Goal: Task Accomplishment & Management: Complete application form

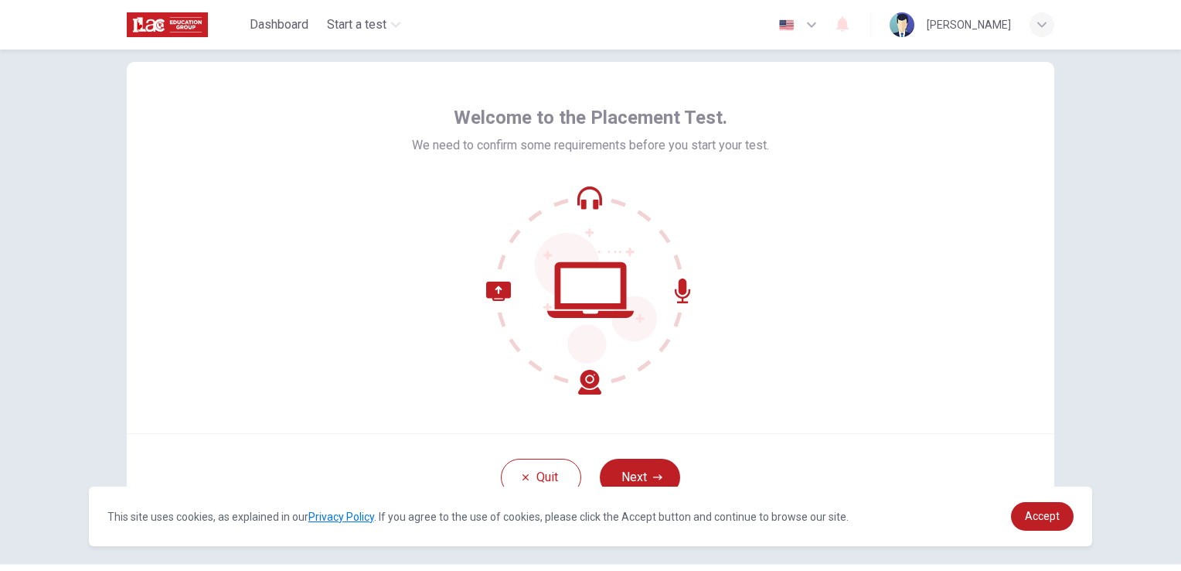
scroll to position [73, 0]
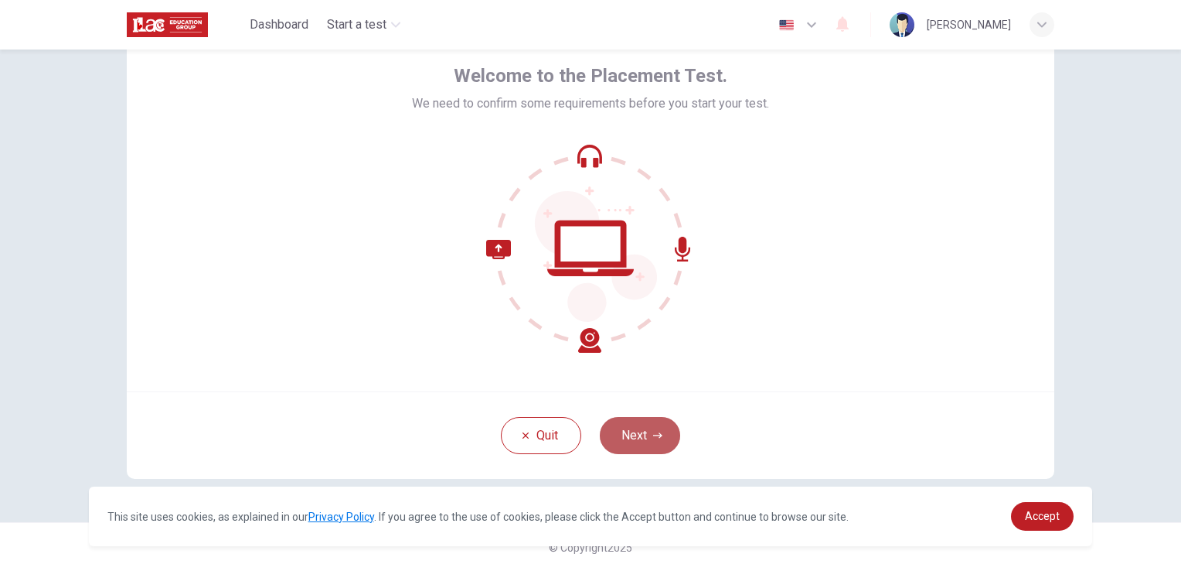
click at [641, 429] on button "Next" at bounding box center [640, 435] width 80 height 37
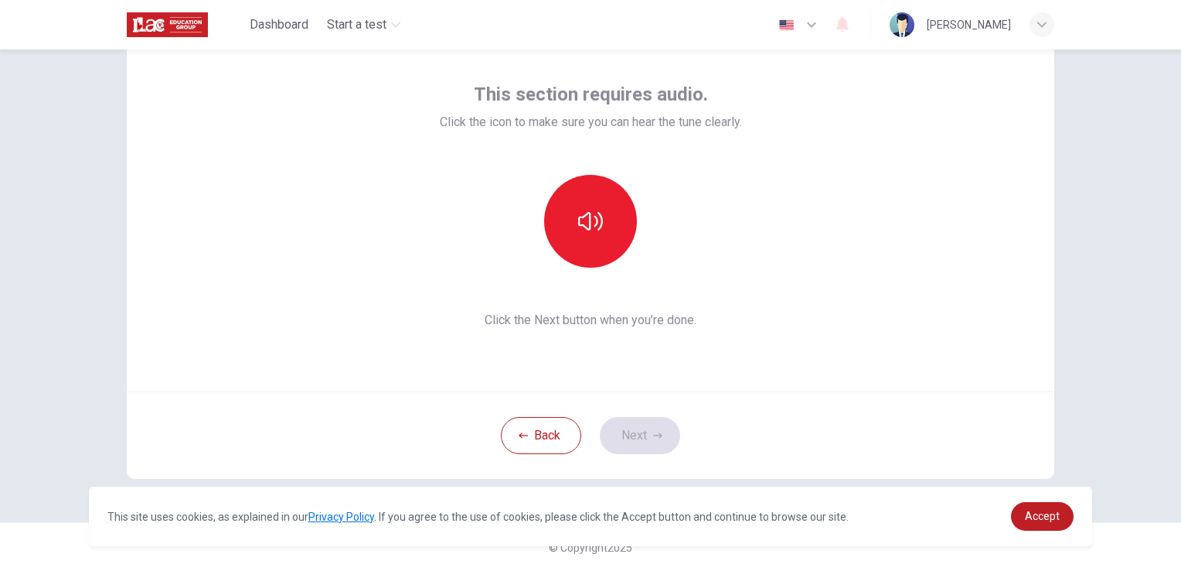
click at [1089, 223] on div "This section requires audio. Click the icon to make sure you can hear the tune …" at bounding box center [590, 309] width 1181 height 521
click at [567, 249] on button "button" at bounding box center [590, 221] width 93 height 93
click at [640, 445] on button "Next" at bounding box center [640, 435] width 80 height 37
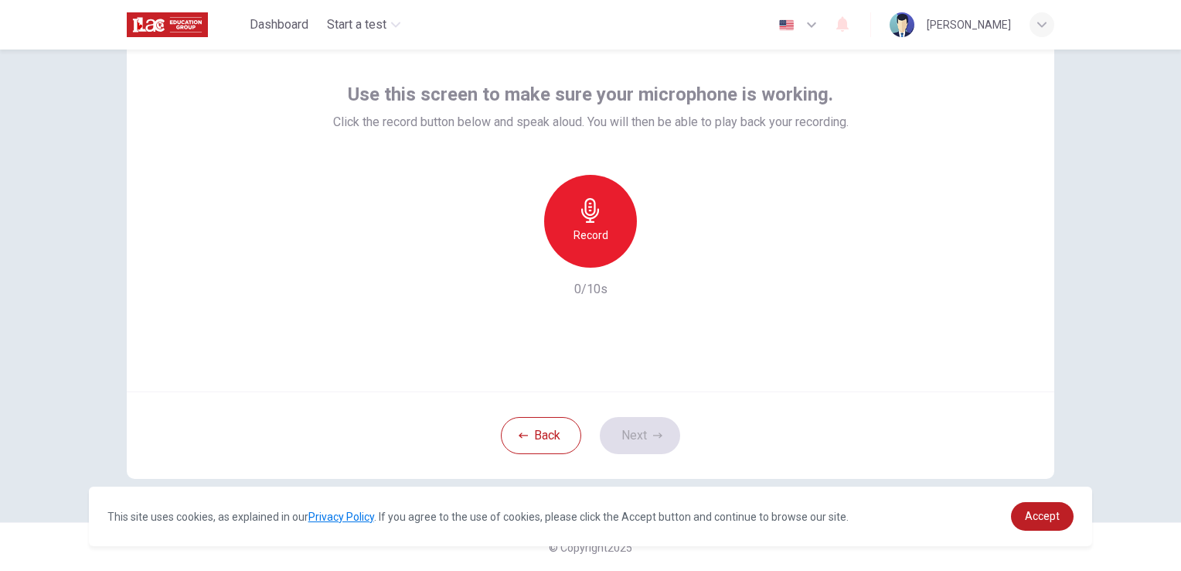
click at [588, 221] on icon "button" at bounding box center [590, 210] width 18 height 25
click at [654, 254] on icon "button" at bounding box center [661, 254] width 15 height 15
click at [641, 434] on button "Next" at bounding box center [640, 435] width 80 height 37
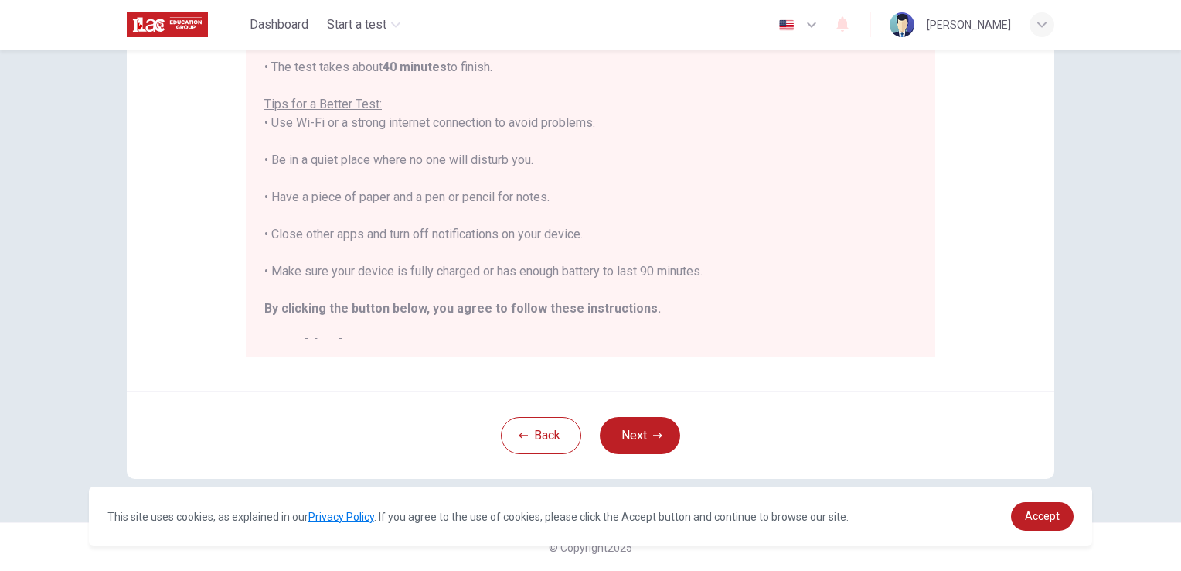
scroll to position [18, 0]
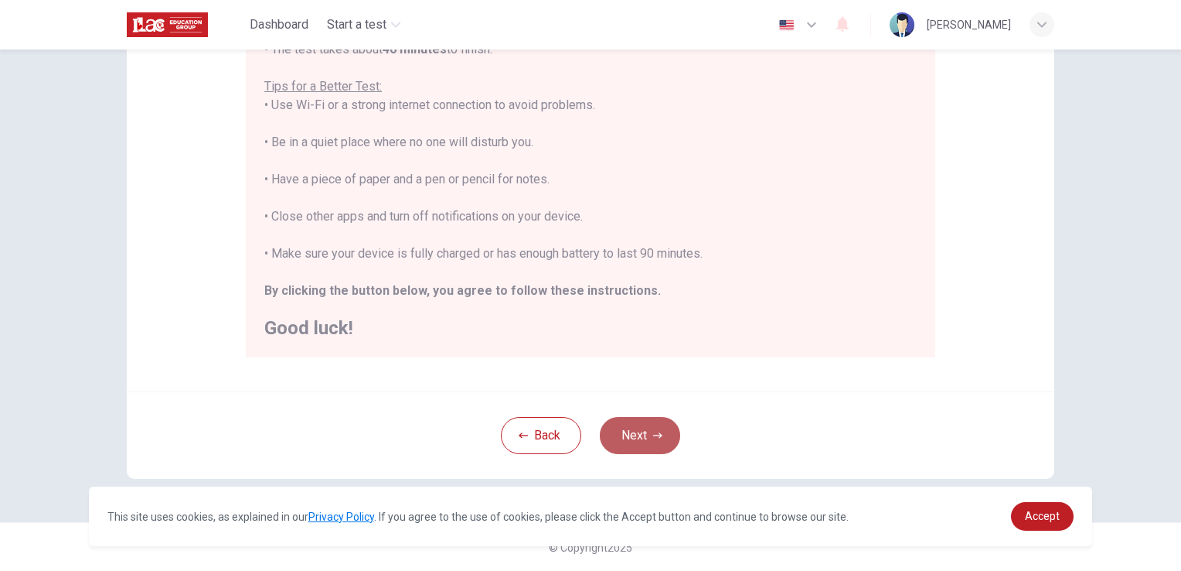
click at [652, 428] on button "Next" at bounding box center [640, 435] width 80 height 37
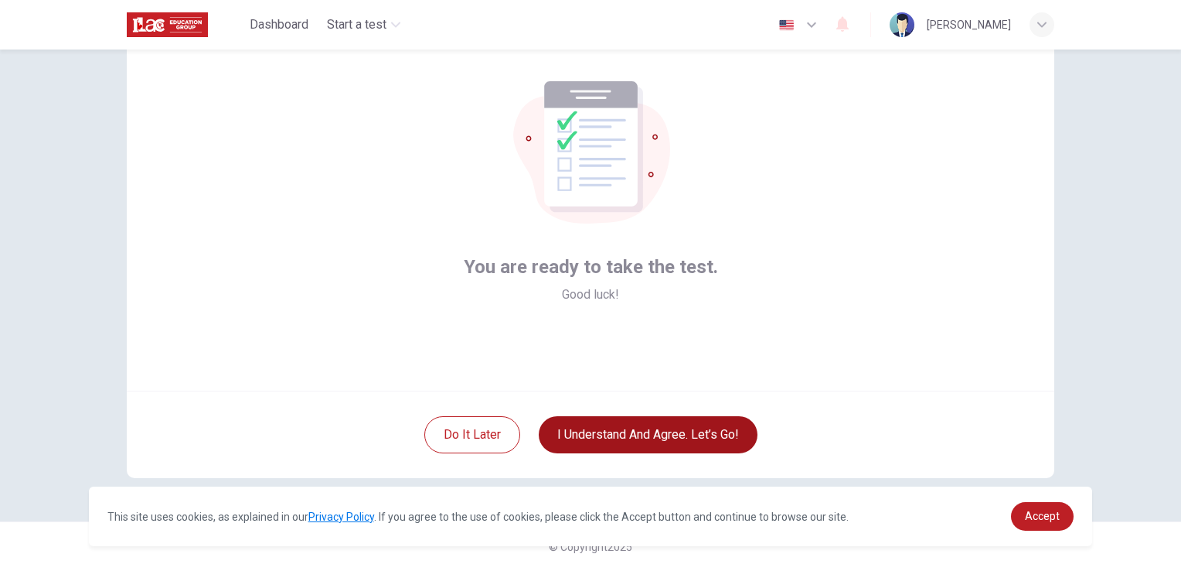
scroll to position [73, 0]
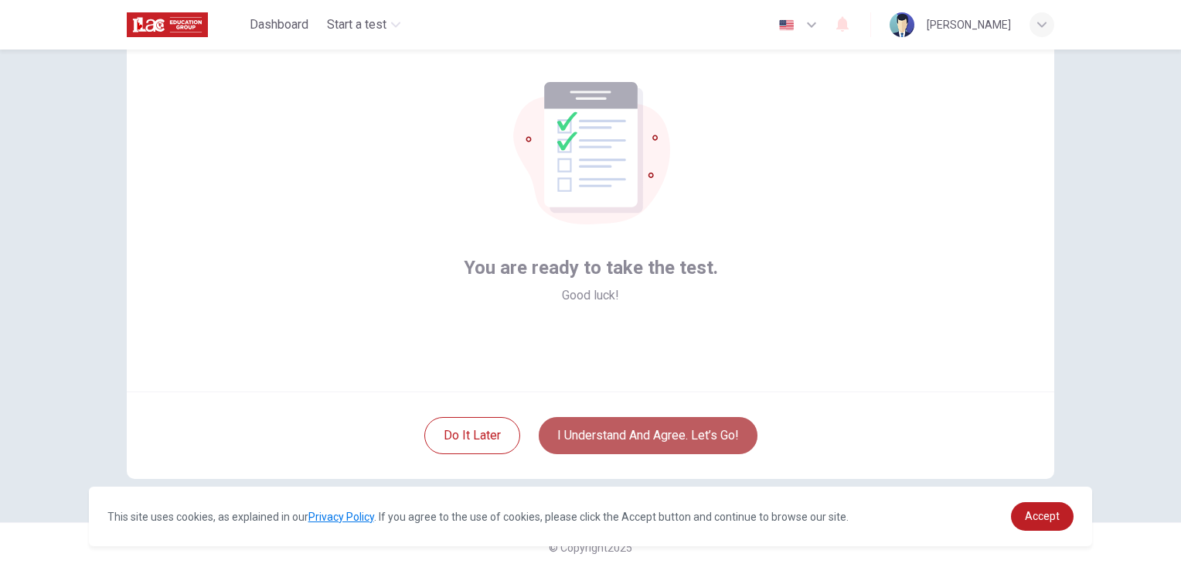
click at [673, 441] on button "I understand and agree. Let’s go!" at bounding box center [648, 435] width 219 height 37
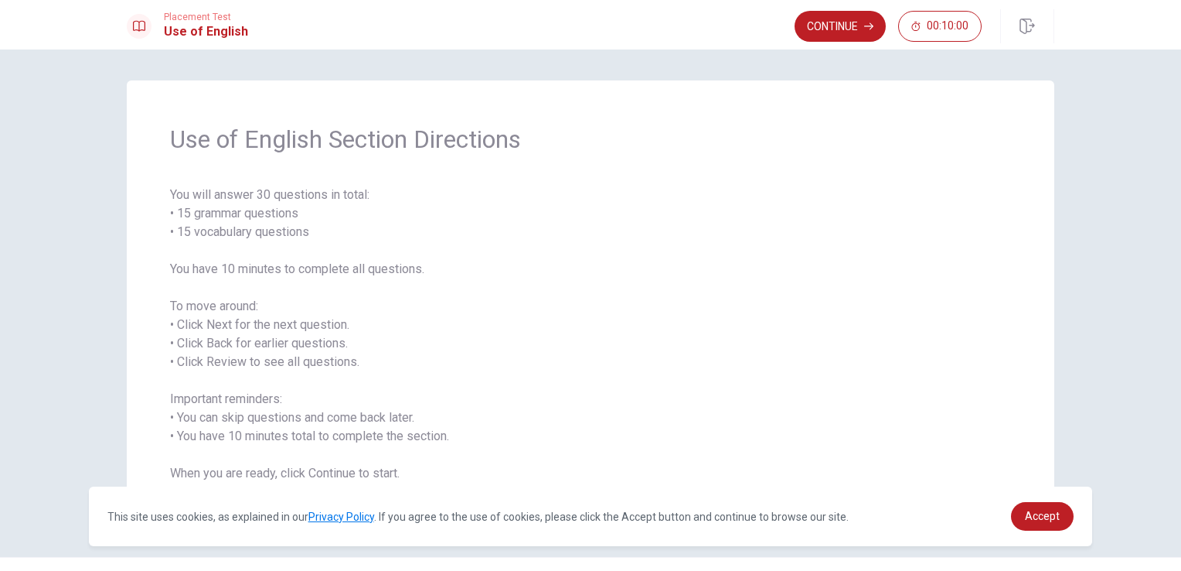
scroll to position [35, 0]
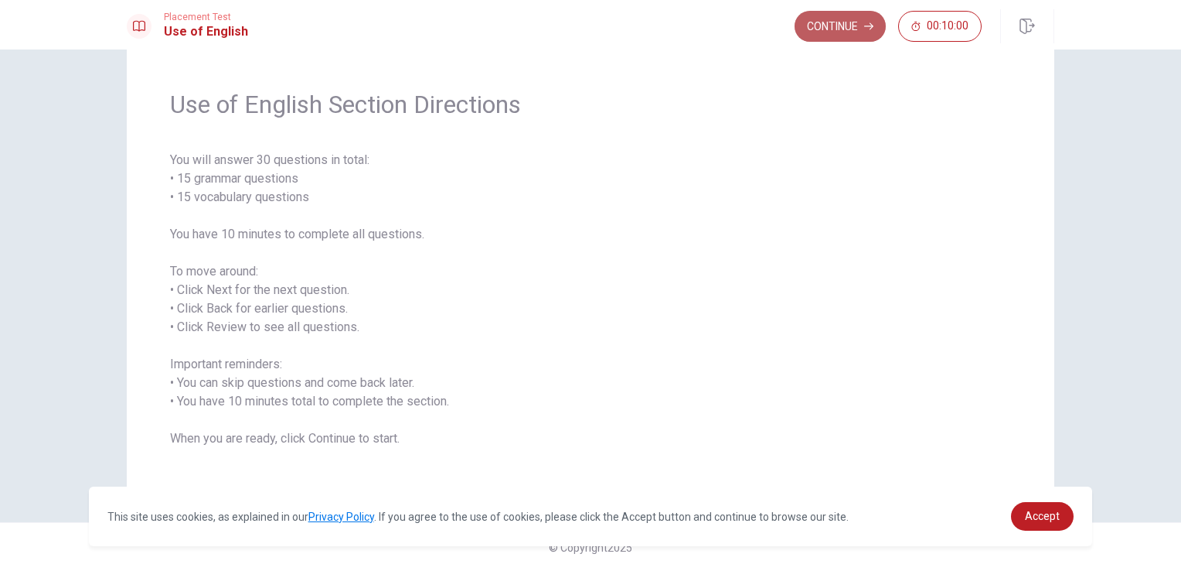
click at [835, 23] on button "Continue" at bounding box center [840, 26] width 91 height 31
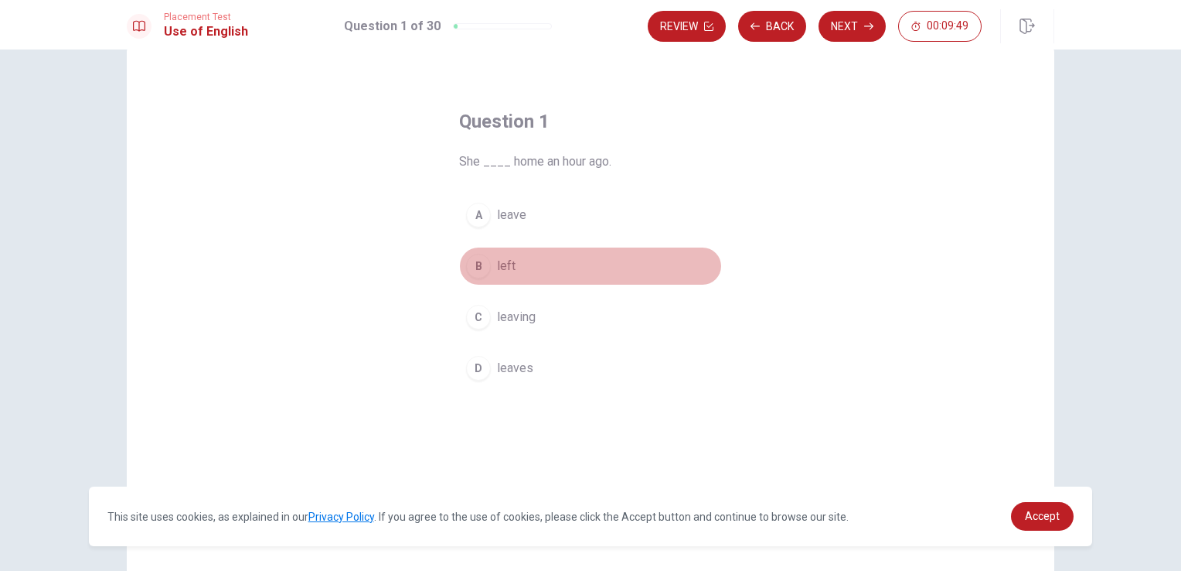
click at [505, 267] on span "left" at bounding box center [506, 266] width 19 height 19
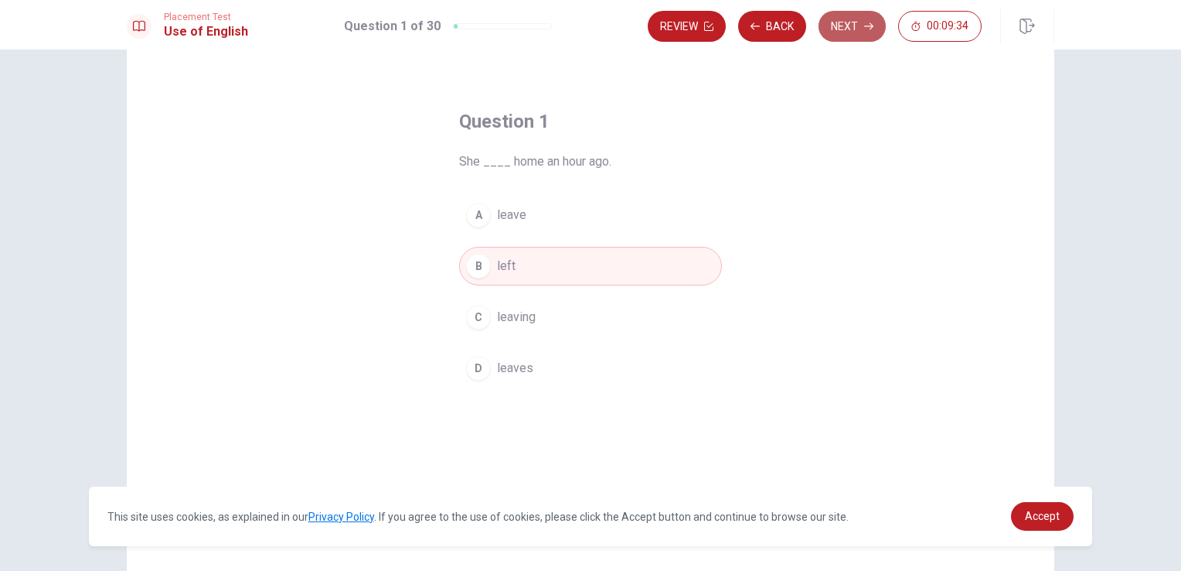
click at [849, 32] on button "Next" at bounding box center [852, 26] width 67 height 31
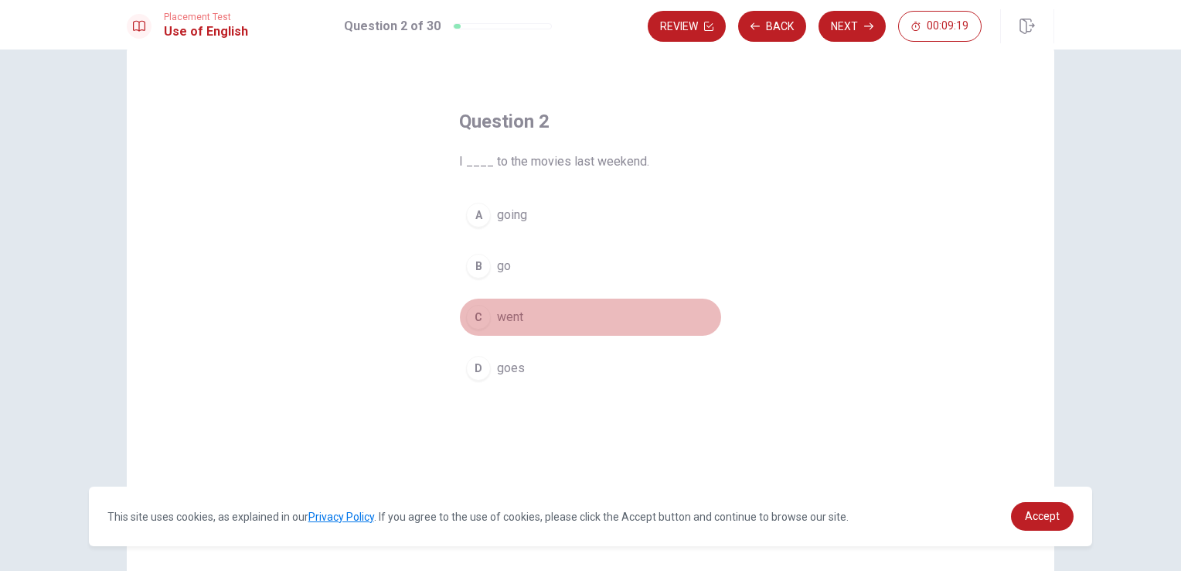
click at [516, 323] on span "went" at bounding box center [510, 317] width 26 height 19
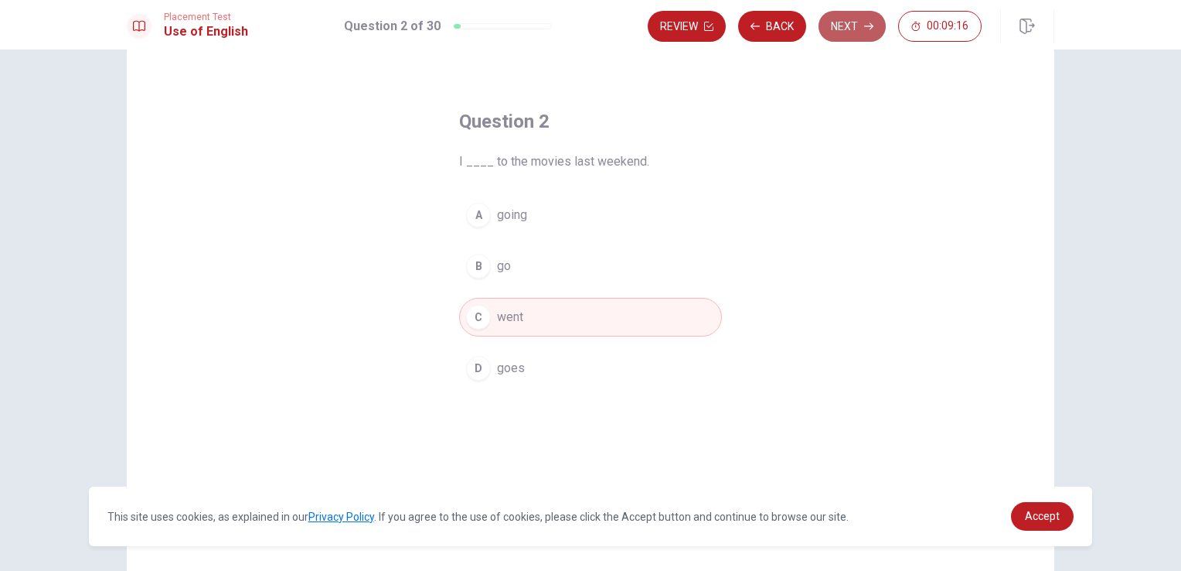
click at [847, 36] on button "Next" at bounding box center [852, 26] width 67 height 31
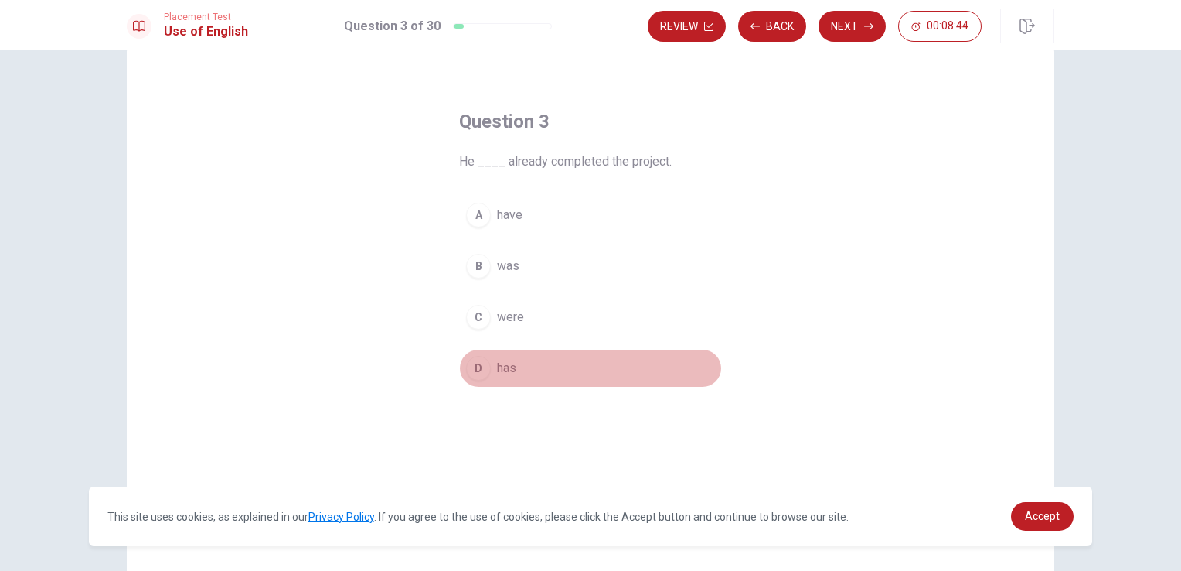
click at [508, 370] on span "has" at bounding box center [506, 368] width 19 height 19
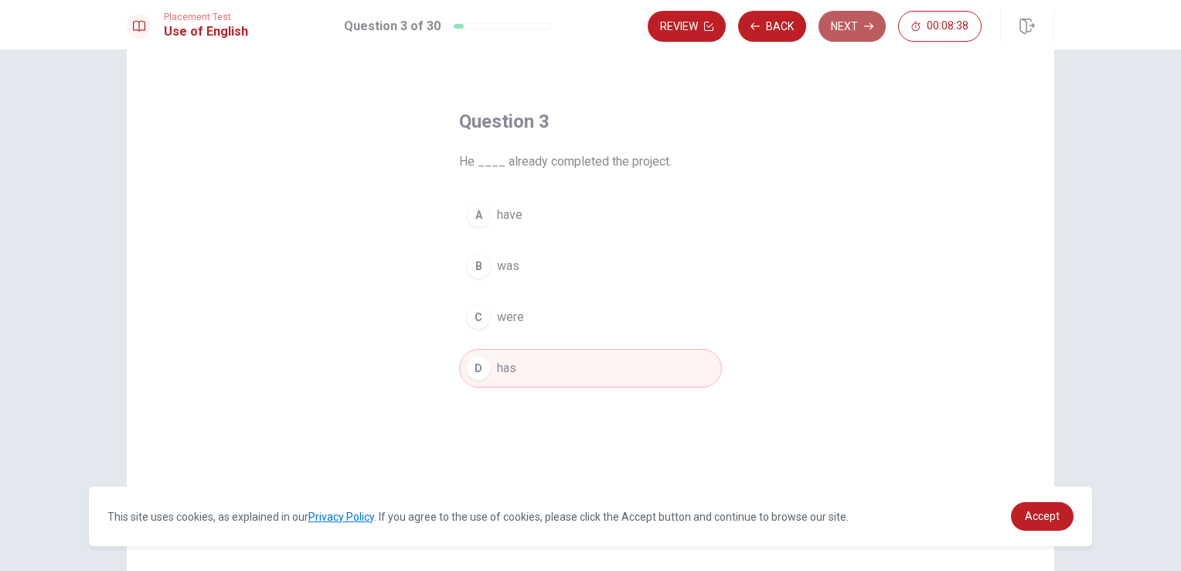
click at [838, 36] on button "Next" at bounding box center [852, 26] width 67 height 31
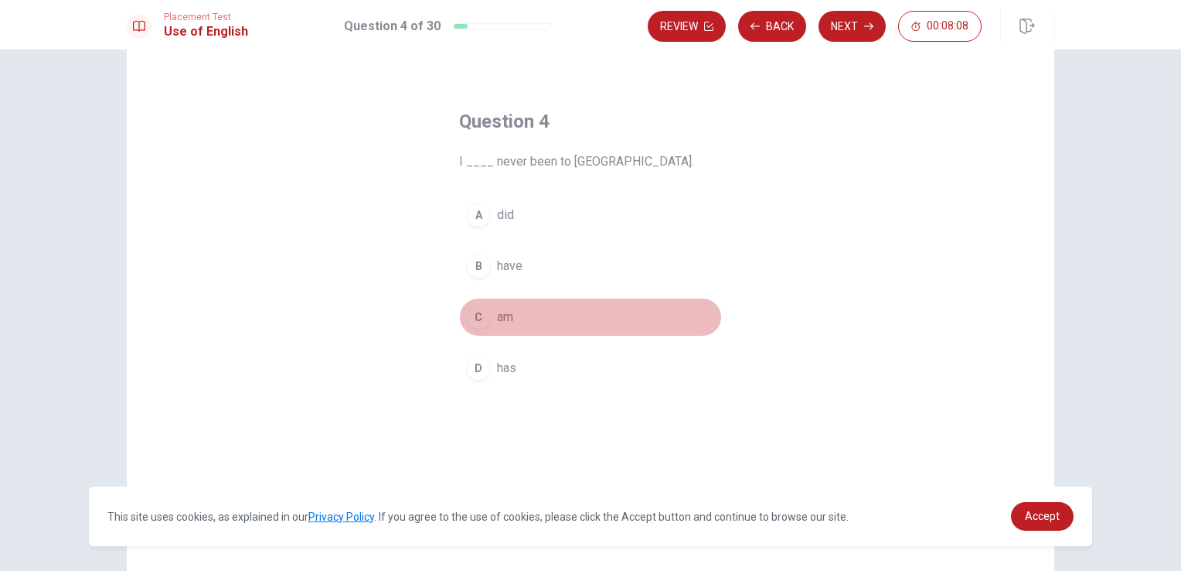
click at [514, 322] on button "C am" at bounding box center [590, 317] width 263 height 39
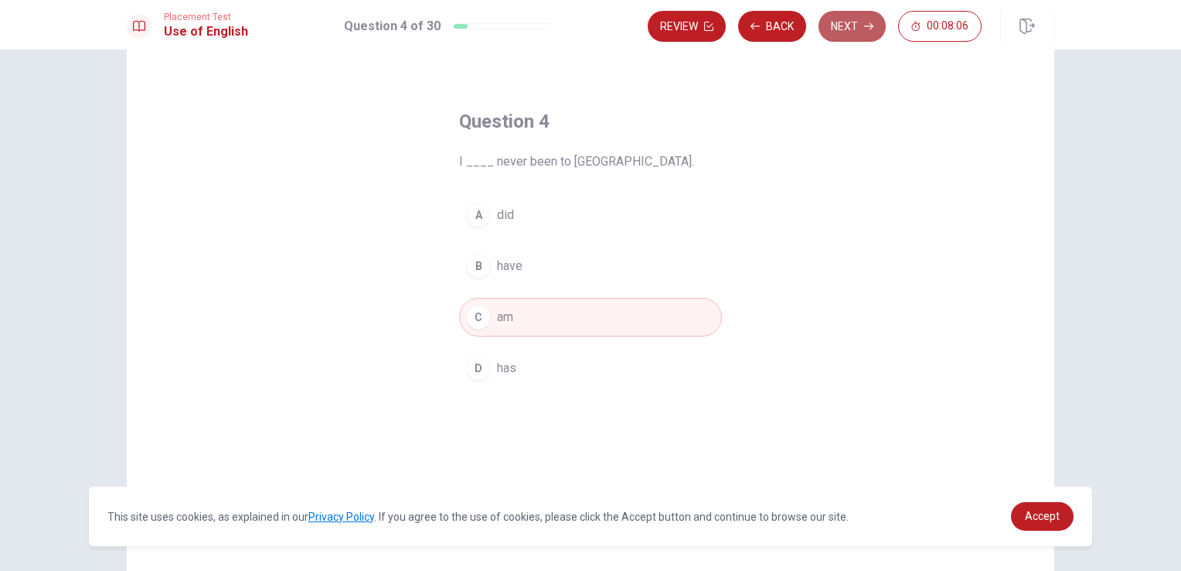
click at [840, 27] on button "Next" at bounding box center [852, 26] width 67 height 31
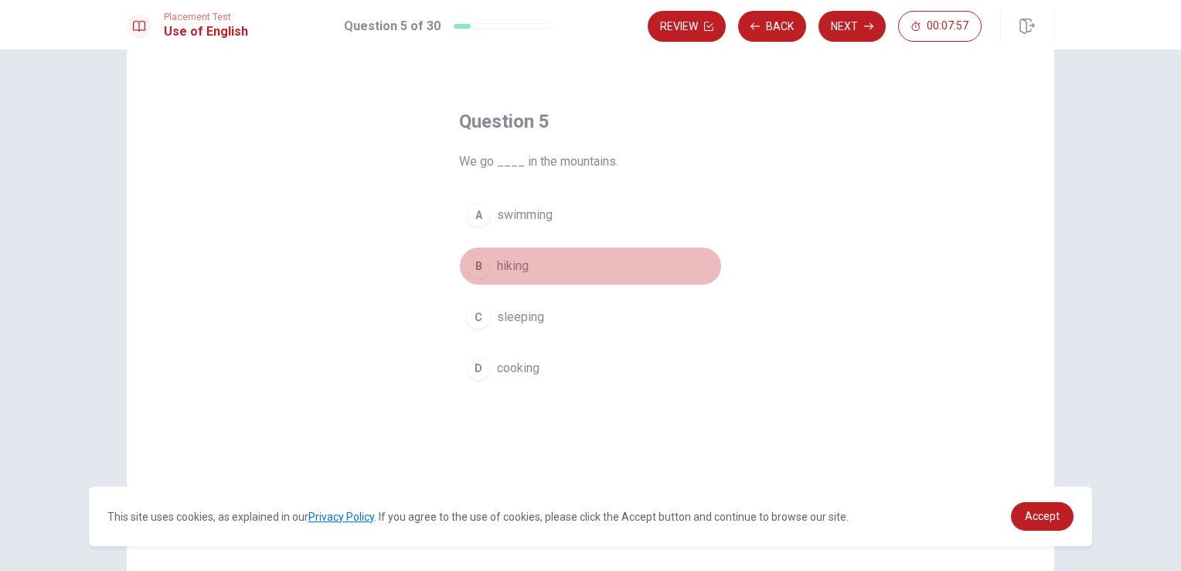
click at [526, 270] on button "B hiking" at bounding box center [590, 266] width 263 height 39
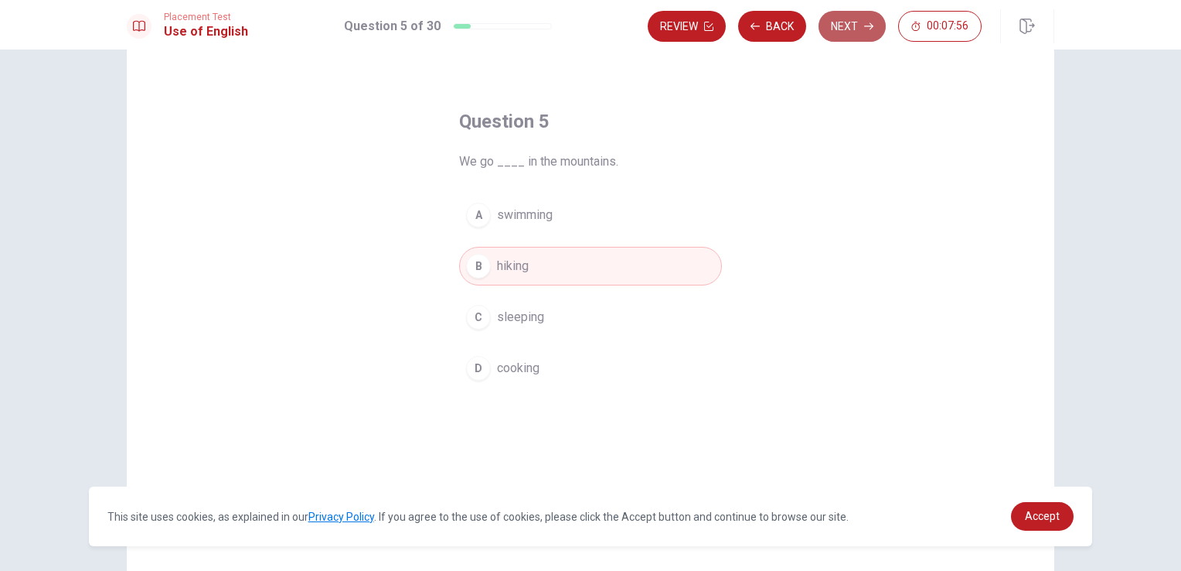
click at [850, 37] on button "Next" at bounding box center [852, 26] width 67 height 31
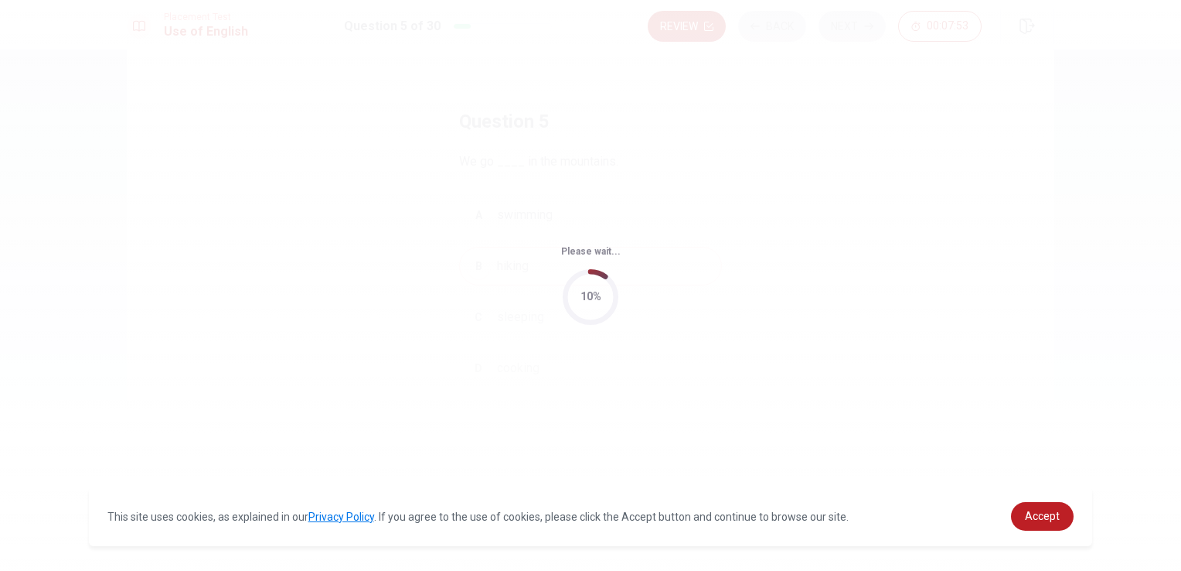
scroll to position [0, 0]
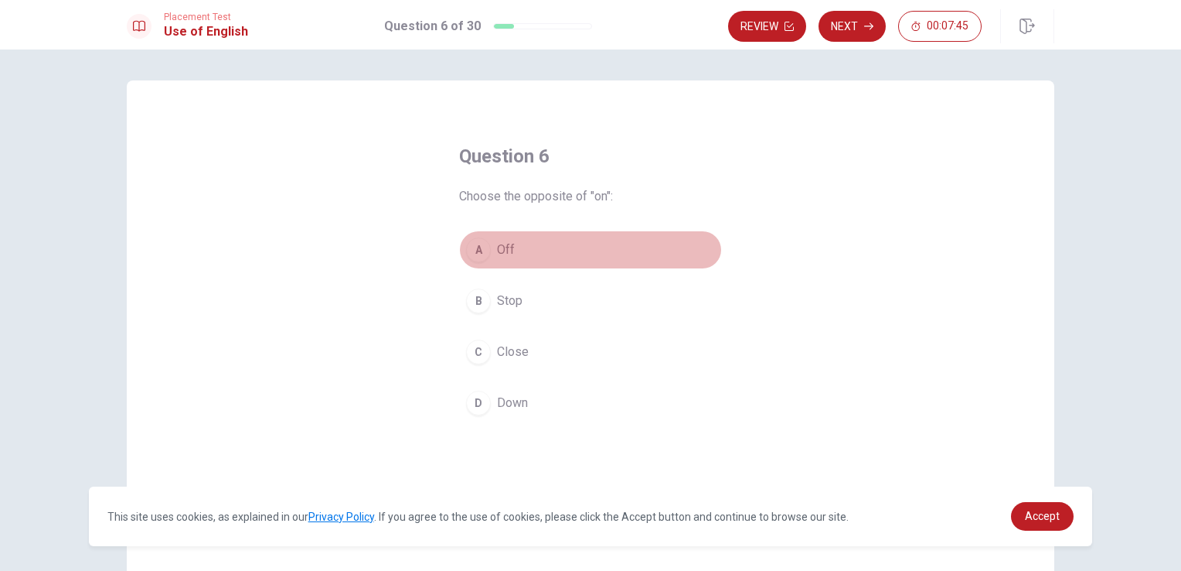
click at [535, 245] on button "A Off" at bounding box center [590, 249] width 263 height 39
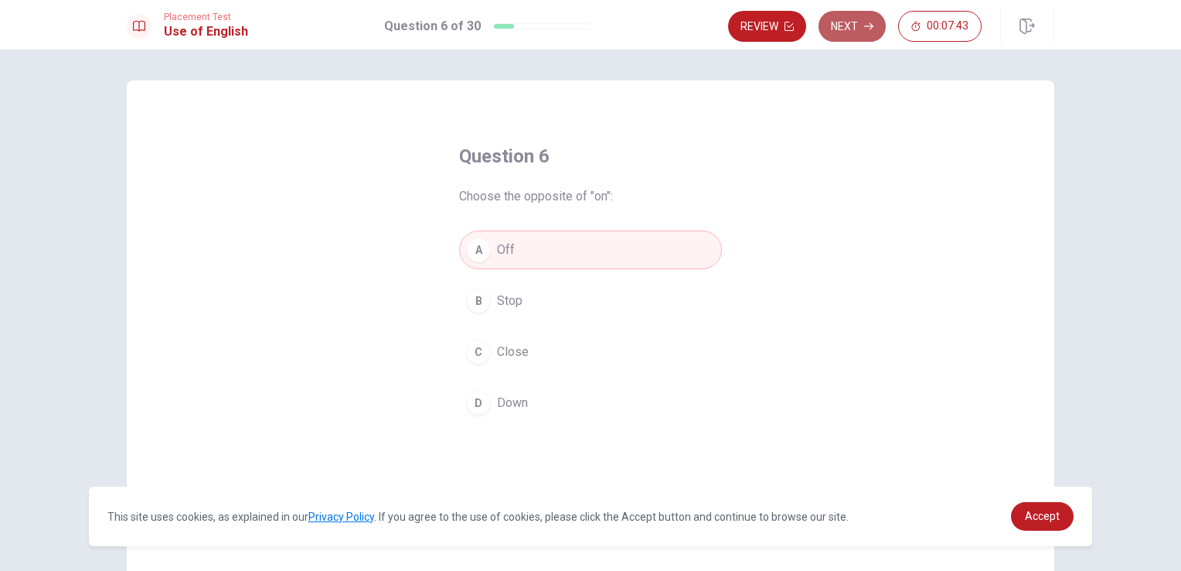
click at [846, 31] on button "Next" at bounding box center [852, 26] width 67 height 31
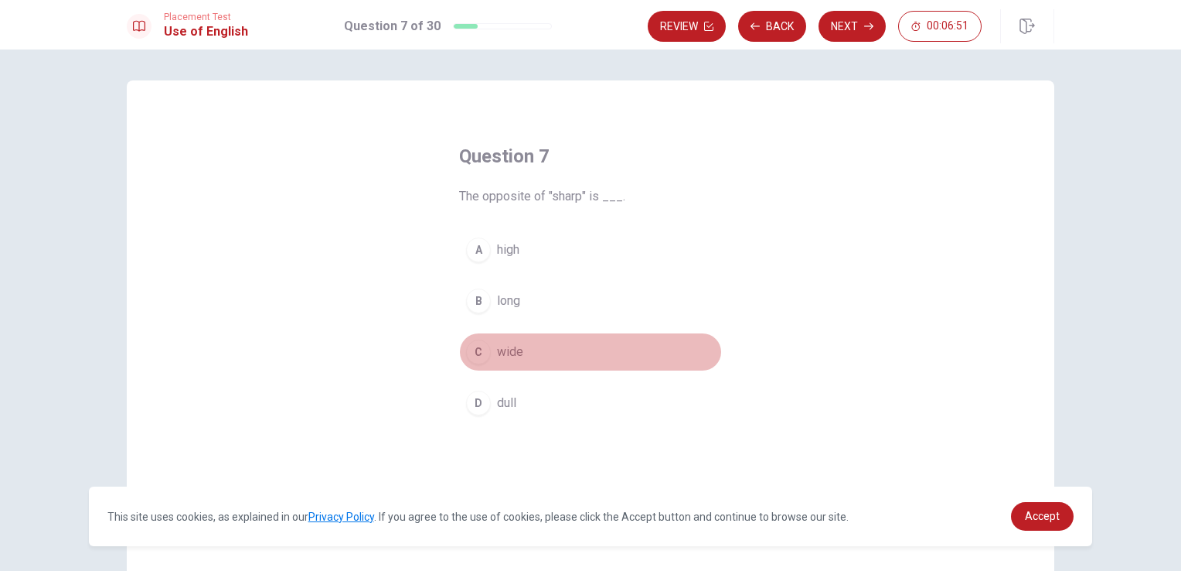
click at [510, 352] on span "wide" at bounding box center [510, 351] width 26 height 19
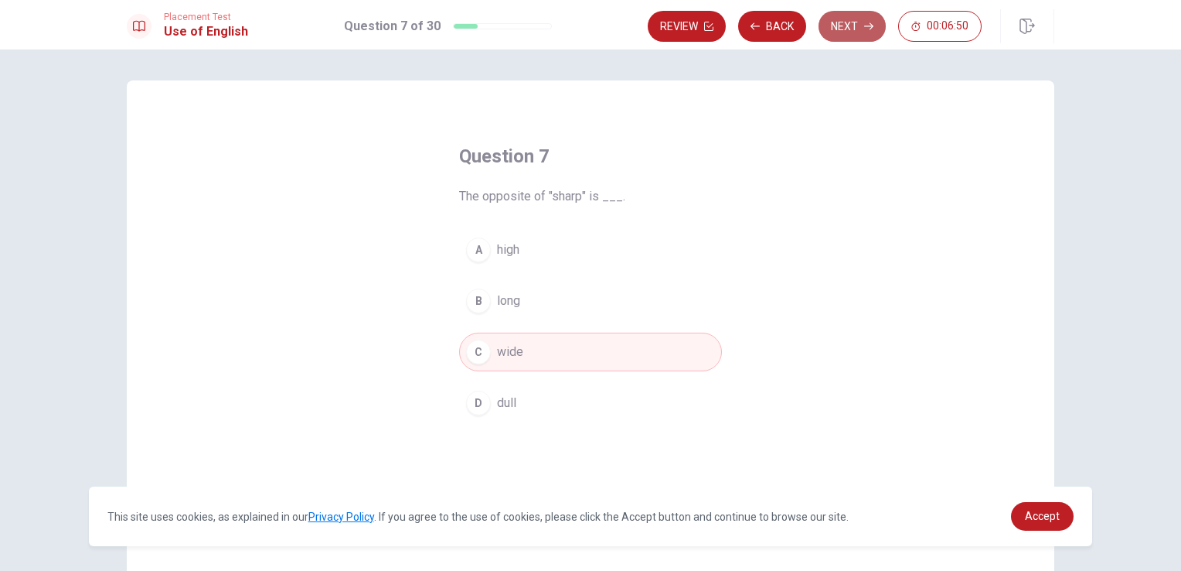
click at [858, 36] on button "Next" at bounding box center [852, 26] width 67 height 31
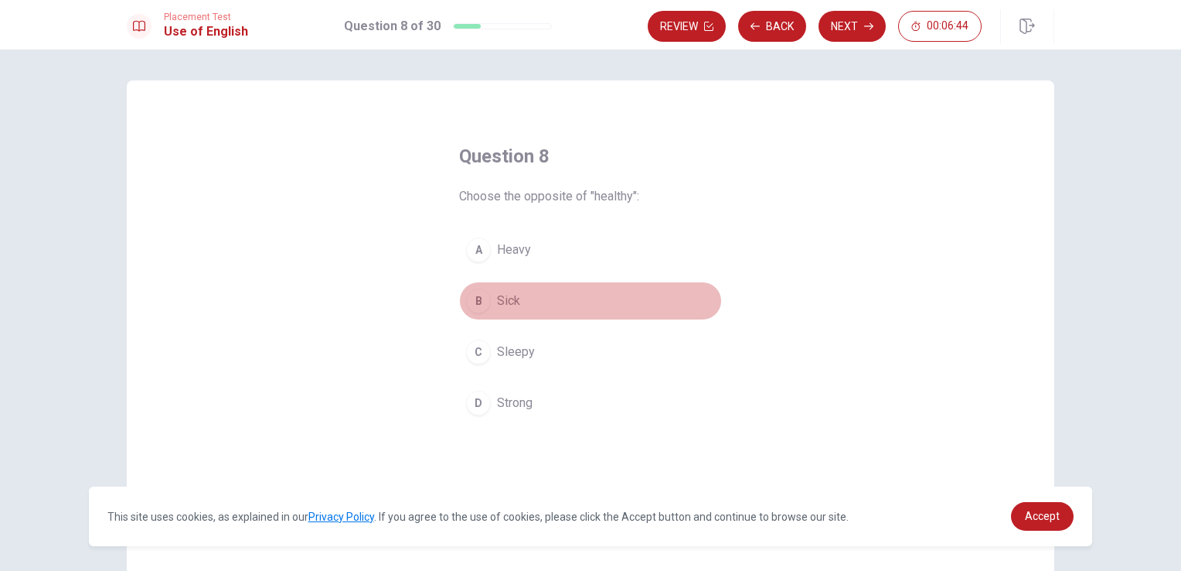
click at [532, 299] on button "B Sick" at bounding box center [590, 300] width 263 height 39
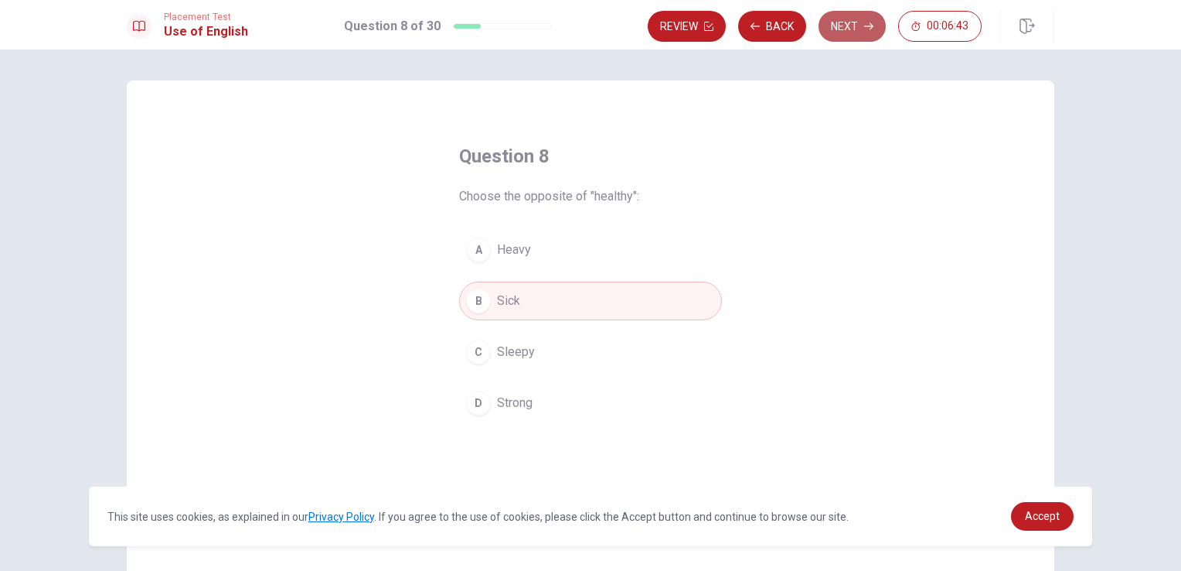
click at [853, 26] on button "Next" at bounding box center [852, 26] width 67 height 31
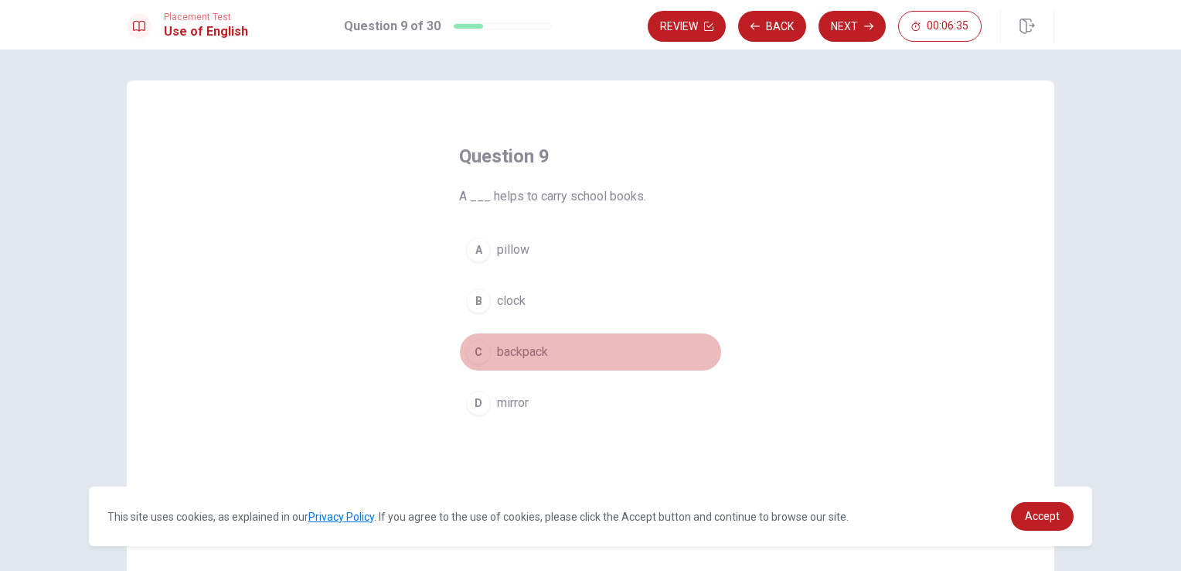
click at [533, 360] on button "C backpack" at bounding box center [590, 351] width 263 height 39
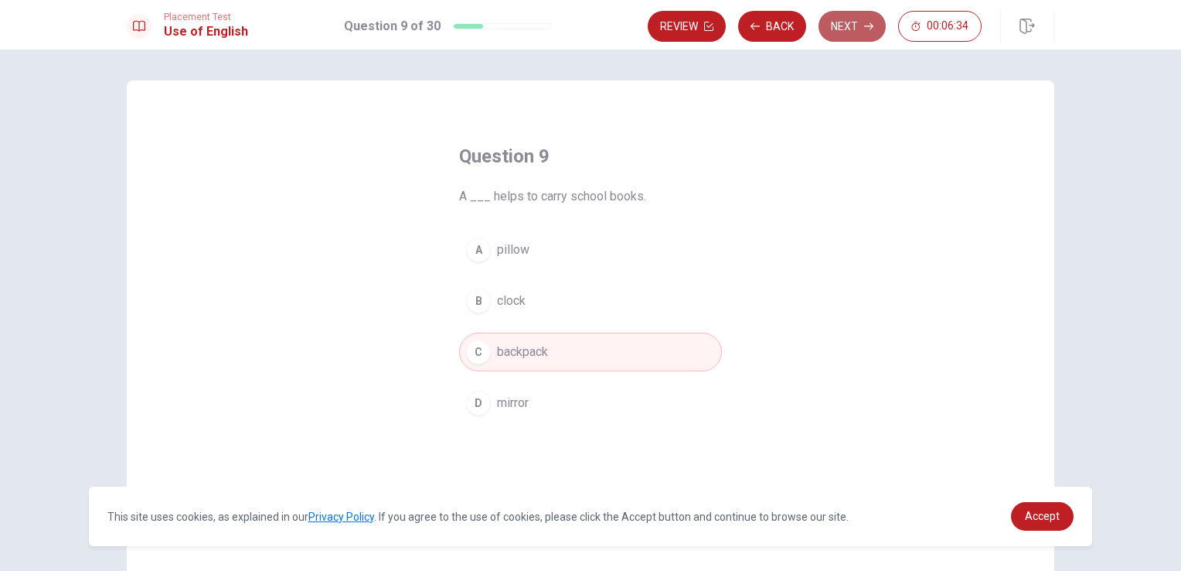
click at [852, 29] on button "Next" at bounding box center [852, 26] width 67 height 31
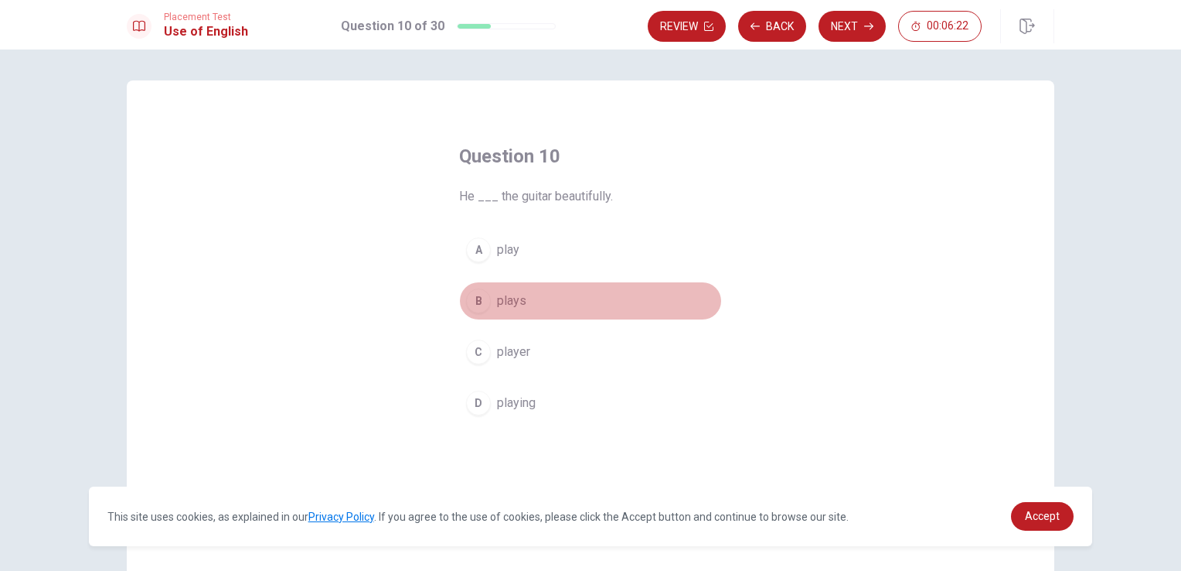
click at [526, 302] on button "B plays" at bounding box center [590, 300] width 263 height 39
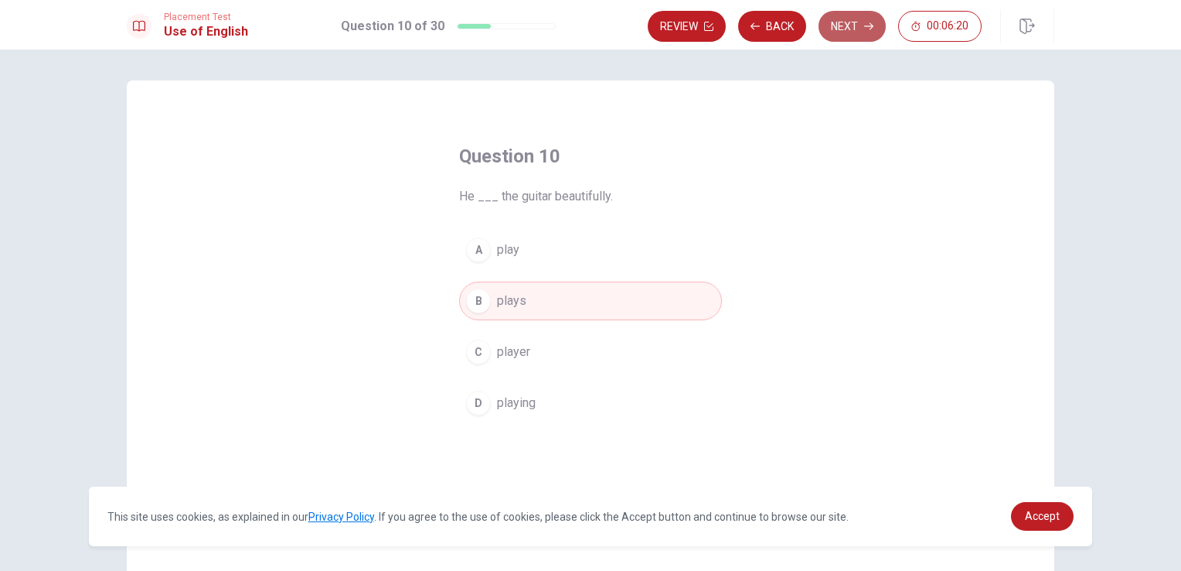
click at [847, 37] on button "Next" at bounding box center [852, 26] width 67 height 31
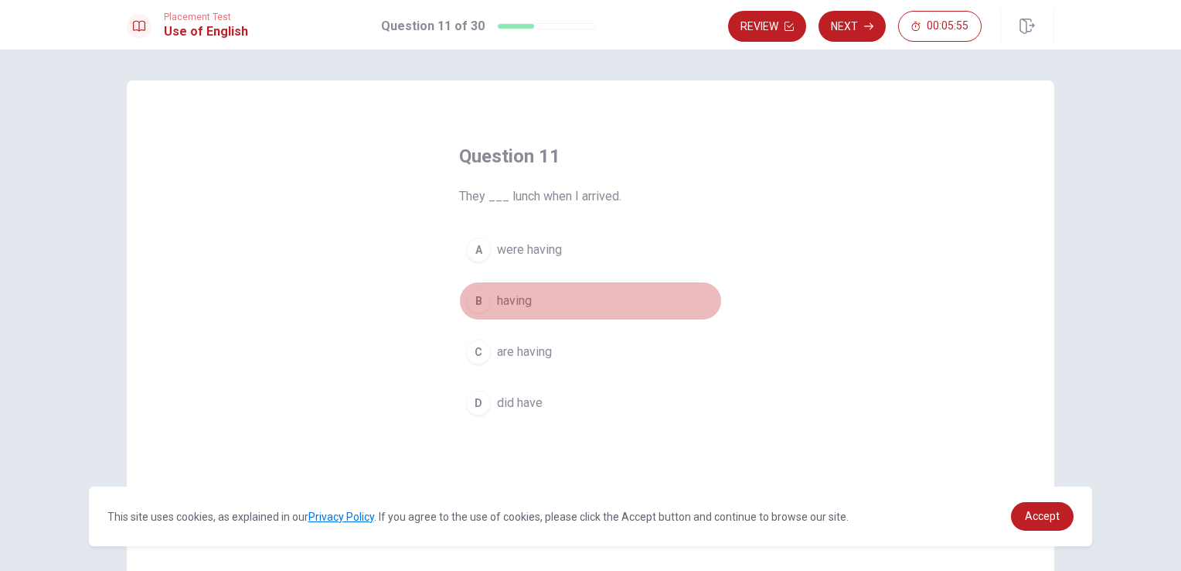
click at [523, 308] on span "having" at bounding box center [514, 300] width 35 height 19
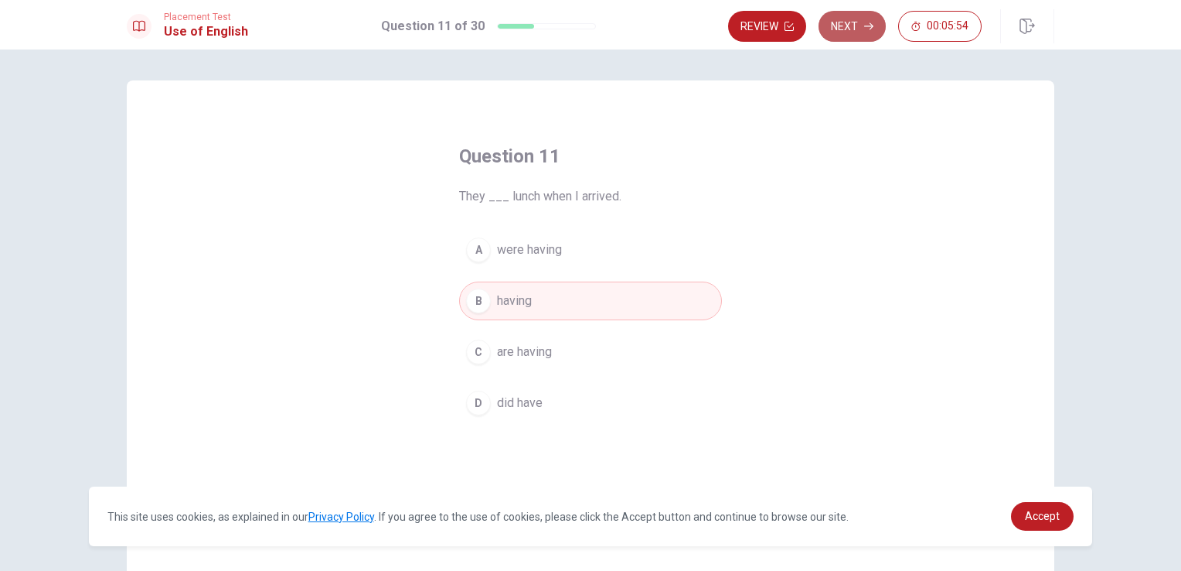
click at [860, 36] on button "Next" at bounding box center [852, 26] width 67 height 31
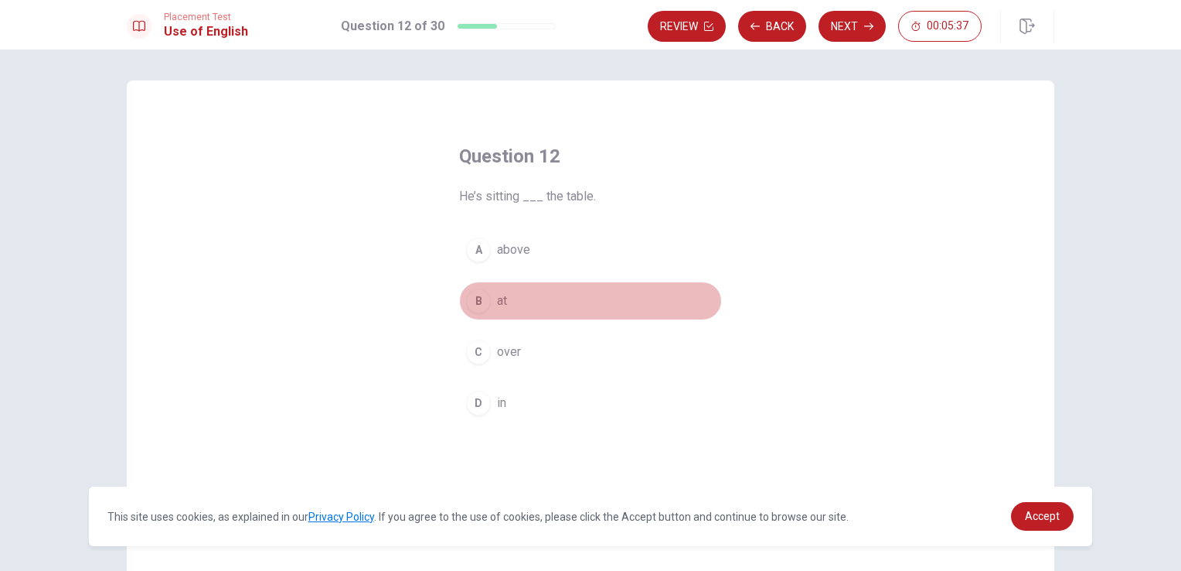
click at [525, 298] on button "B at" at bounding box center [590, 300] width 263 height 39
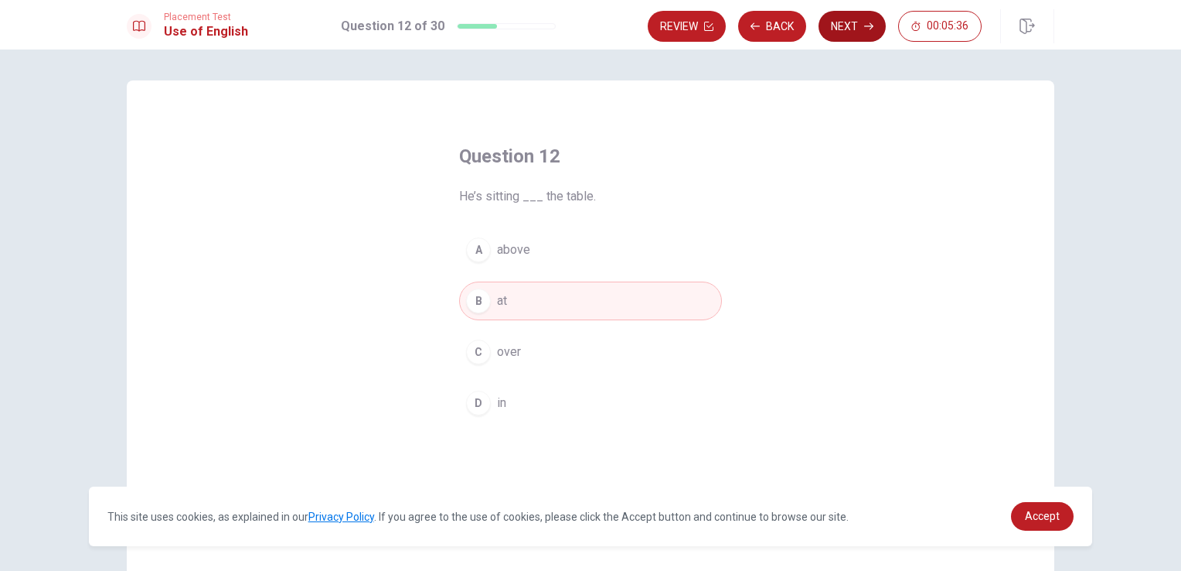
click at [855, 39] on button "Next" at bounding box center [852, 26] width 67 height 31
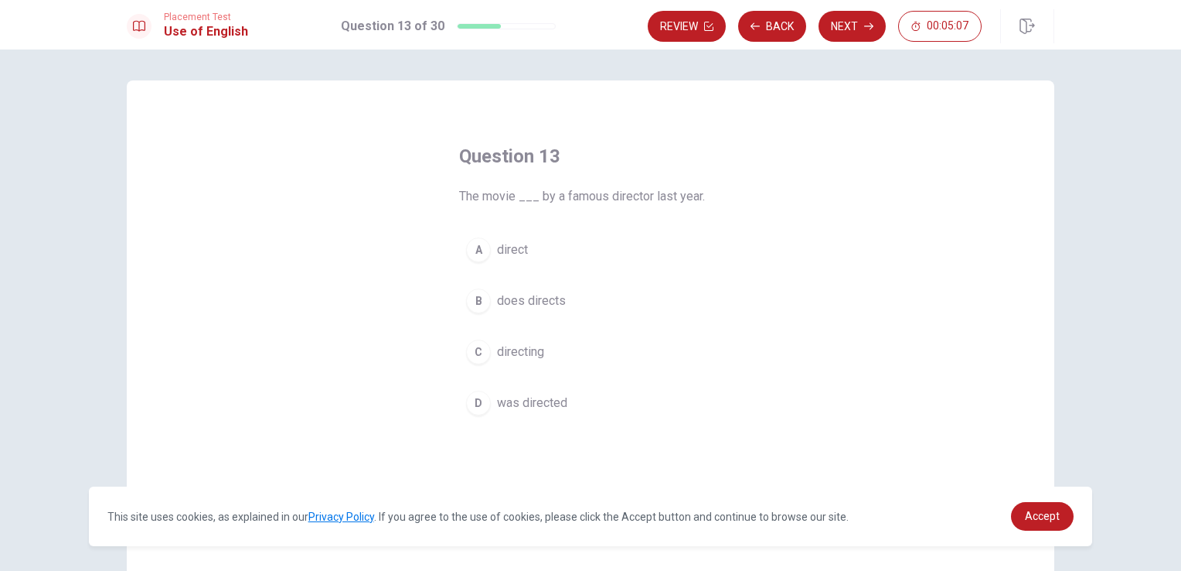
click at [547, 354] on button "C directing" at bounding box center [590, 351] width 263 height 39
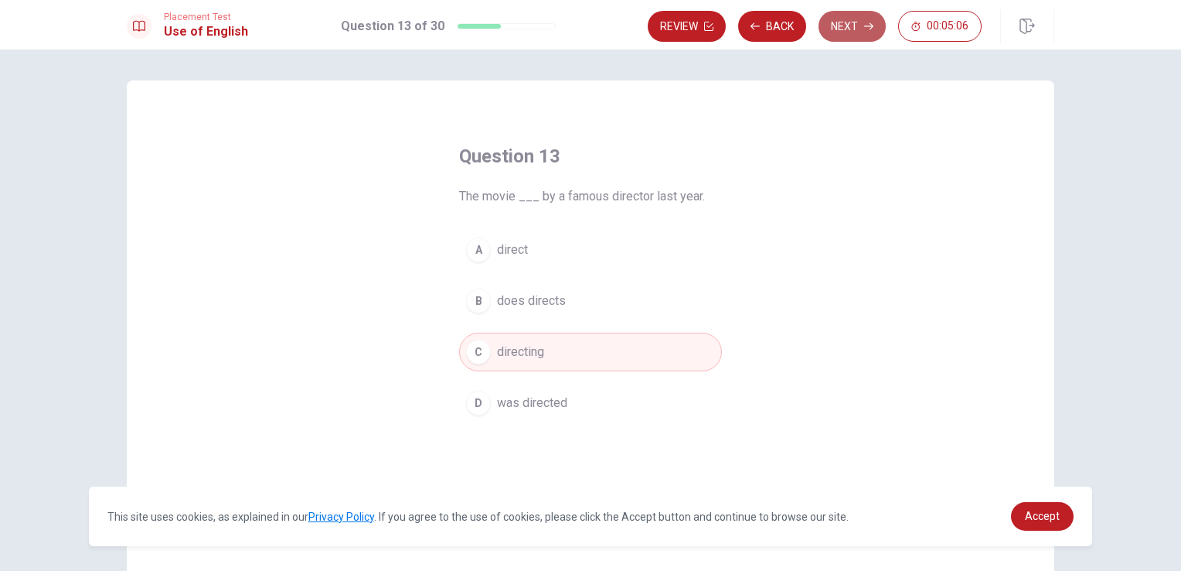
click at [845, 32] on button "Next" at bounding box center [852, 26] width 67 height 31
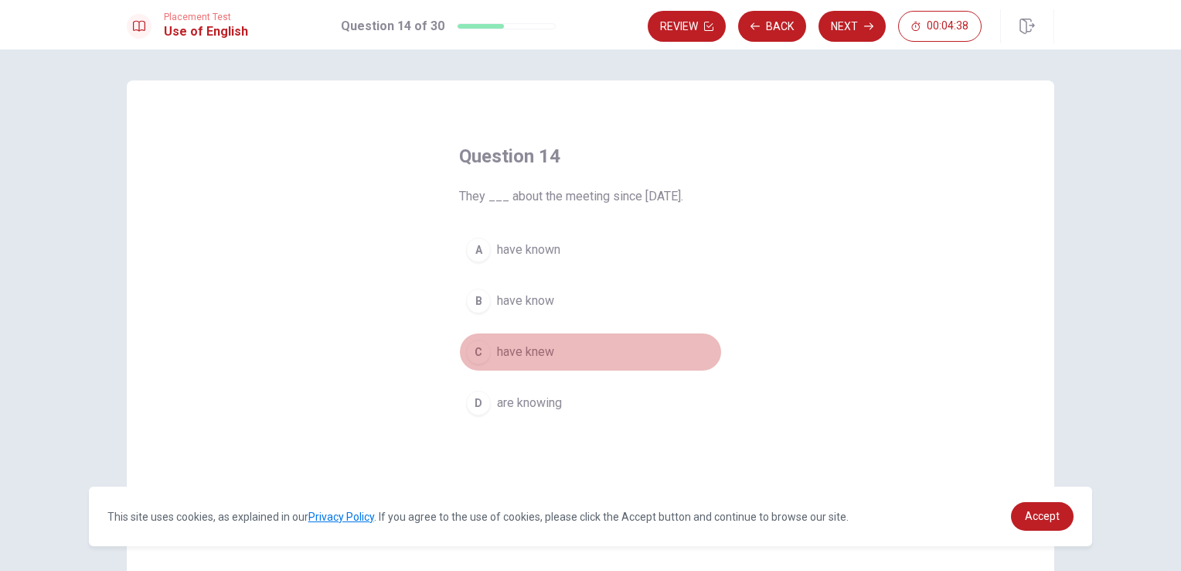
click at [557, 353] on button "C have knew" at bounding box center [590, 351] width 263 height 39
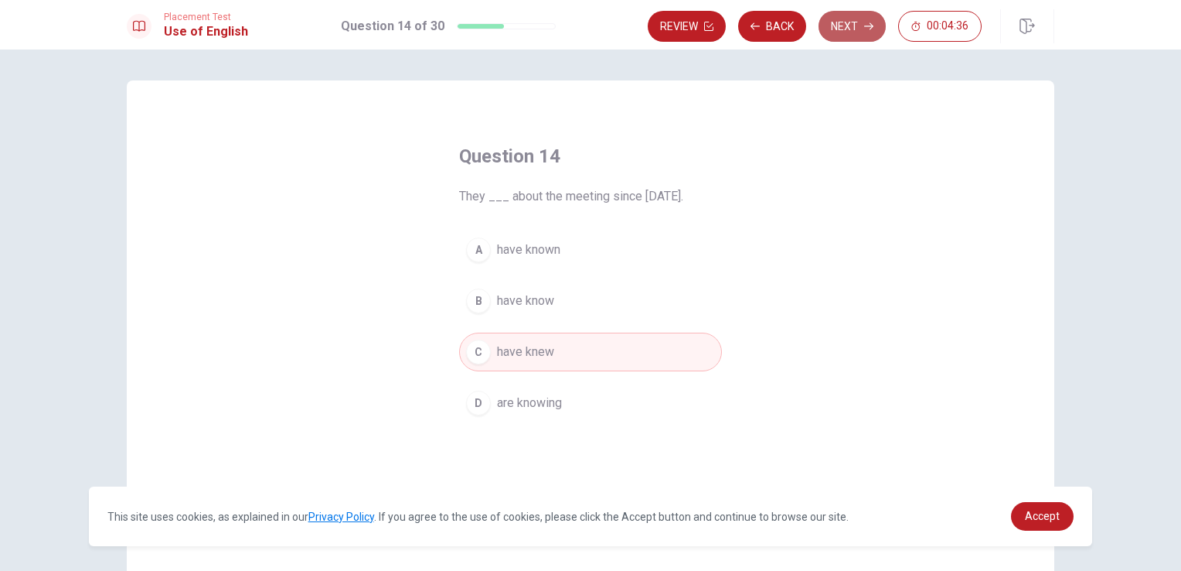
click at [847, 32] on button "Next" at bounding box center [852, 26] width 67 height 31
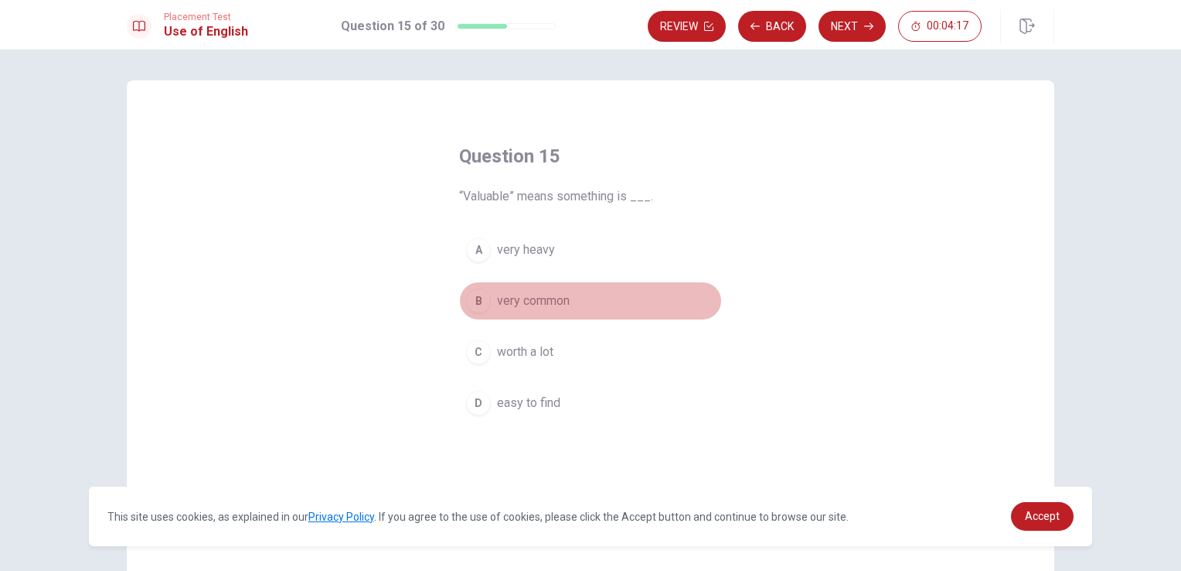
click at [550, 304] on span "very common" at bounding box center [533, 300] width 73 height 19
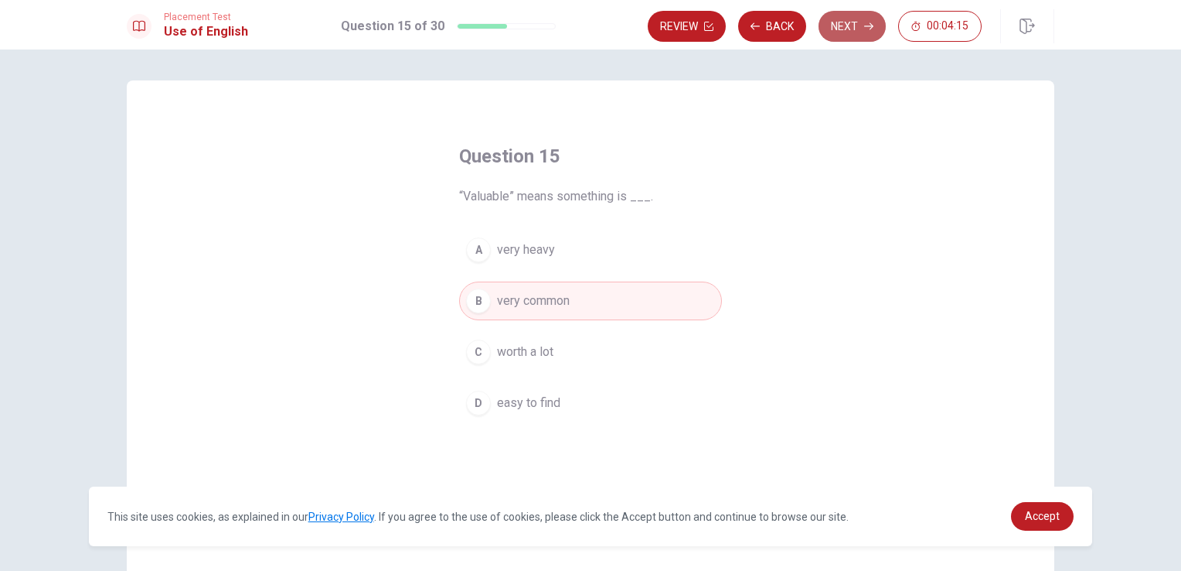
click at [836, 29] on button "Next" at bounding box center [852, 26] width 67 height 31
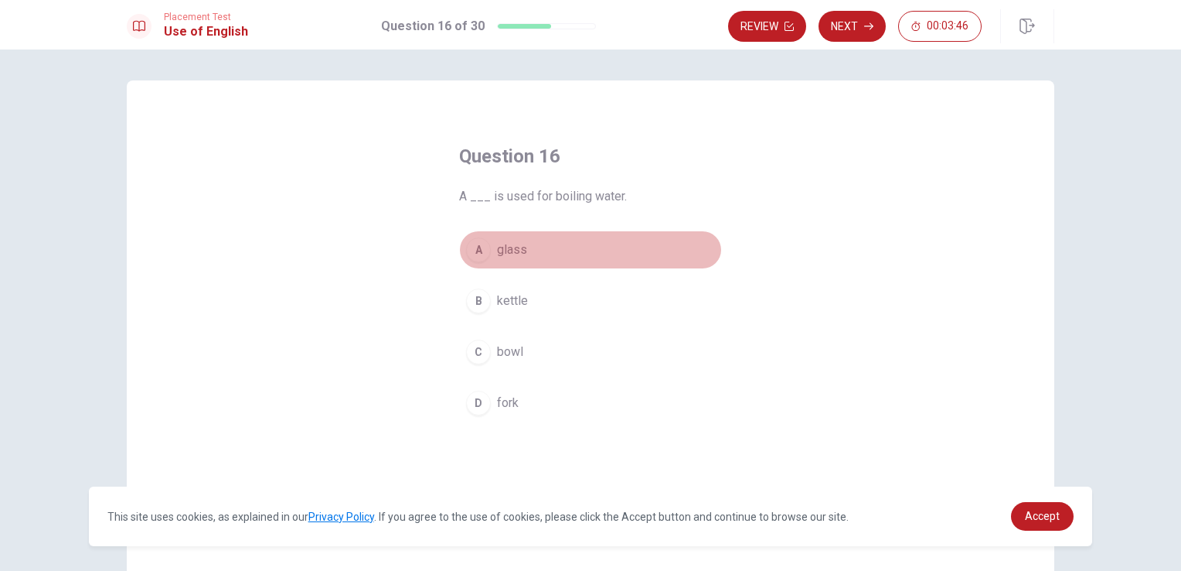
click at [529, 249] on button "A glass" at bounding box center [590, 249] width 263 height 39
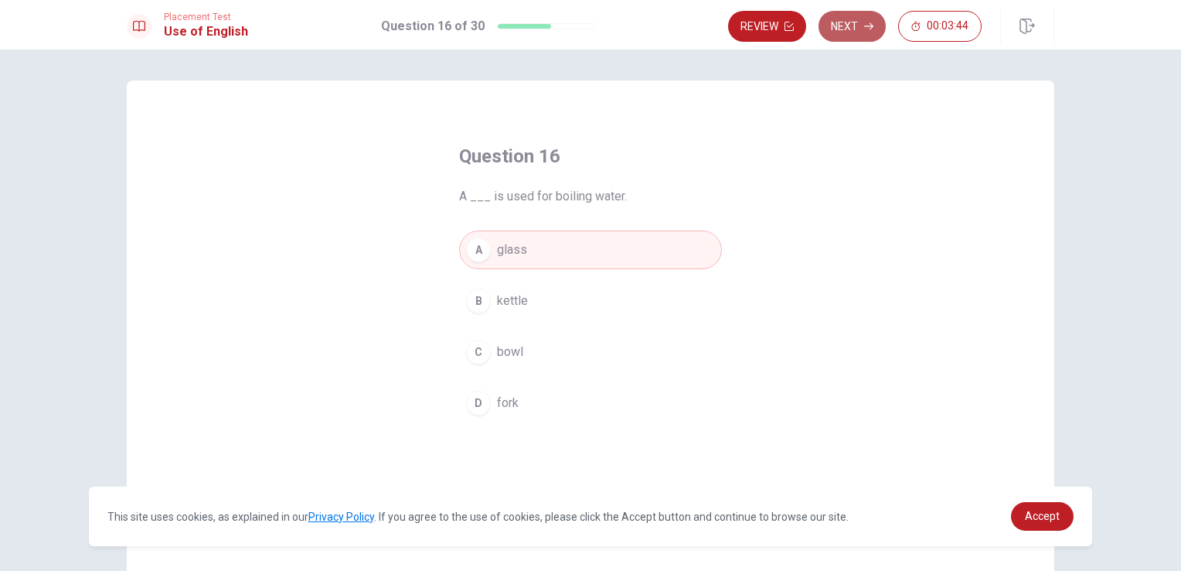
click at [857, 31] on button "Next" at bounding box center [852, 26] width 67 height 31
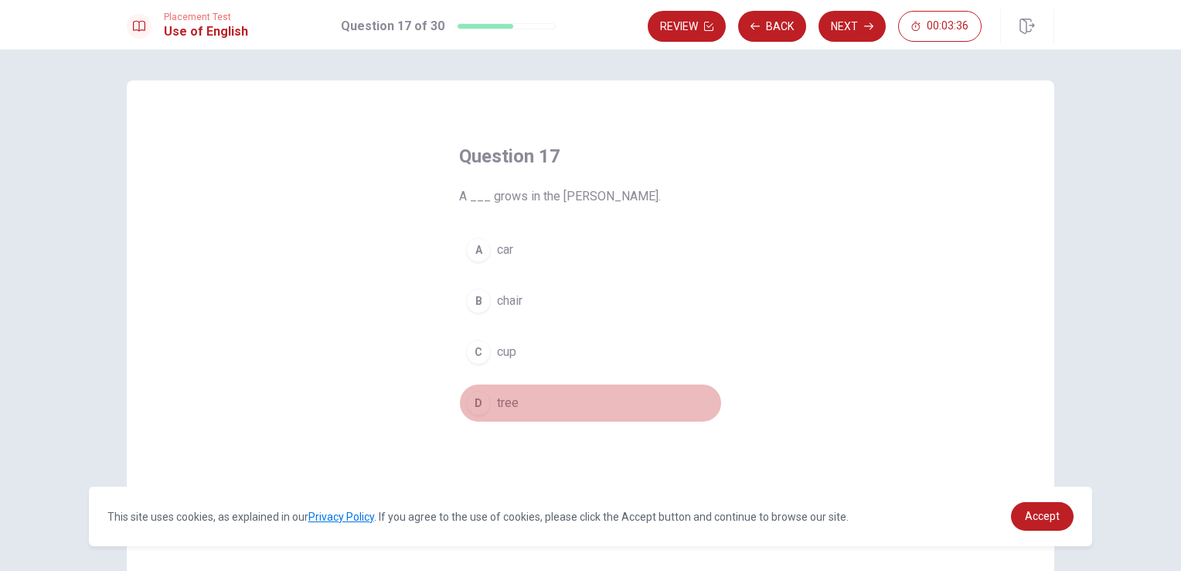
click at [506, 400] on span "tree" at bounding box center [508, 403] width 22 height 19
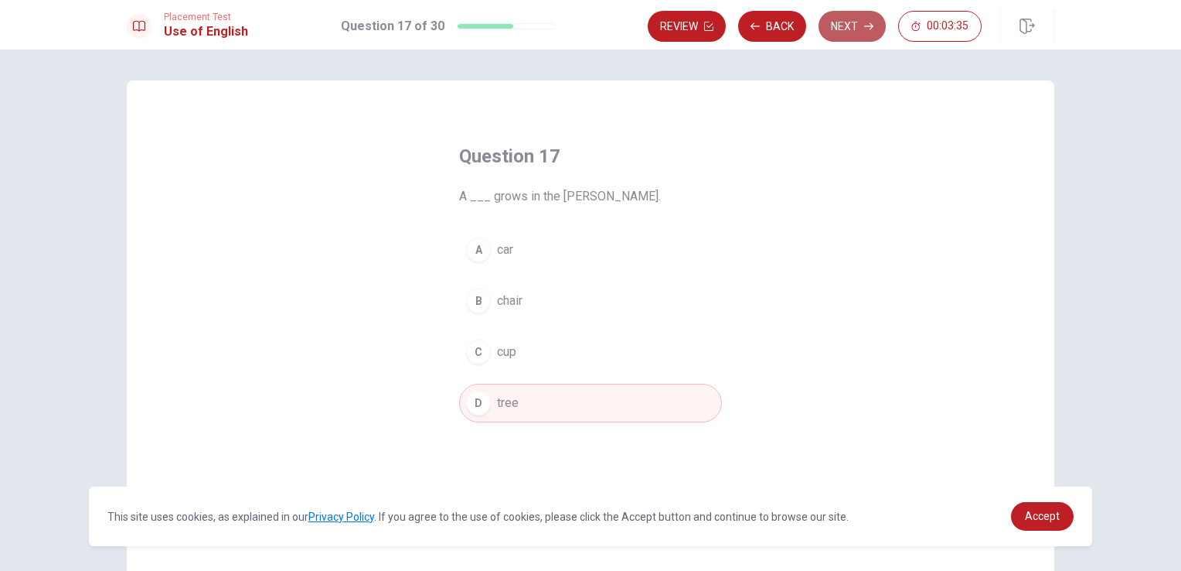
click at [857, 29] on button "Next" at bounding box center [852, 26] width 67 height 31
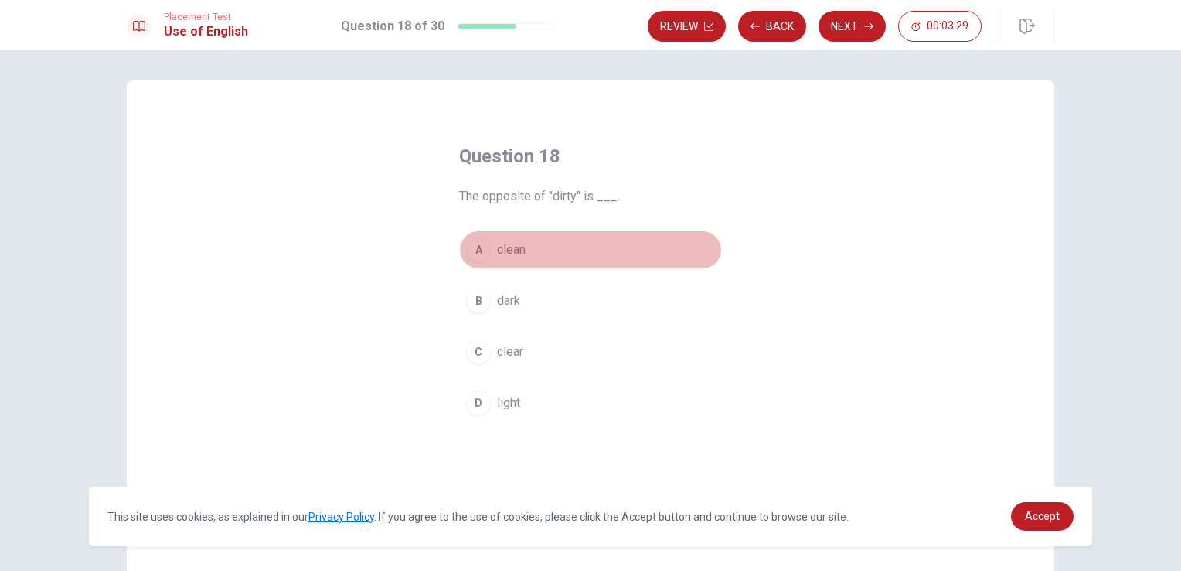
click at [541, 244] on button "A clean" at bounding box center [590, 249] width 263 height 39
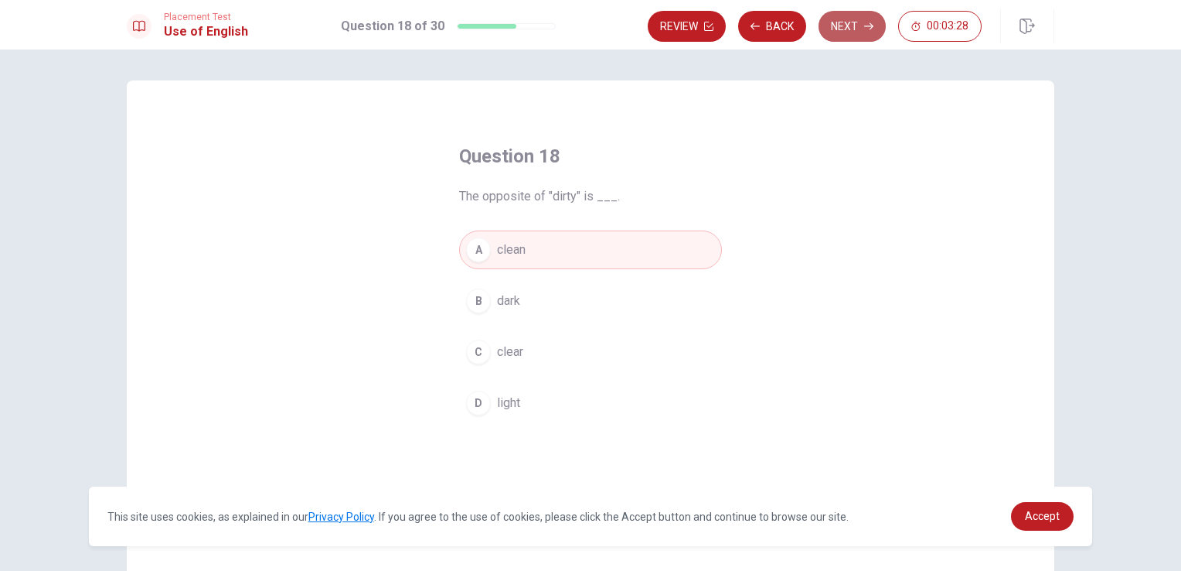
click at [864, 20] on button "Next" at bounding box center [852, 26] width 67 height 31
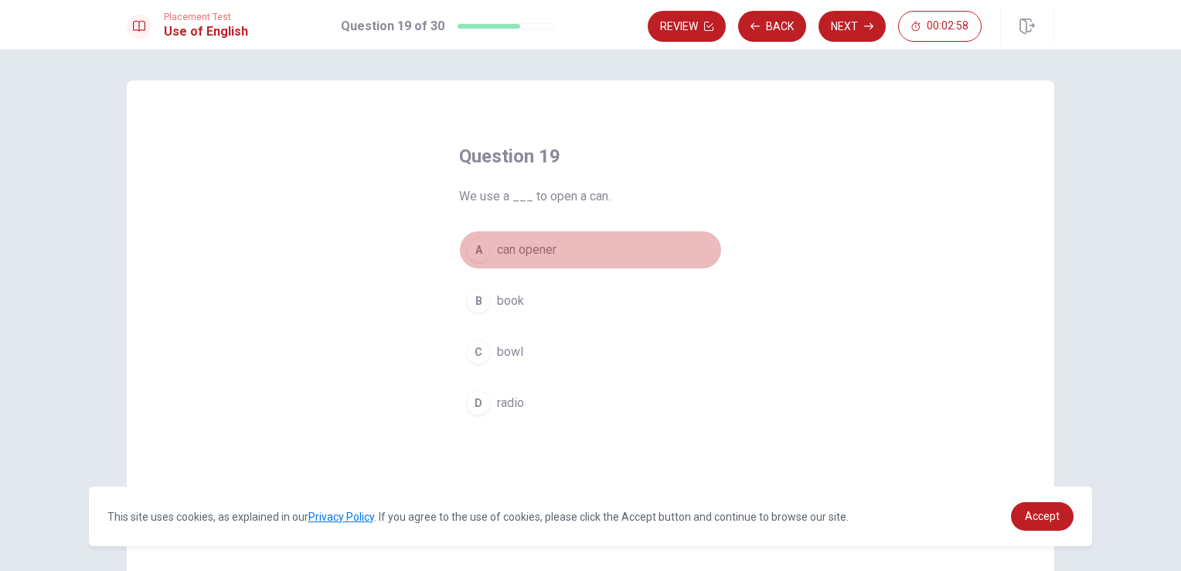
click at [555, 250] on button "A can opener" at bounding box center [590, 249] width 263 height 39
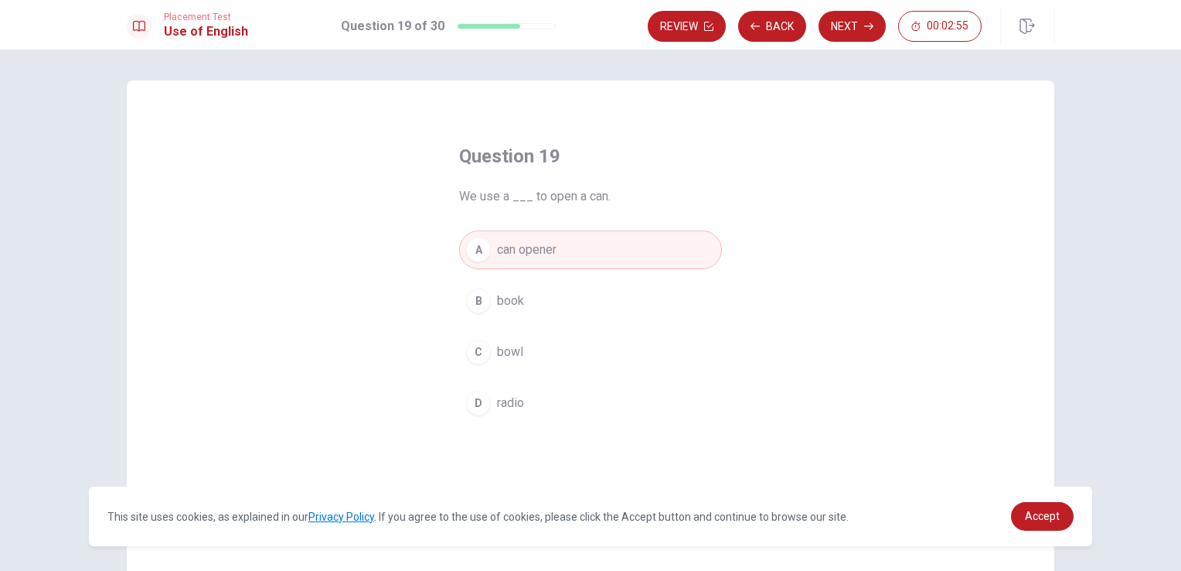
click at [843, 42] on div "Review Back Next 00:02:55" at bounding box center [851, 26] width 407 height 34
click at [850, 19] on button "Next" at bounding box center [852, 26] width 67 height 31
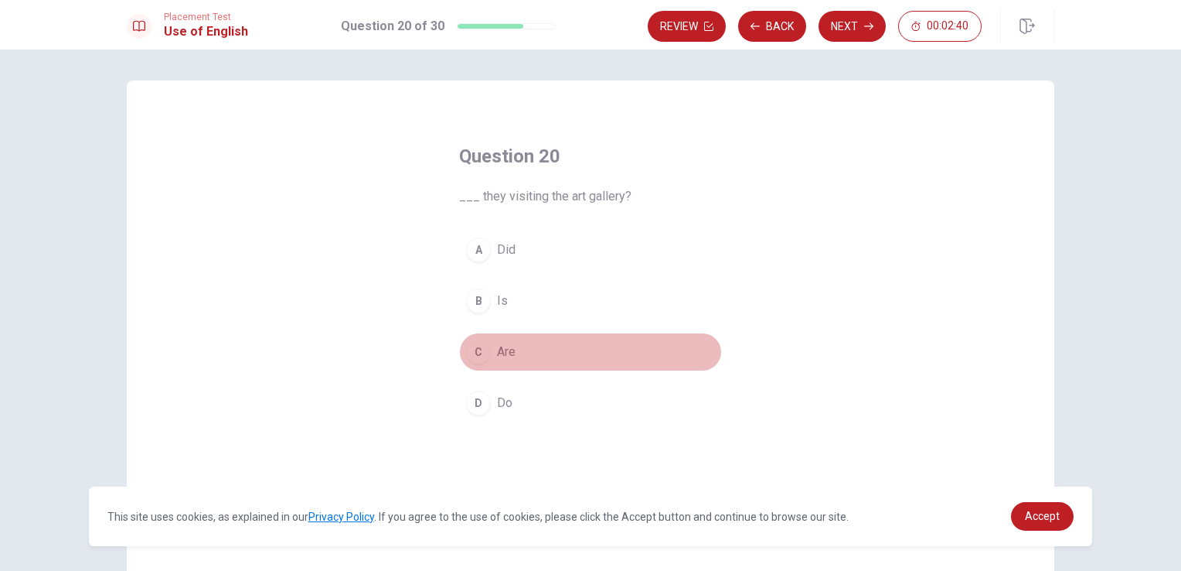
click at [512, 349] on button "C Are" at bounding box center [590, 351] width 263 height 39
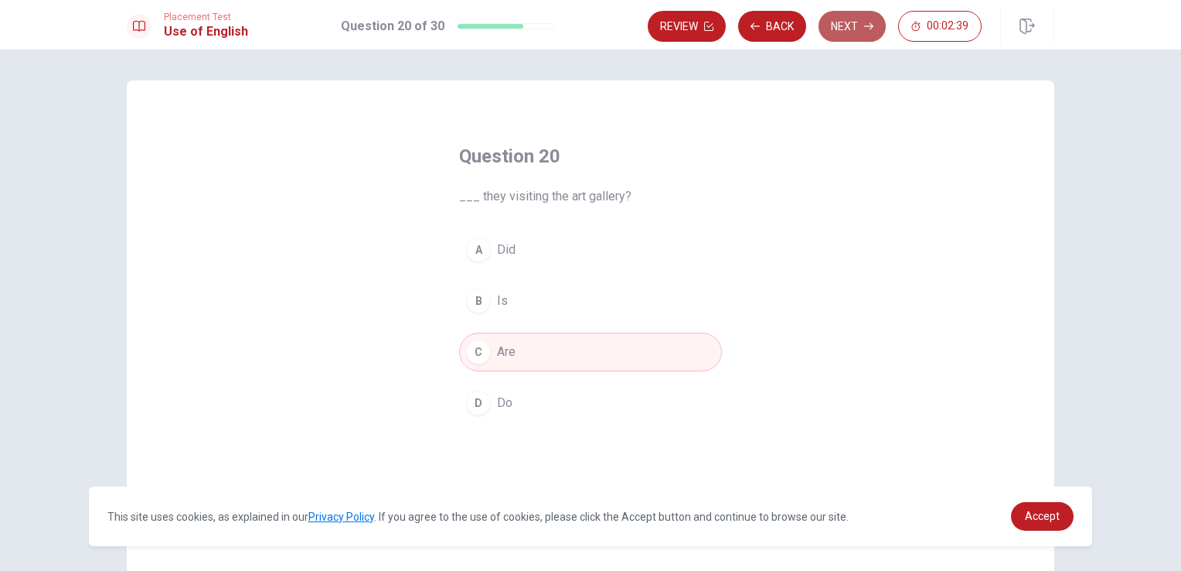
click at [850, 32] on button "Next" at bounding box center [852, 26] width 67 height 31
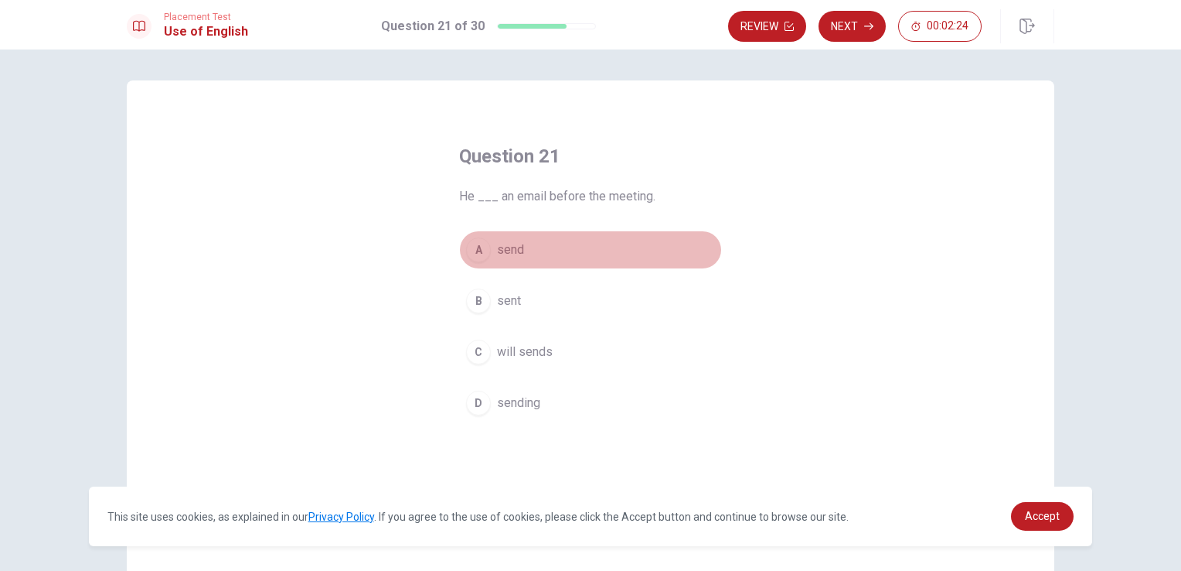
click at [528, 251] on button "A send" at bounding box center [590, 249] width 263 height 39
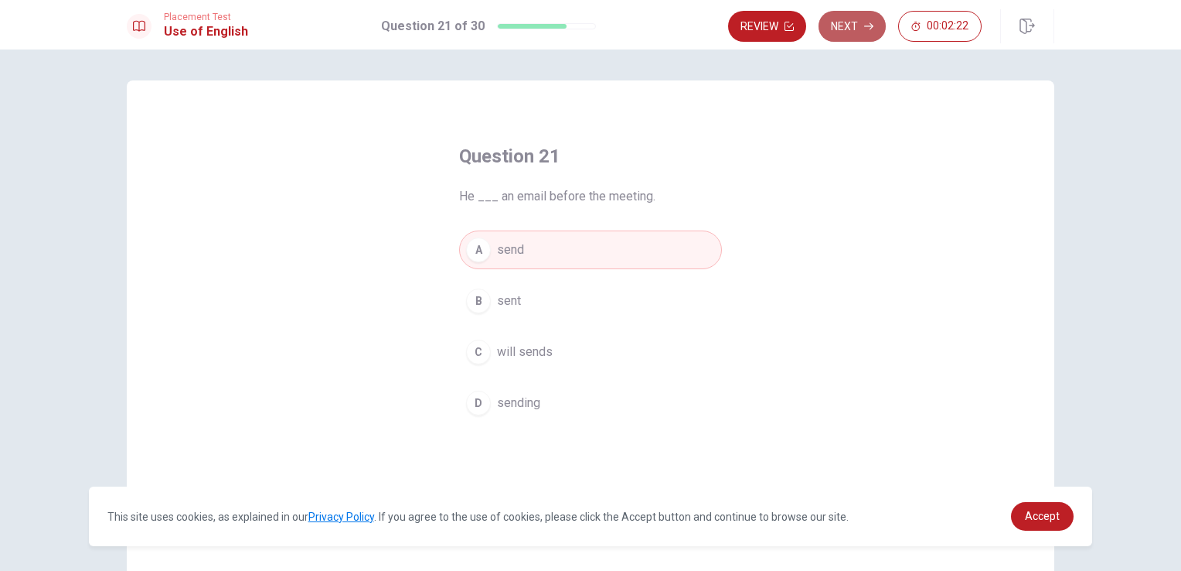
click at [850, 30] on button "Next" at bounding box center [852, 26] width 67 height 31
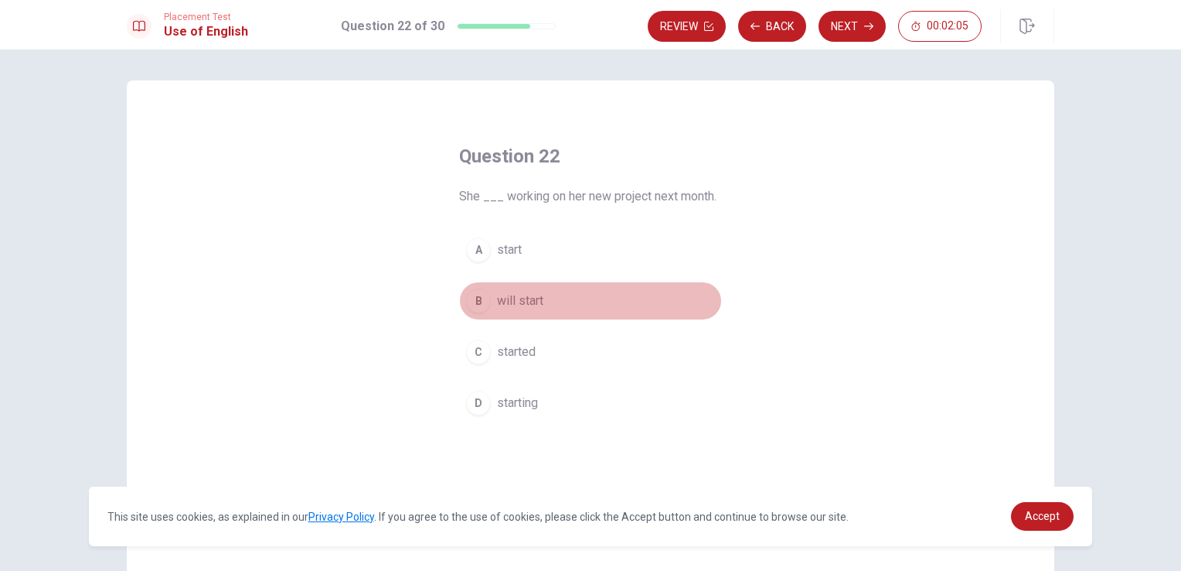
click at [544, 299] on button "B will start" at bounding box center [590, 300] width 263 height 39
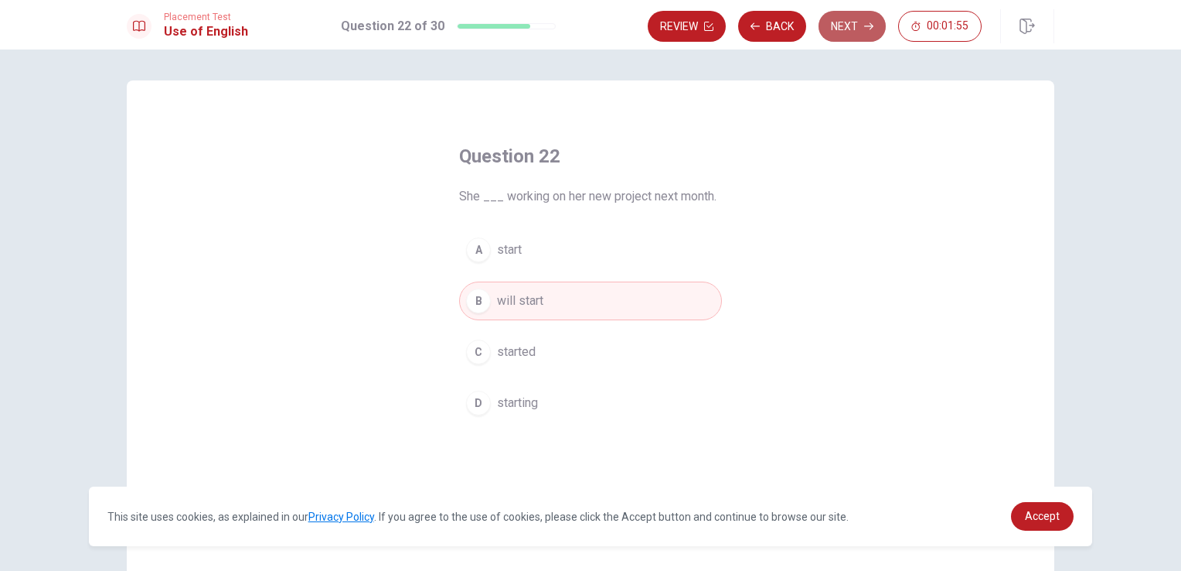
click at [856, 38] on button "Next" at bounding box center [852, 26] width 67 height 31
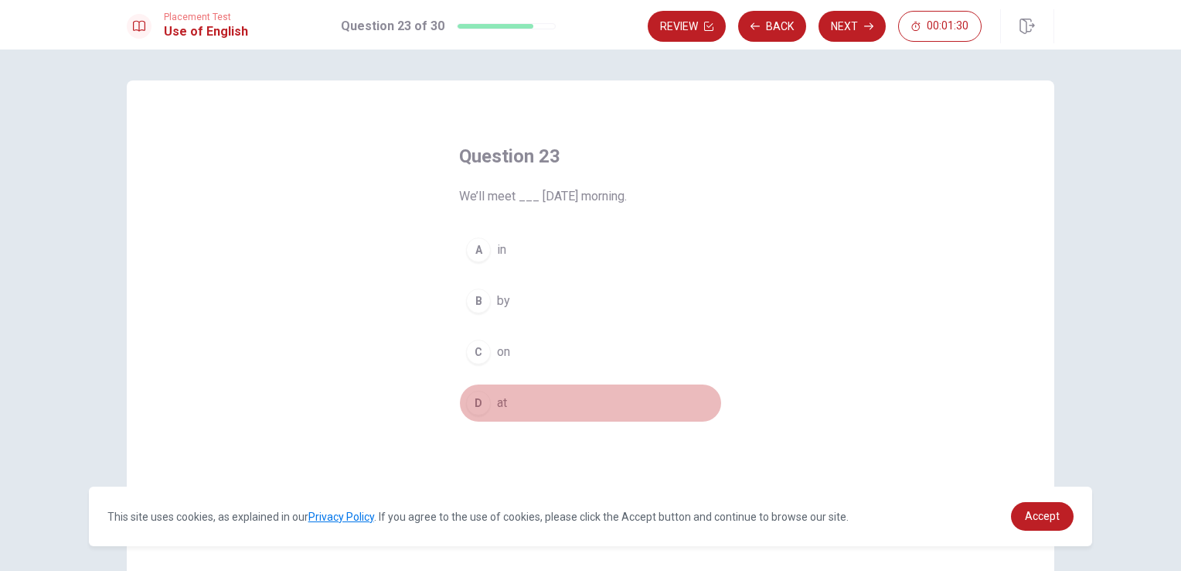
click at [511, 400] on button "D at" at bounding box center [590, 402] width 263 height 39
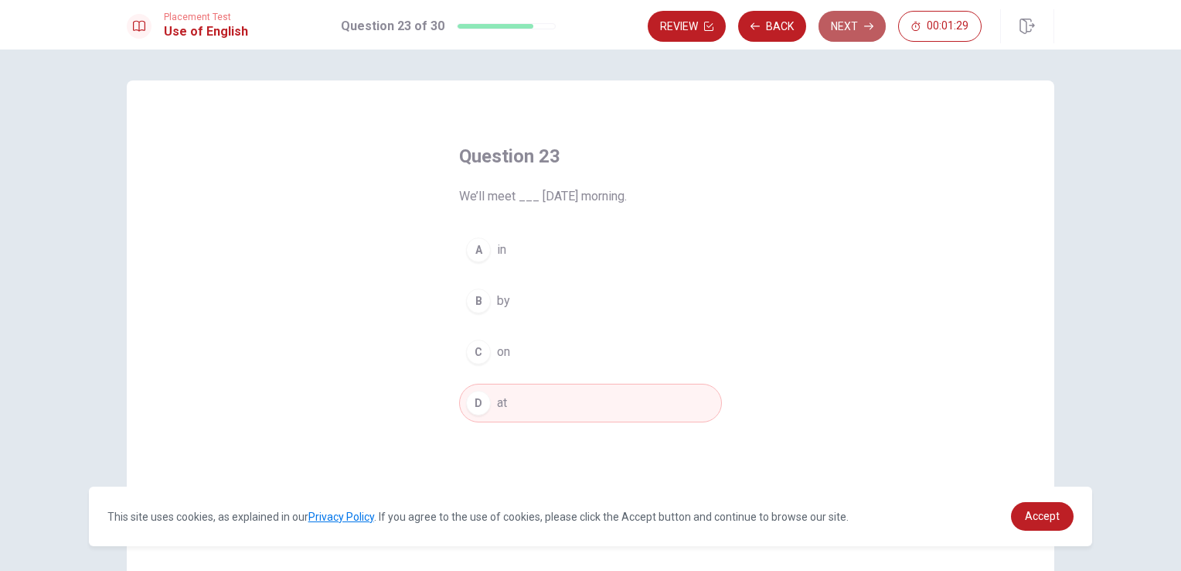
click at [850, 19] on button "Next" at bounding box center [852, 26] width 67 height 31
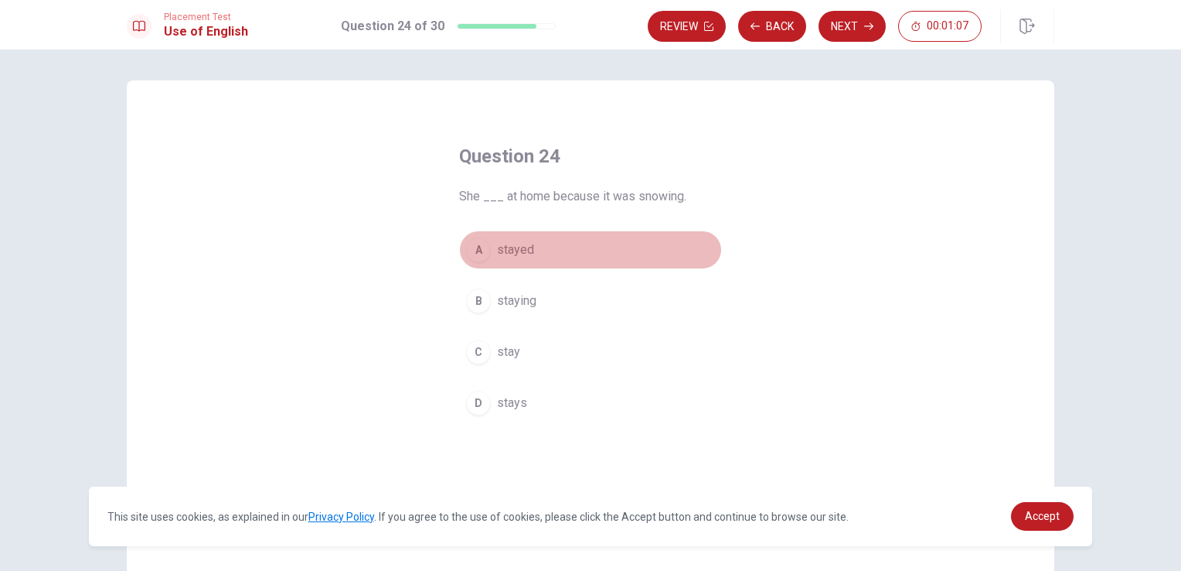
click at [526, 264] on button "A stayed" at bounding box center [590, 249] width 263 height 39
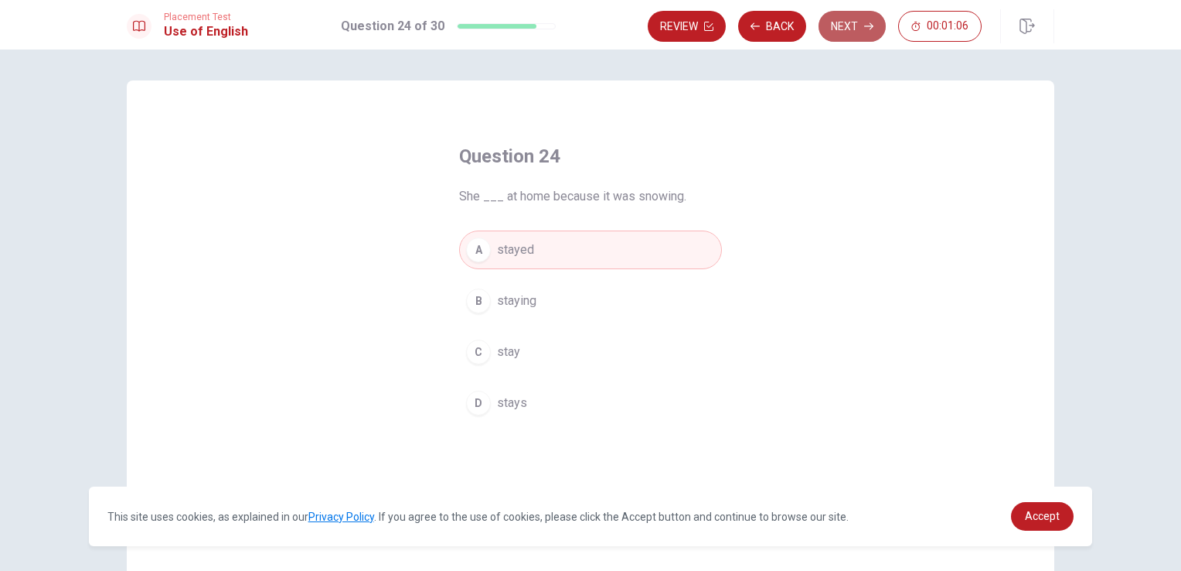
click at [865, 24] on icon "button" at bounding box center [868, 26] width 9 height 9
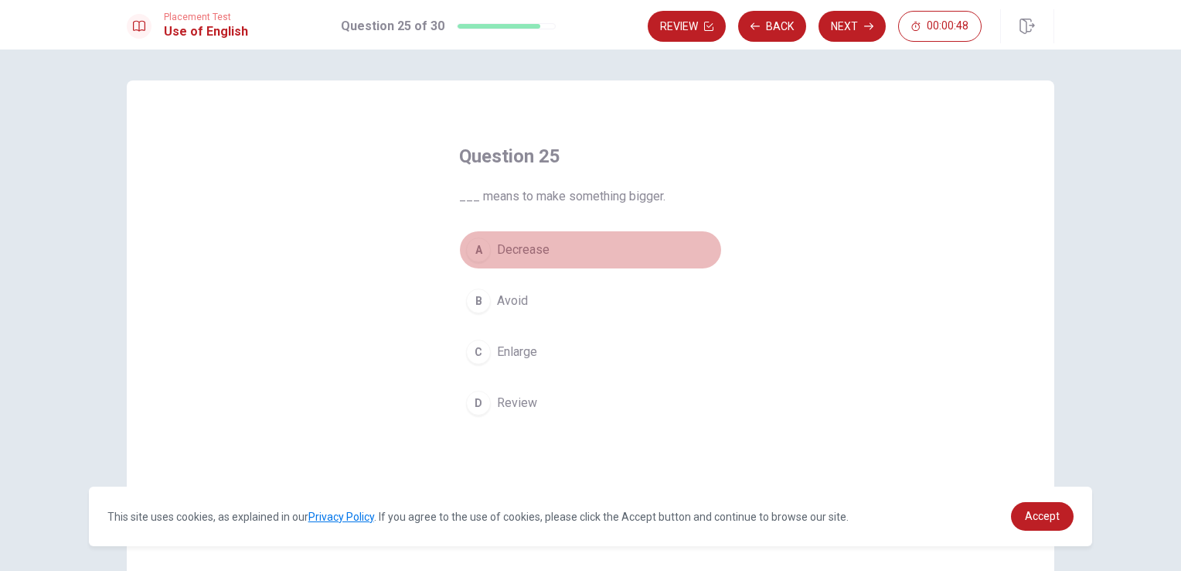
click at [536, 254] on span "Decrease" at bounding box center [523, 249] width 53 height 19
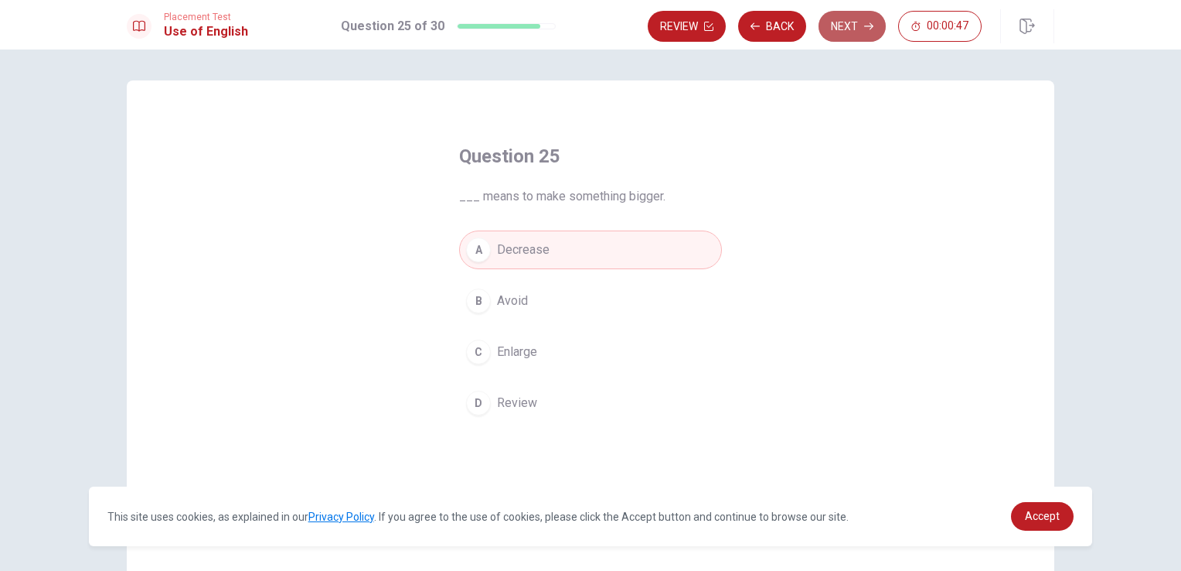
click at [854, 29] on button "Next" at bounding box center [852, 26] width 67 height 31
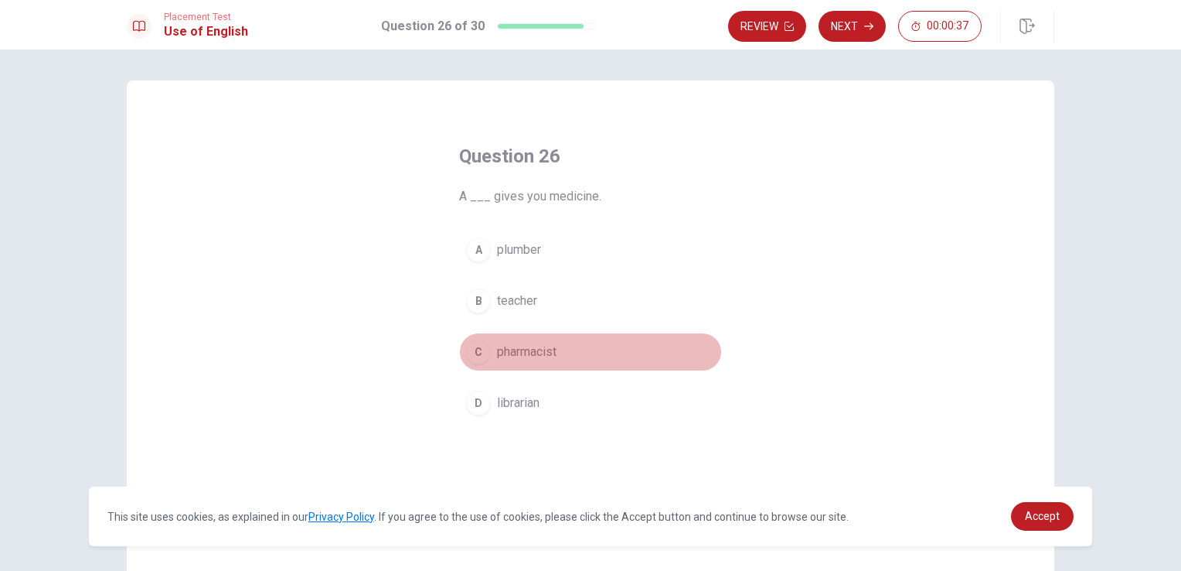
click at [538, 355] on span "pharmacist" at bounding box center [527, 351] width 60 height 19
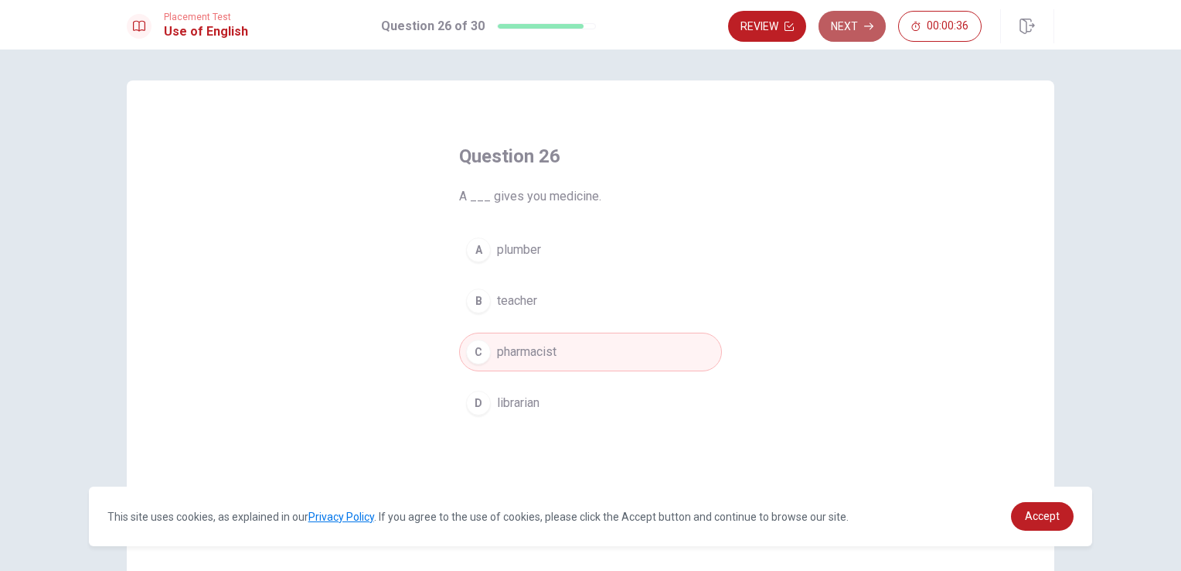
click at [850, 26] on button "Next" at bounding box center [852, 26] width 67 height 31
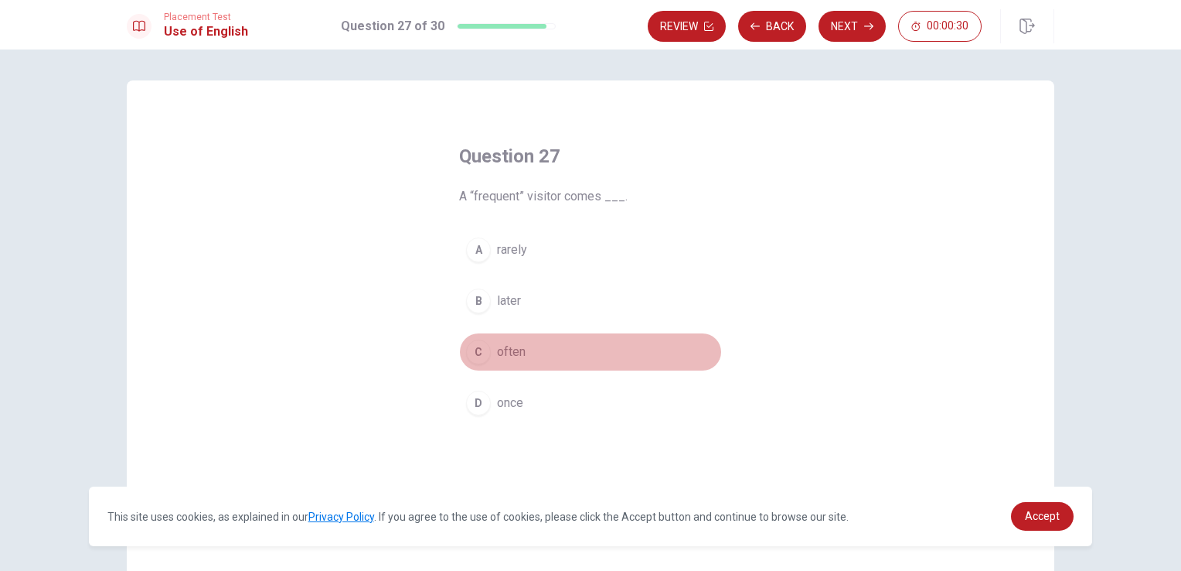
click at [516, 353] on span "often" at bounding box center [511, 351] width 29 height 19
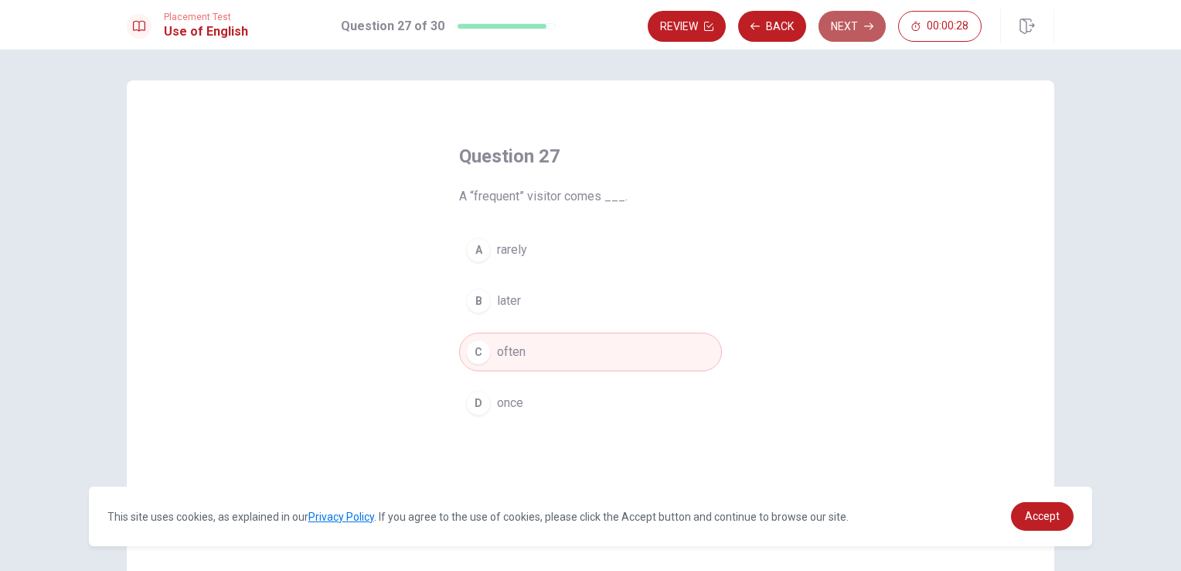
click at [846, 30] on button "Next" at bounding box center [852, 26] width 67 height 31
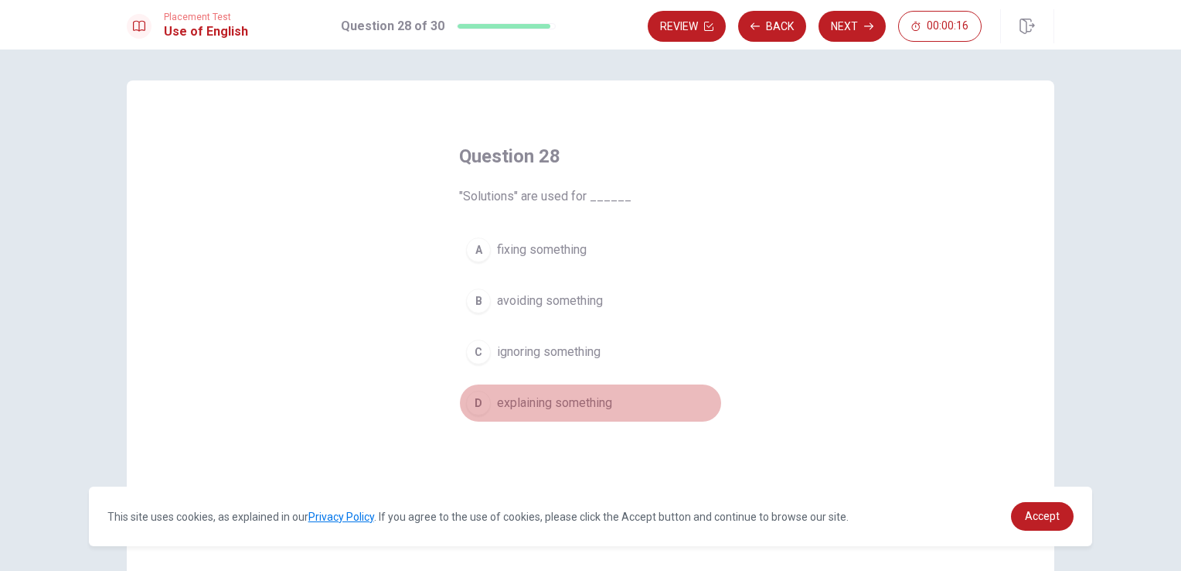
click at [550, 405] on span "explaining something" at bounding box center [554, 403] width 115 height 19
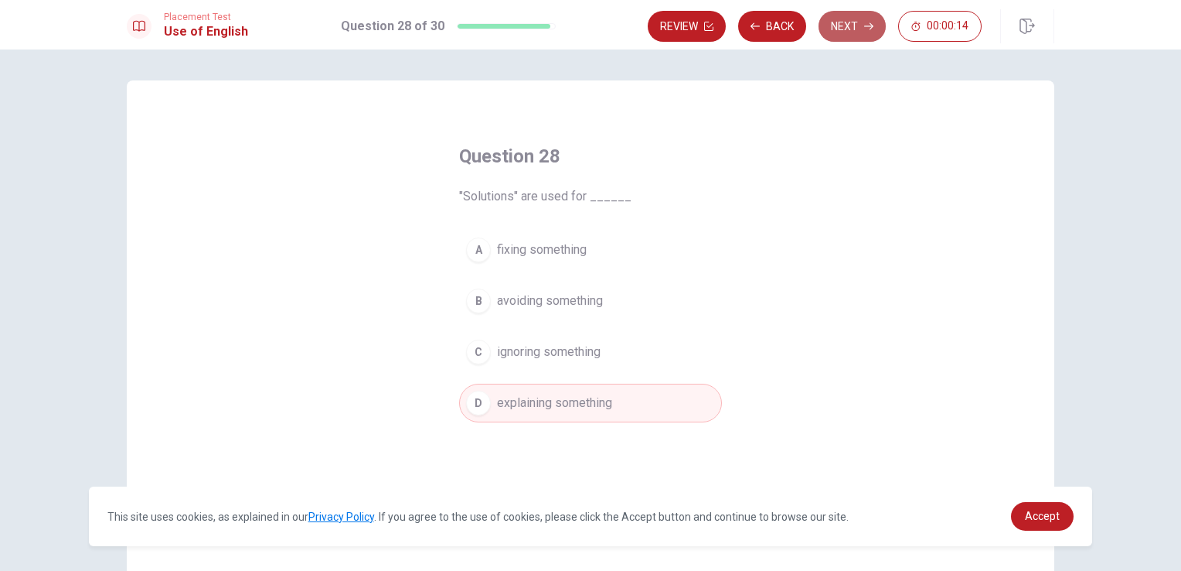
click at [851, 22] on button "Next" at bounding box center [852, 26] width 67 height 31
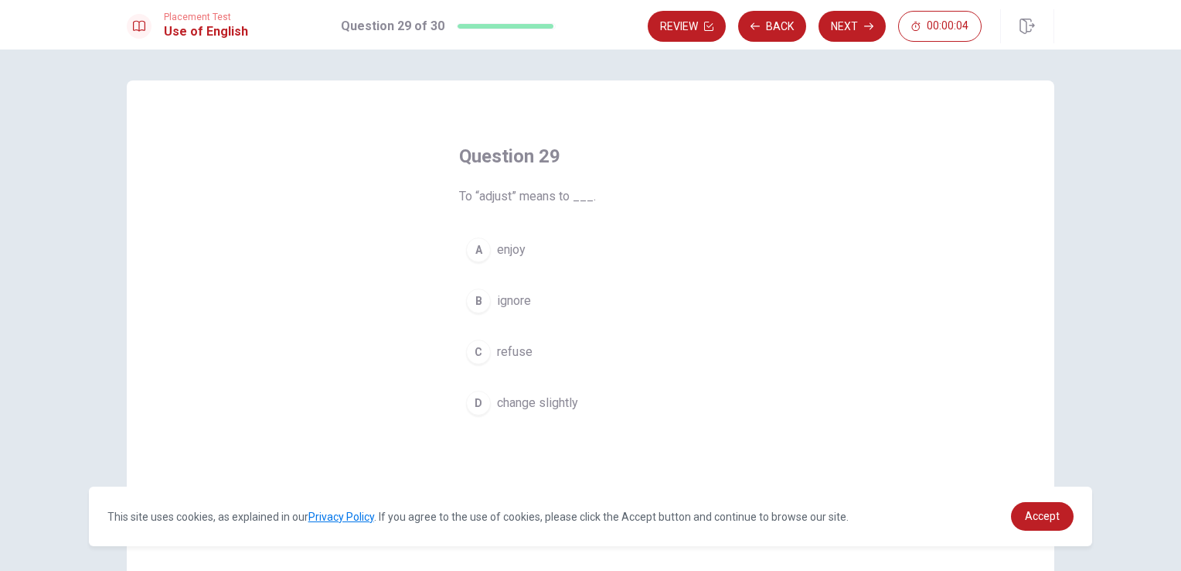
click at [542, 403] on span "change slightly" at bounding box center [537, 403] width 81 height 19
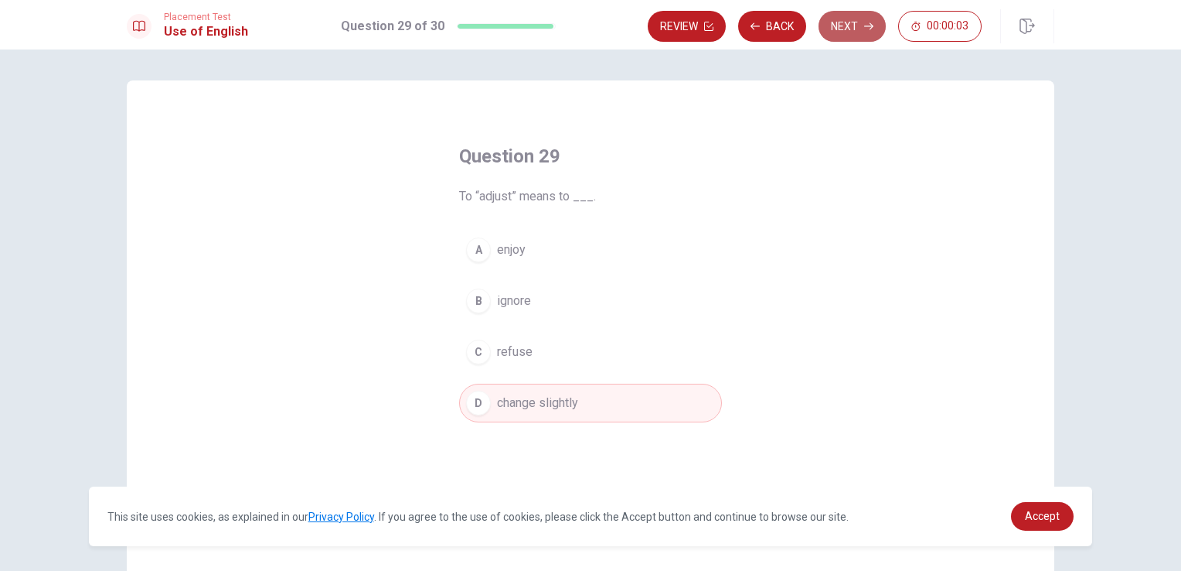
click at [851, 21] on button "Next" at bounding box center [852, 26] width 67 height 31
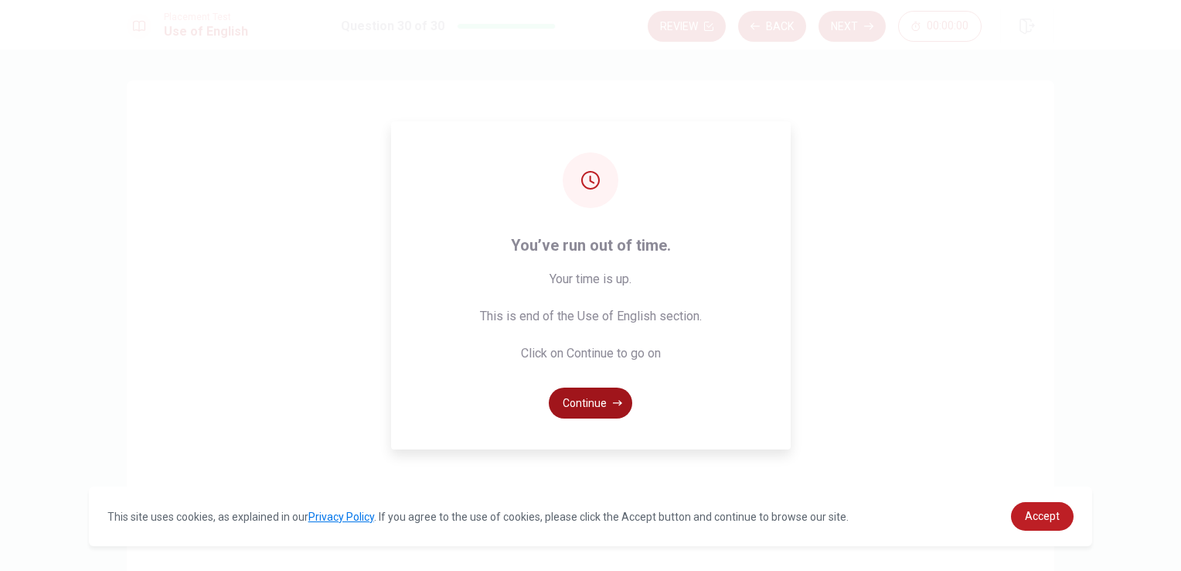
click at [611, 398] on button "Continue" at bounding box center [590, 402] width 83 height 31
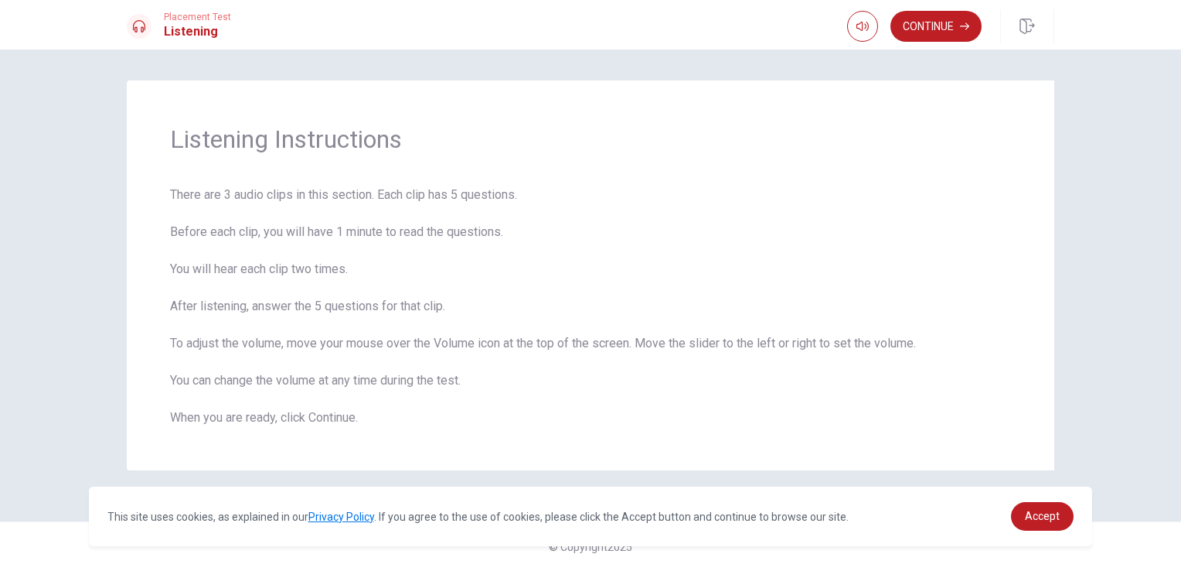
click at [611, 398] on span "There are 3 audio clips in this section. Each clip has 5 questions. Before each…" at bounding box center [590, 306] width 841 height 241
click at [863, 32] on button "button" at bounding box center [862, 26] width 31 height 31
click at [949, 30] on button "Continue" at bounding box center [936, 26] width 91 height 31
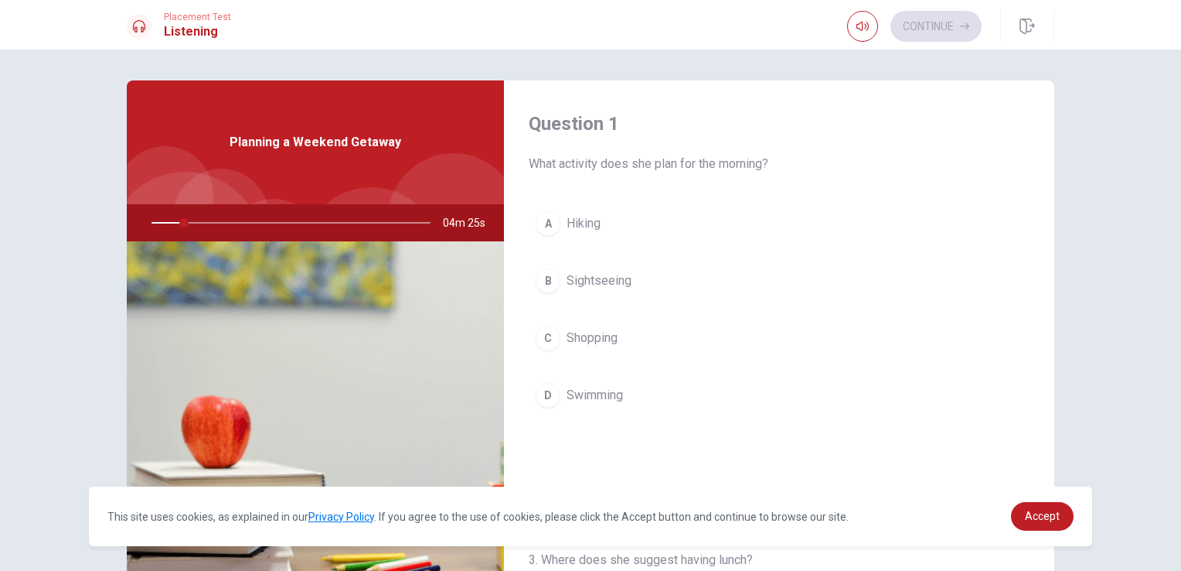
click at [332, 145] on span "Planning a Weekend Getaway" at bounding box center [316, 142] width 172 height 19
click at [228, 419] on img at bounding box center [315, 429] width 377 height 376
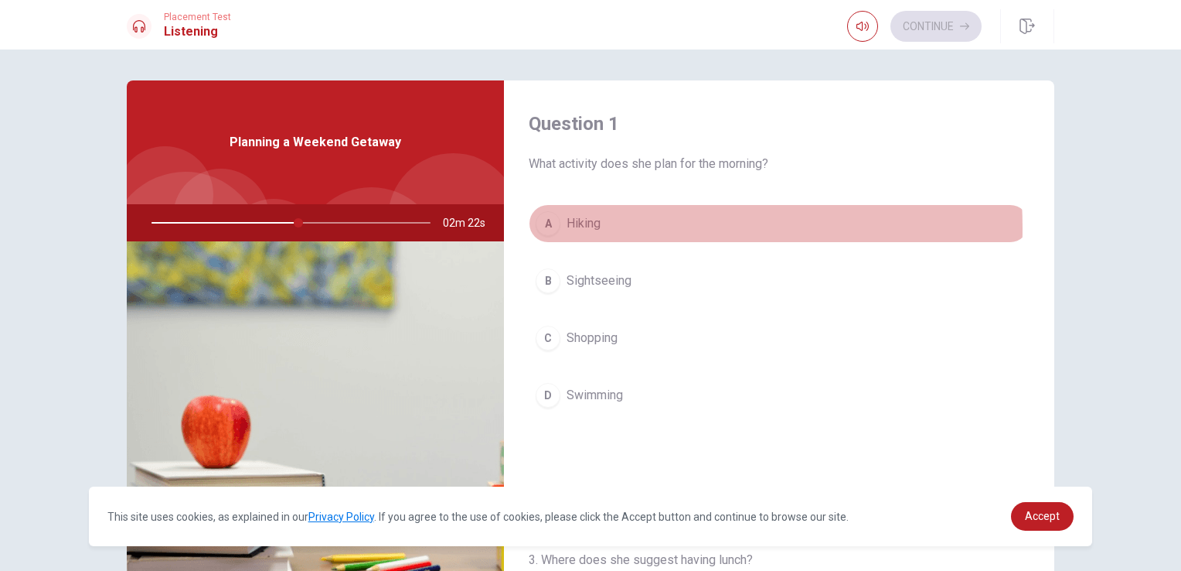
click at [585, 228] on span "Hiking" at bounding box center [584, 223] width 34 height 19
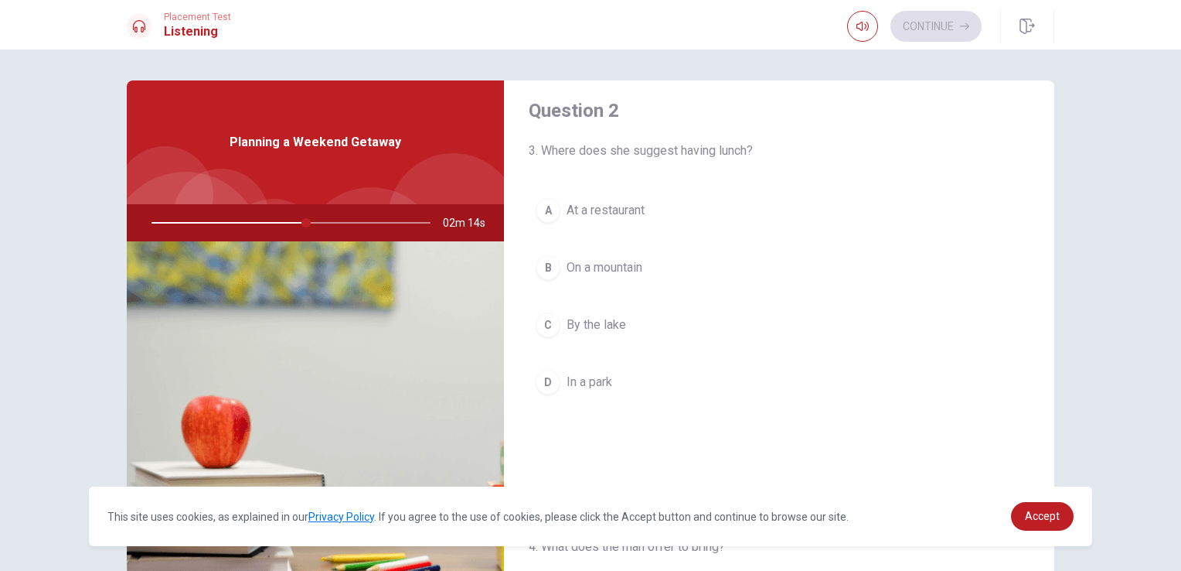
scroll to position [411, 0]
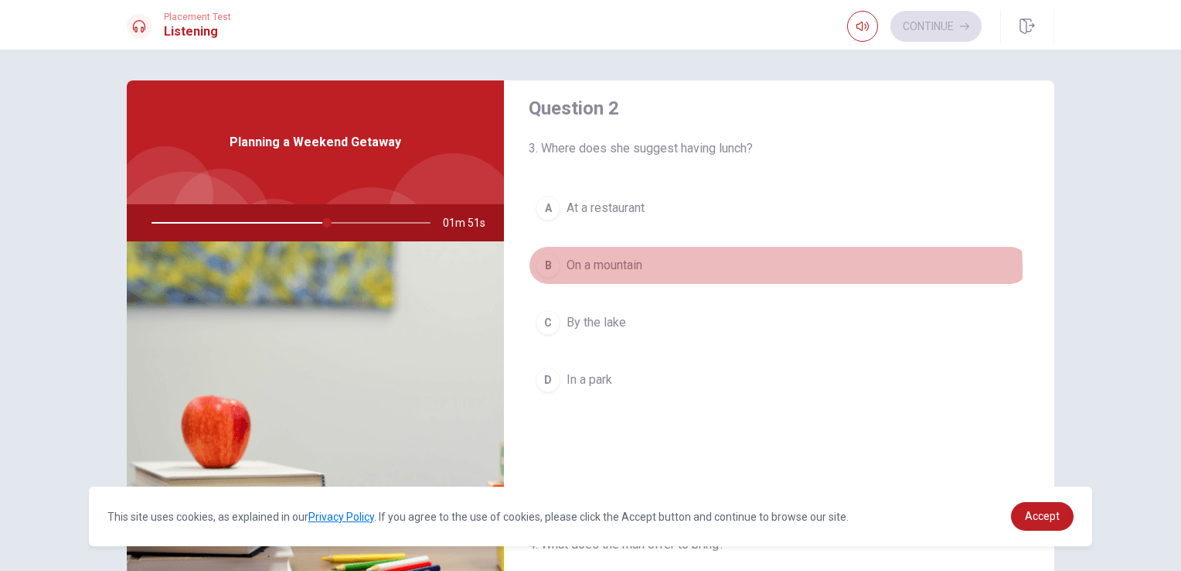
click at [610, 267] on span "On a mountain" at bounding box center [605, 265] width 76 height 19
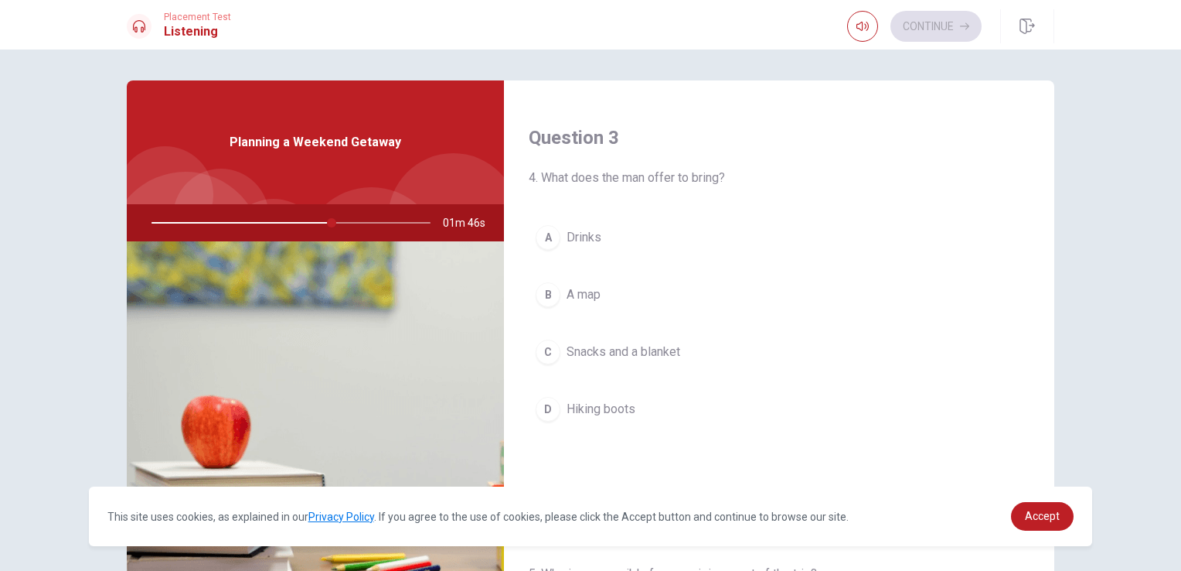
scroll to position [780, 0]
click at [638, 352] on span "Snacks and a blanket" at bounding box center [624, 349] width 114 height 19
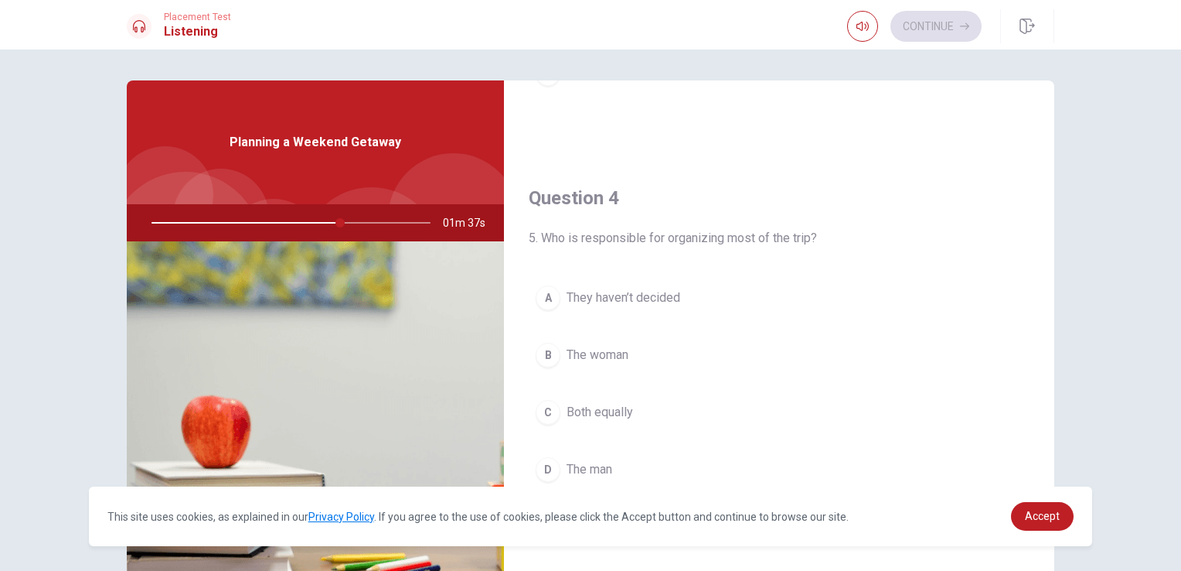
scroll to position [1150, 0]
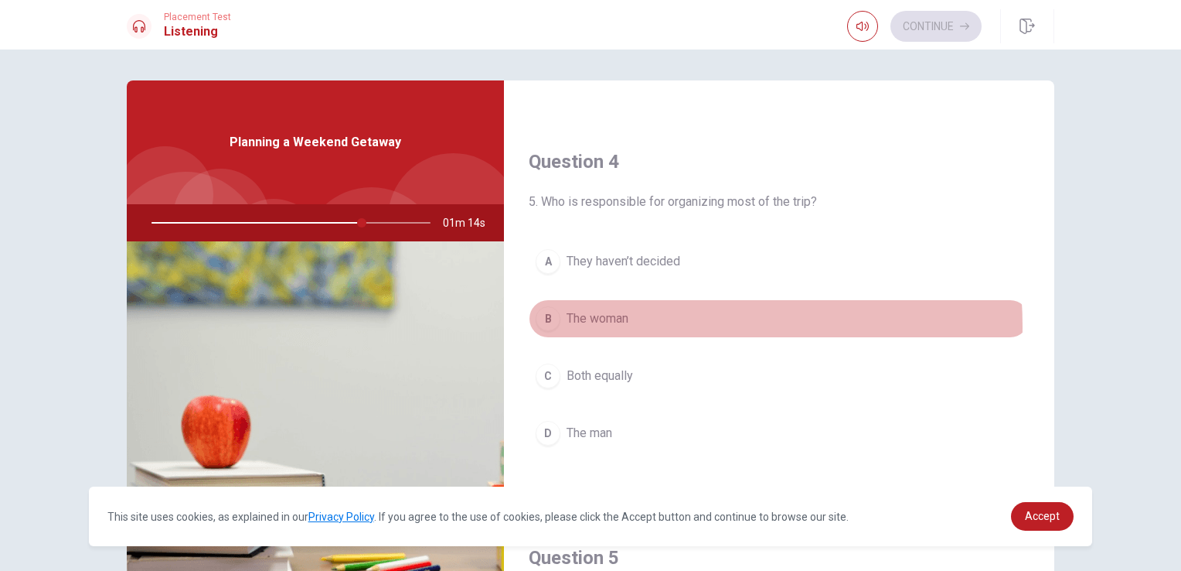
click at [629, 322] on button "B The woman" at bounding box center [779, 318] width 501 height 39
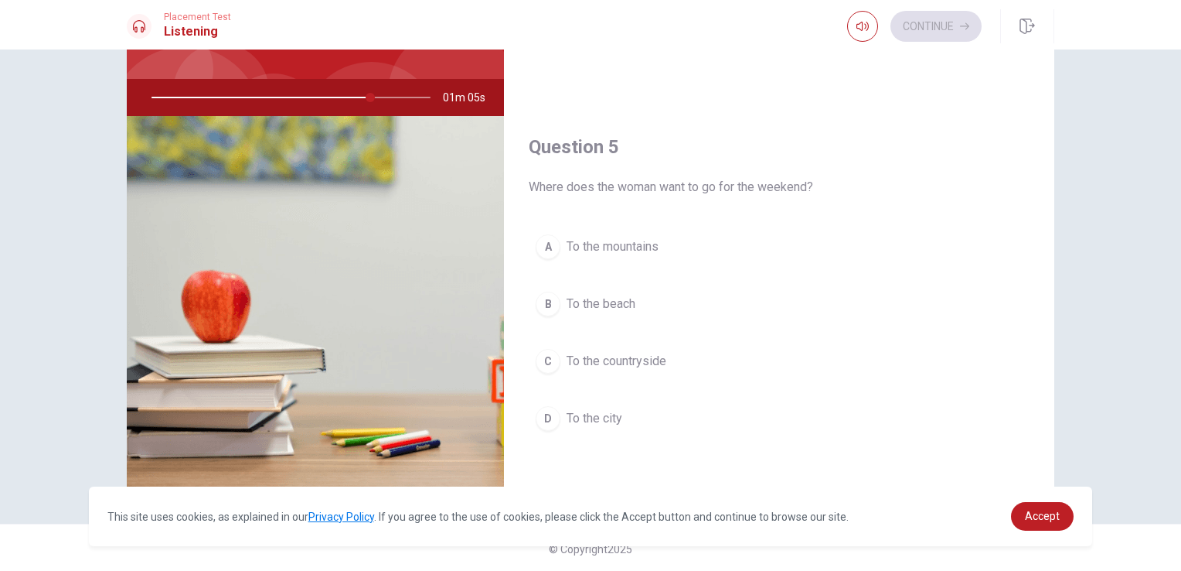
scroll to position [127, 0]
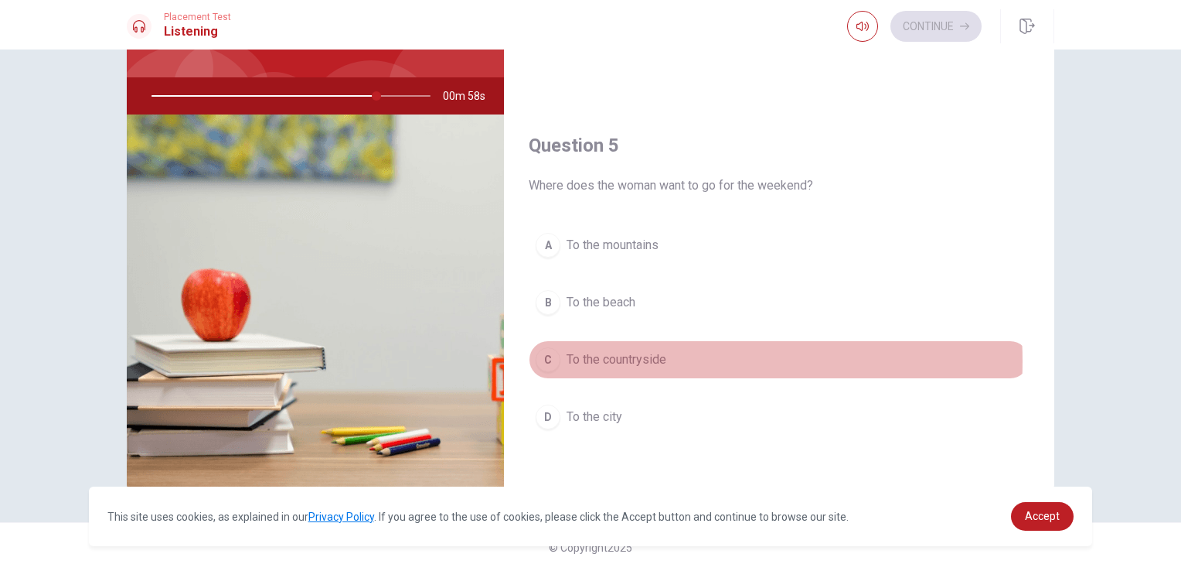
click at [630, 354] on span "To the countryside" at bounding box center [617, 359] width 100 height 19
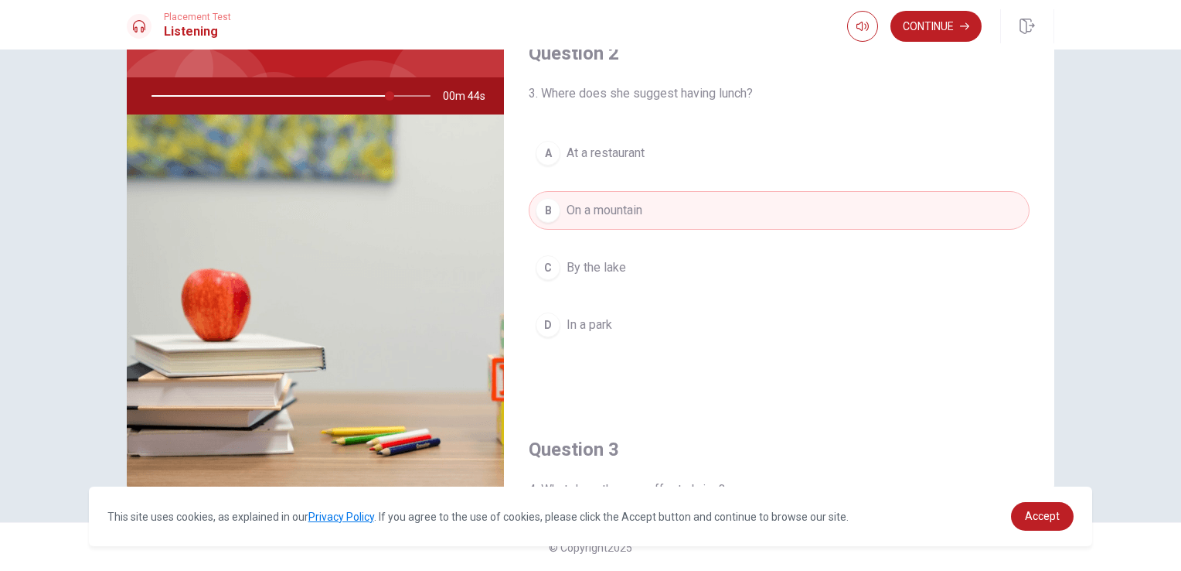
scroll to position [342, 0]
click at [946, 32] on button "Continue" at bounding box center [936, 26] width 91 height 31
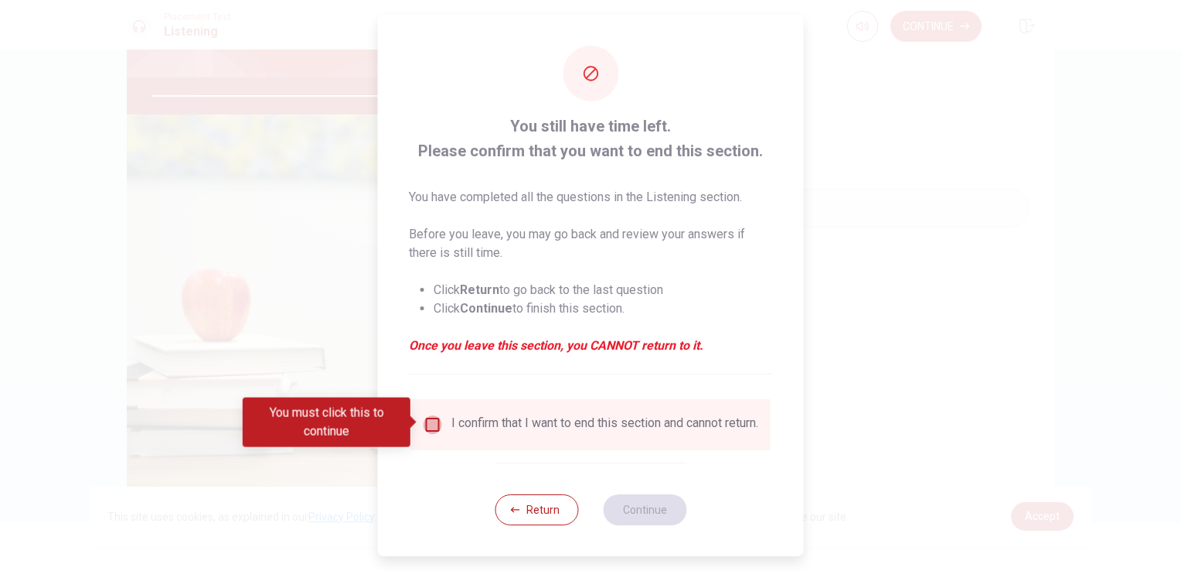
click at [430, 425] on input "You must click this to continue" at bounding box center [433, 424] width 19 height 19
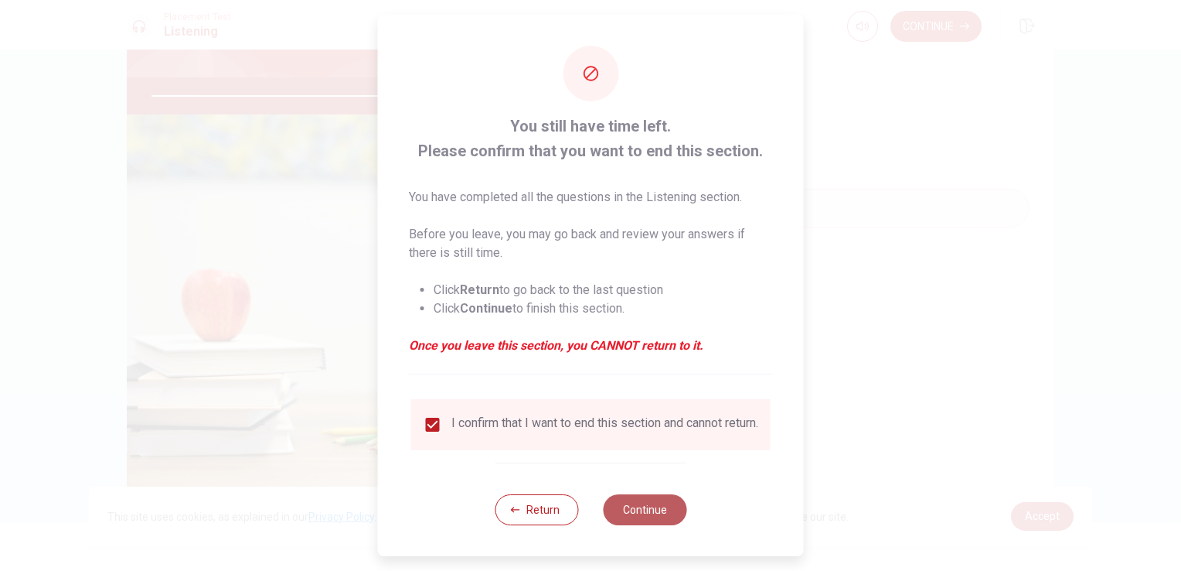
click at [659, 523] on button "Continue" at bounding box center [644, 509] width 83 height 31
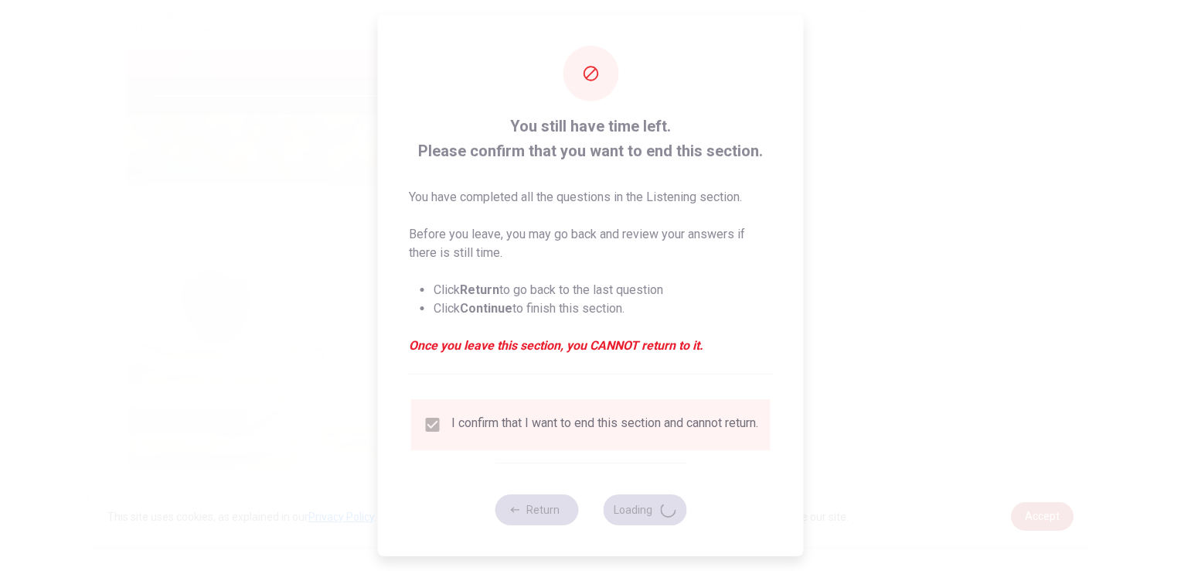
type input "92"
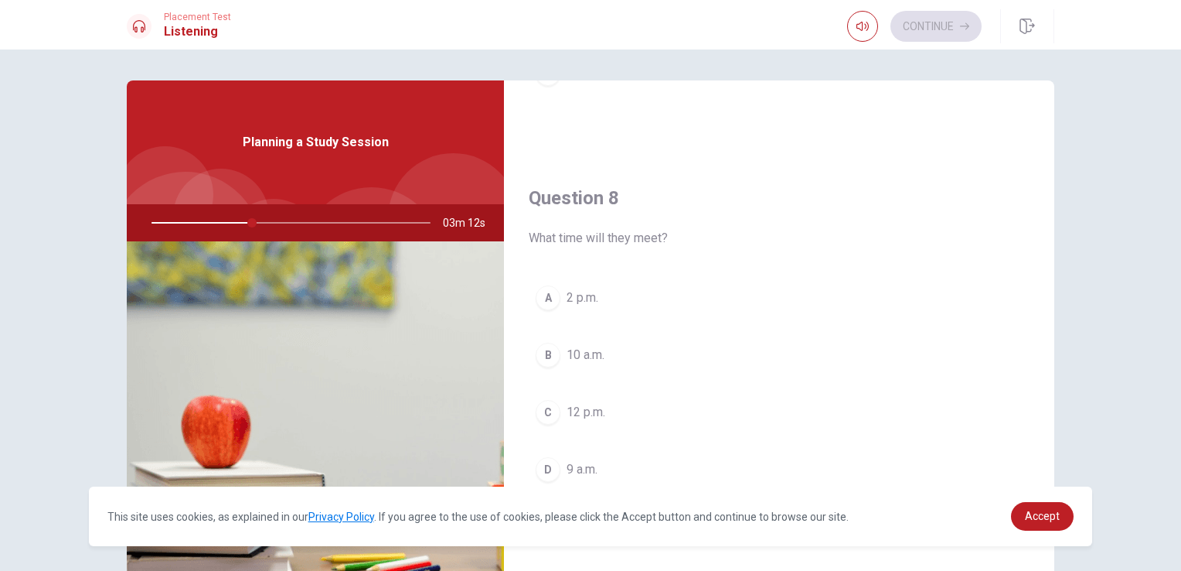
scroll to position [722, 0]
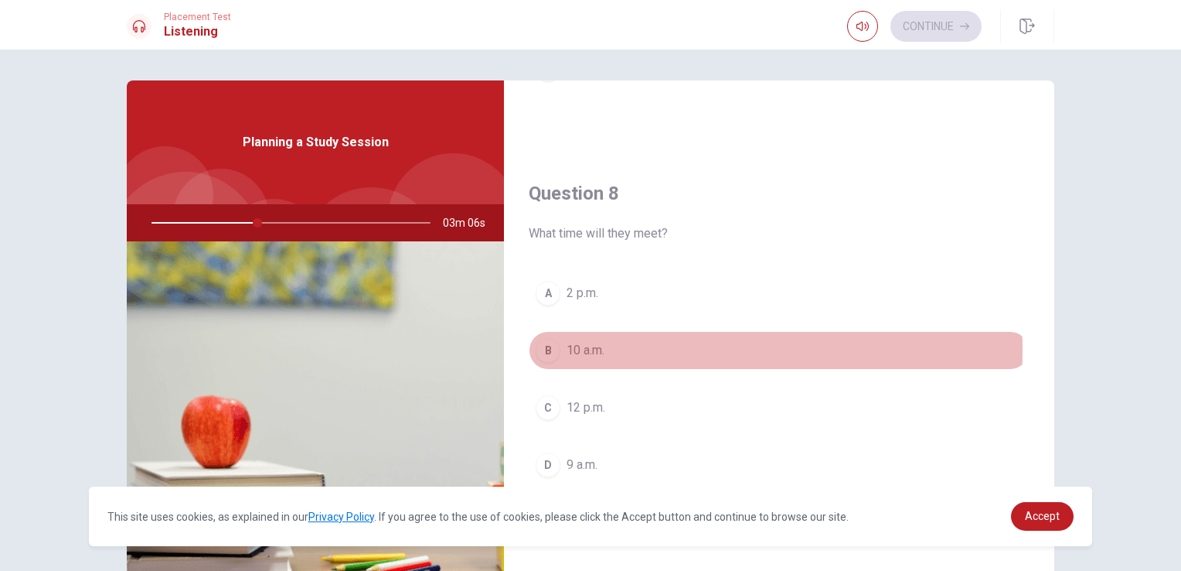
click at [591, 347] on span "10 a.m." at bounding box center [586, 350] width 38 height 19
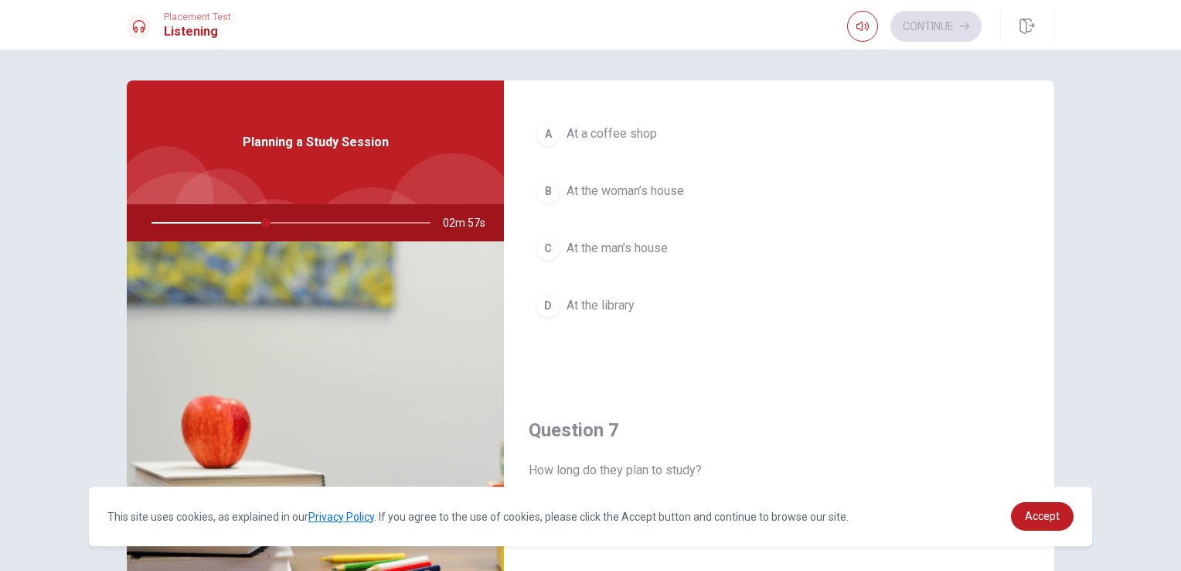
scroll to position [0, 0]
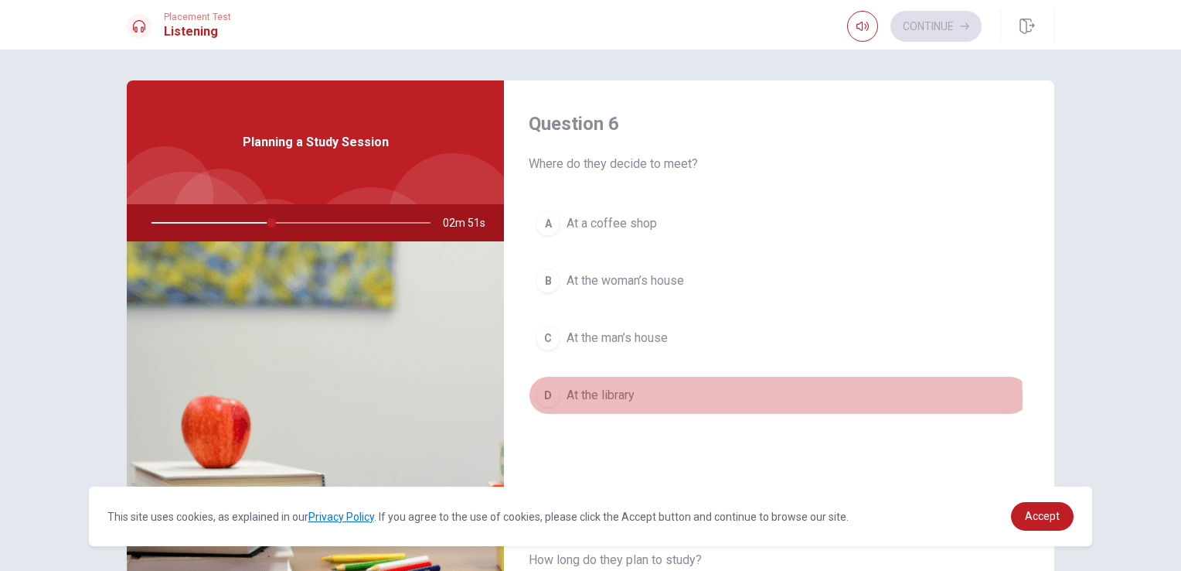
click at [615, 399] on span "At the library" at bounding box center [601, 395] width 68 height 19
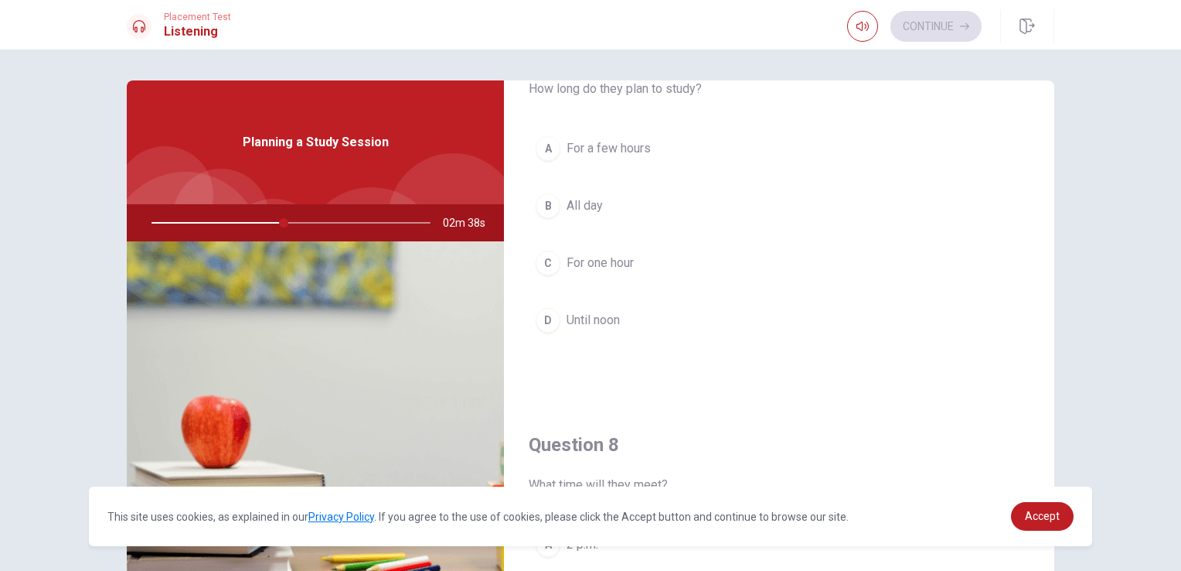
scroll to position [475, 0]
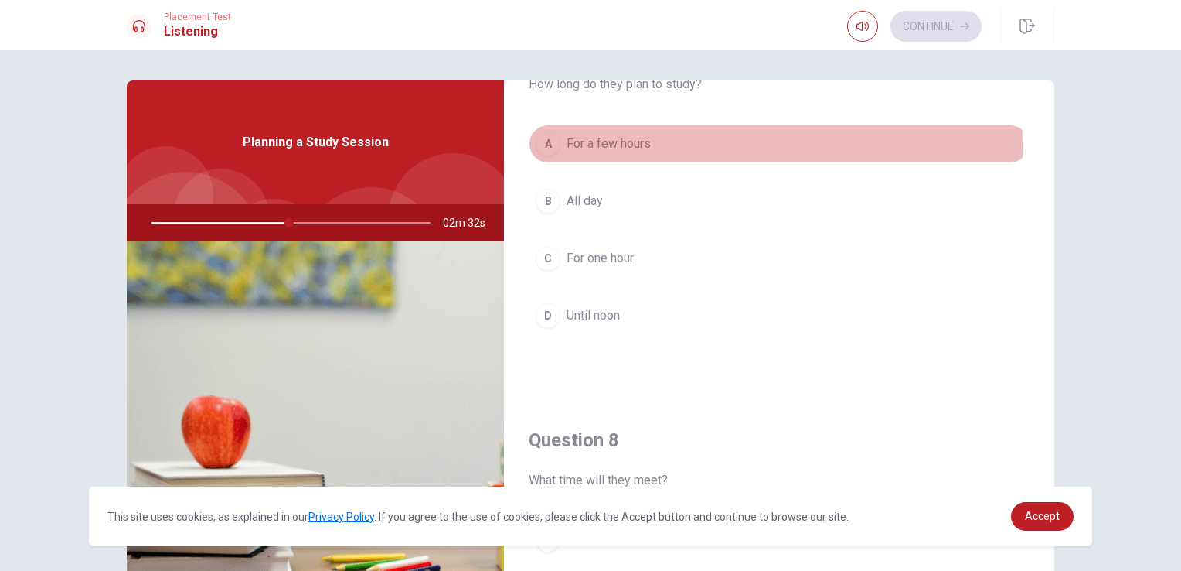
click at [636, 145] on span "For a few hours" at bounding box center [609, 144] width 84 height 19
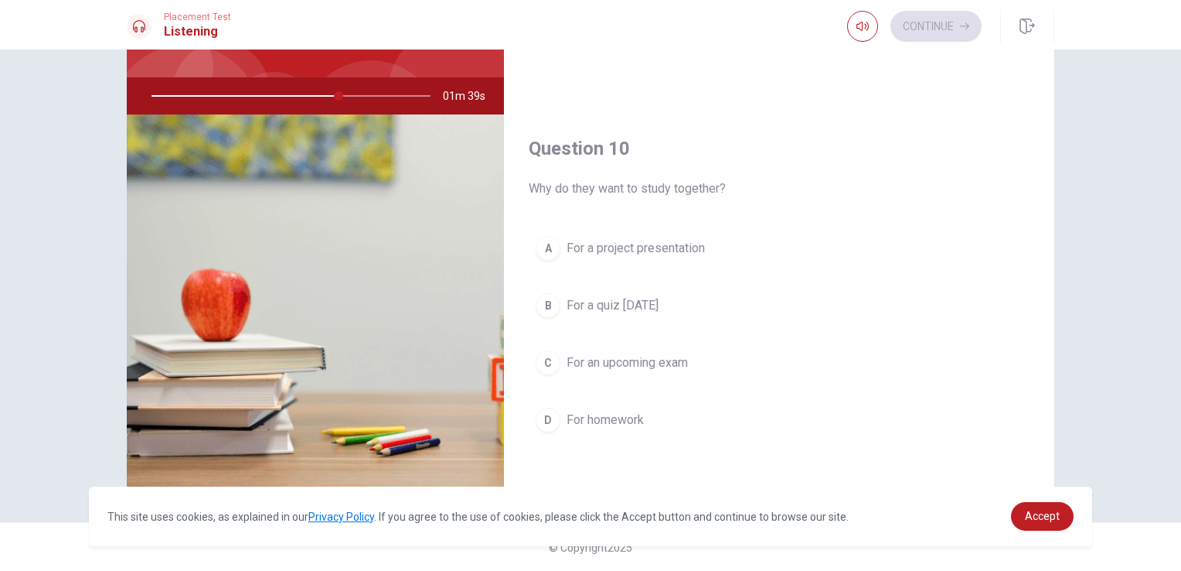
scroll to position [1435, 0]
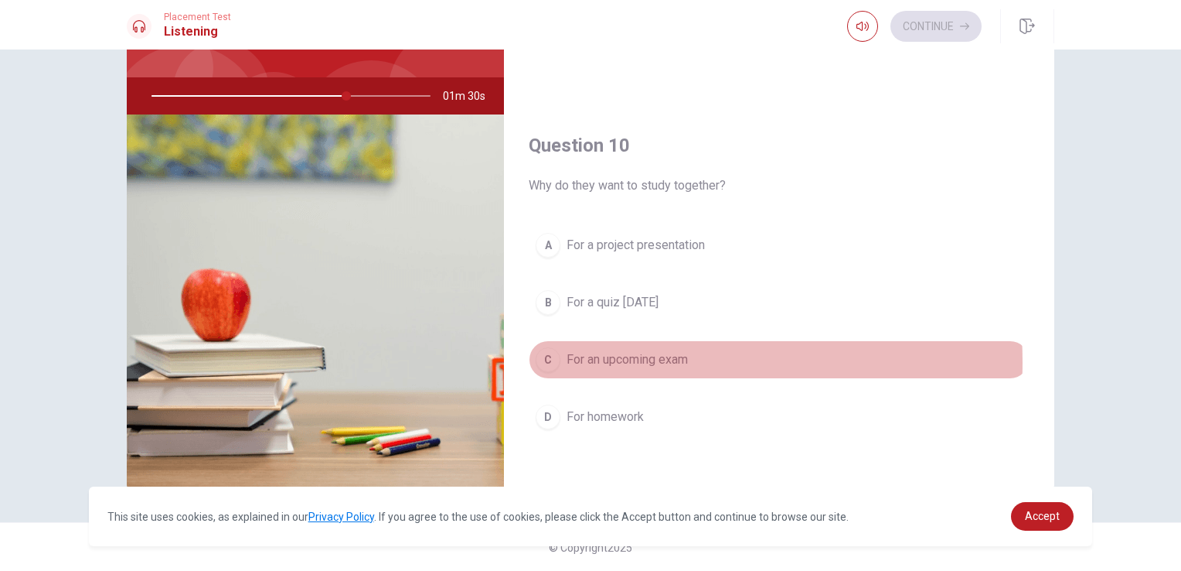
click at [610, 355] on span "For an upcoming exam" at bounding box center [627, 359] width 121 height 19
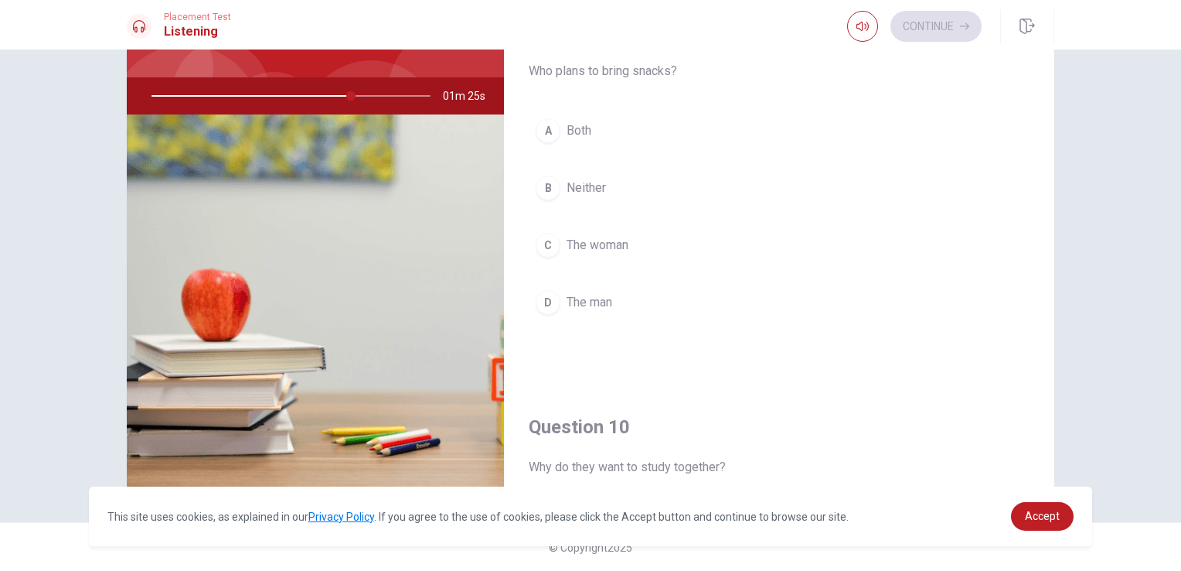
scroll to position [1147, 0]
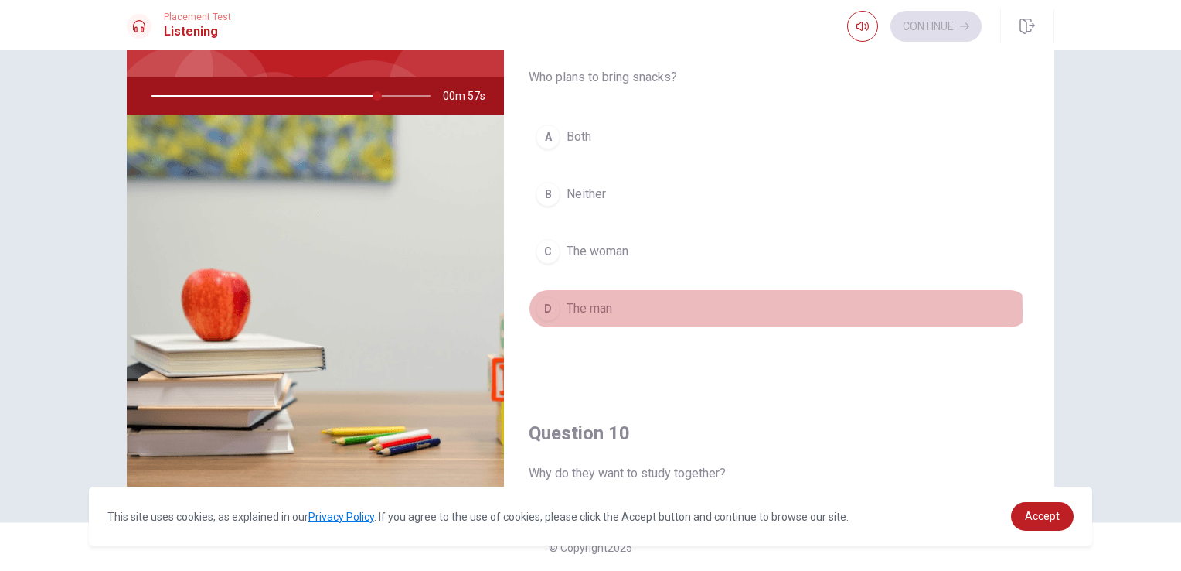
click at [590, 305] on span "The man" at bounding box center [590, 308] width 46 height 19
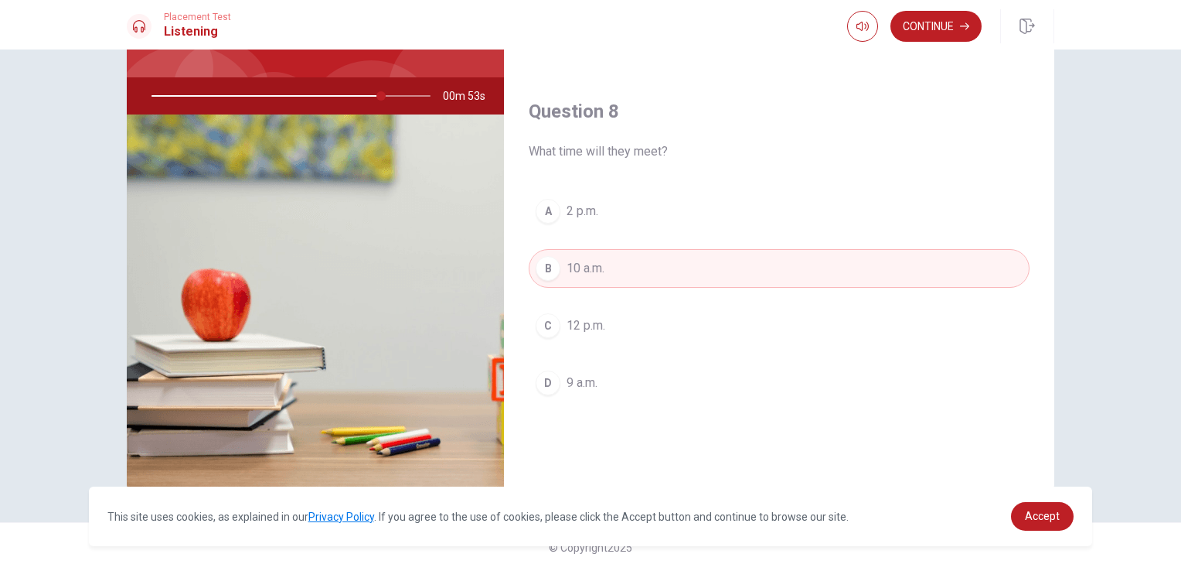
scroll to position [207, 0]
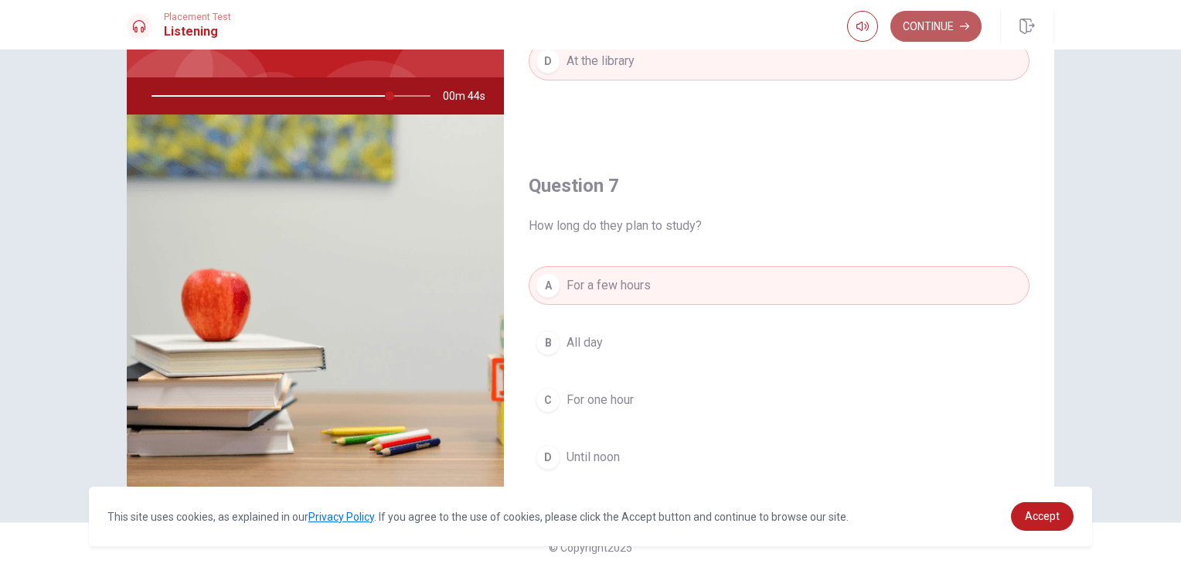
click at [955, 23] on button "Continue" at bounding box center [936, 26] width 91 height 31
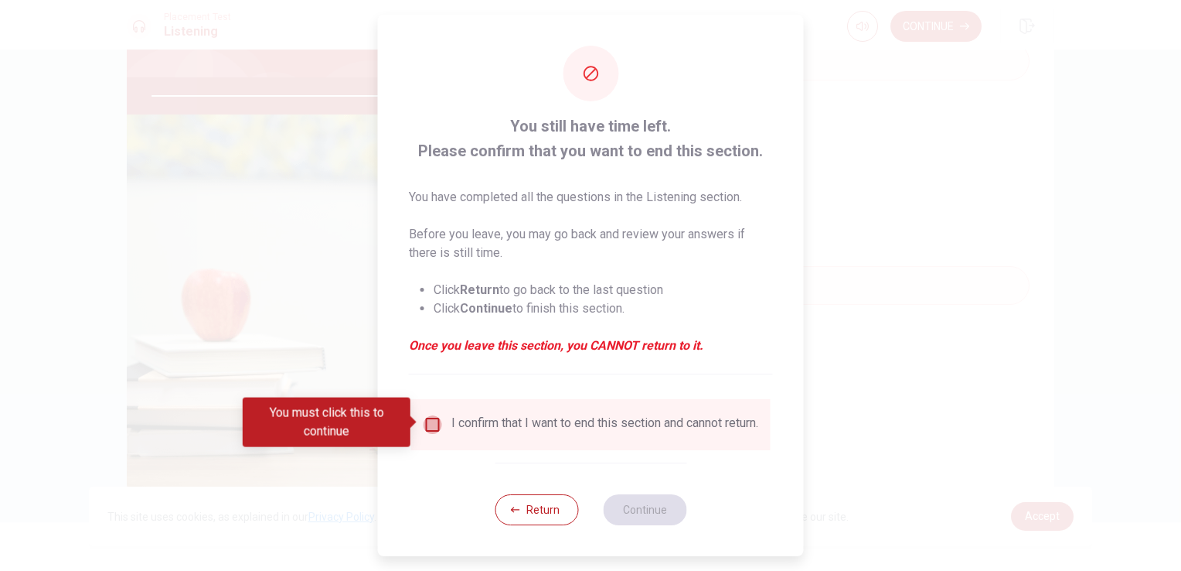
click at [427, 420] on input "You must click this to continue" at bounding box center [433, 424] width 19 height 19
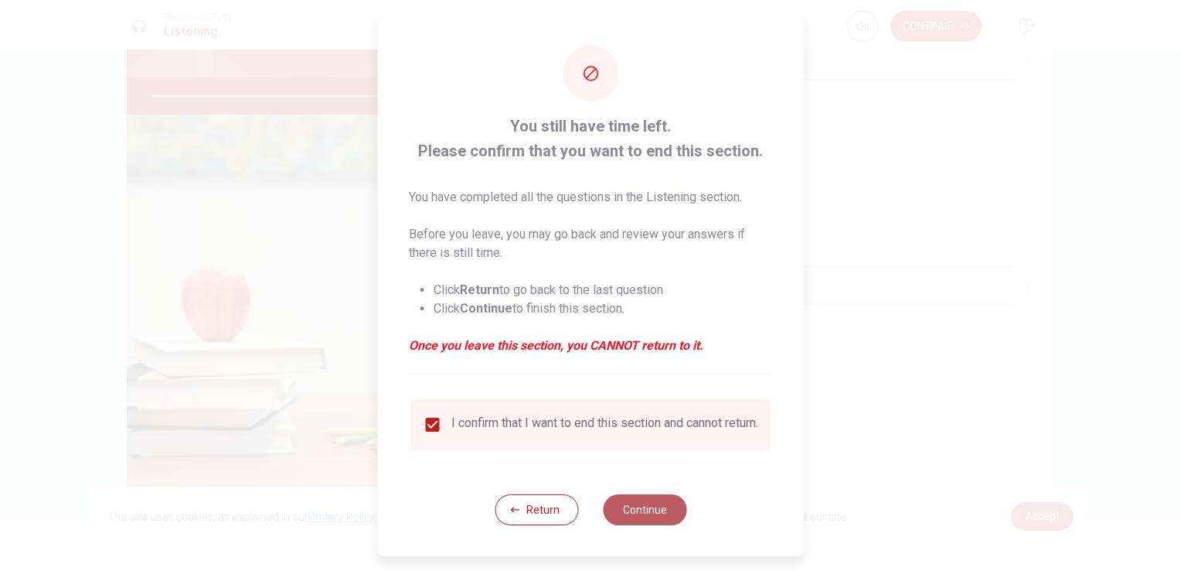
click at [656, 519] on button "Continue" at bounding box center [644, 509] width 83 height 31
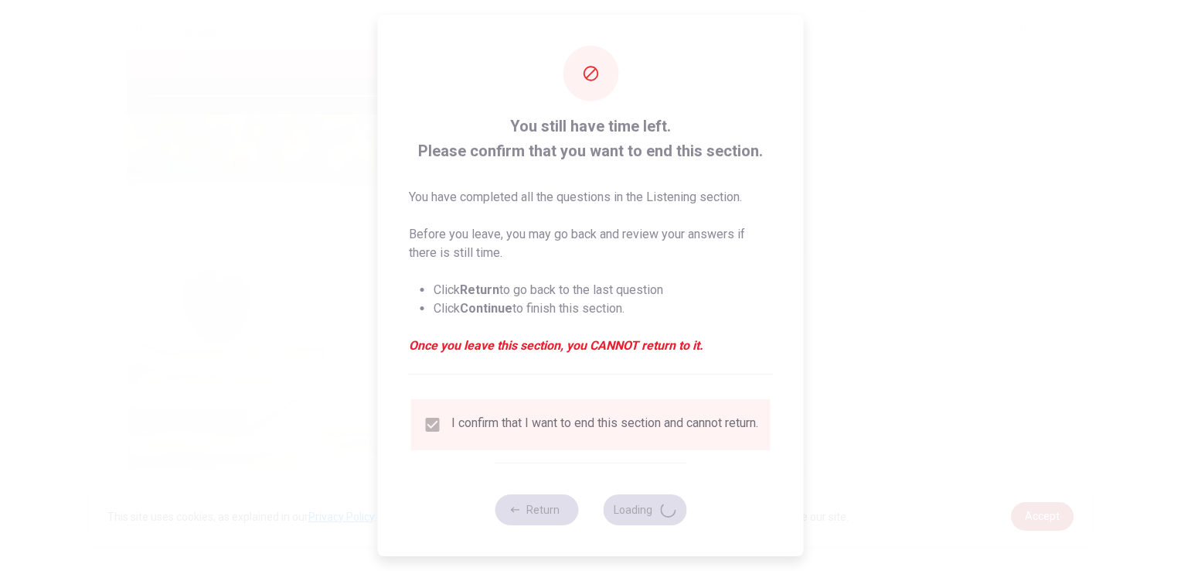
type input "87"
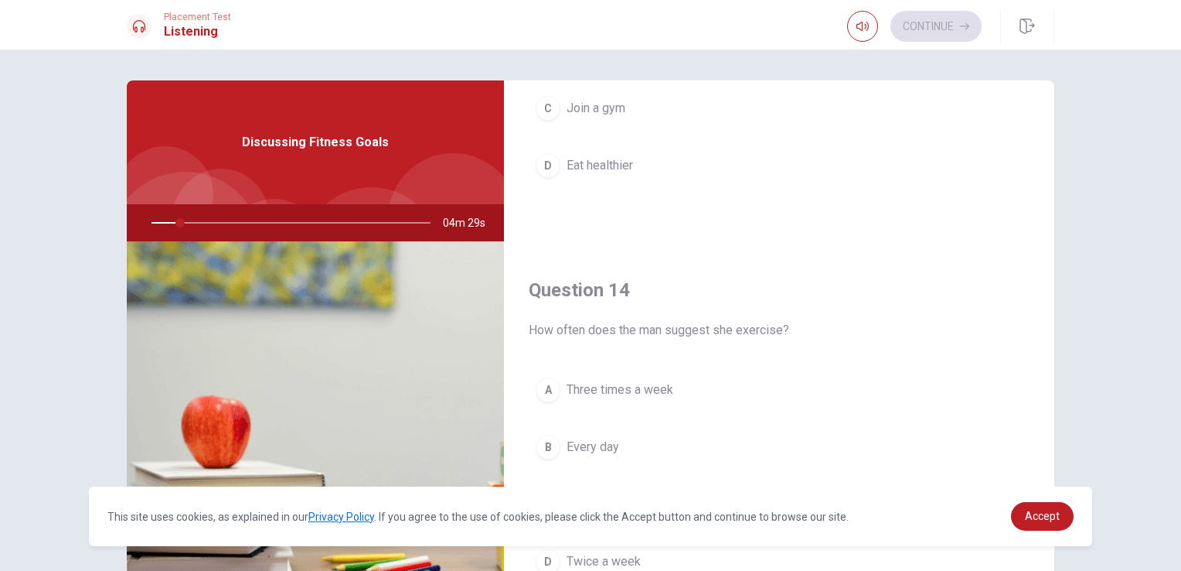
scroll to position [1024, 0]
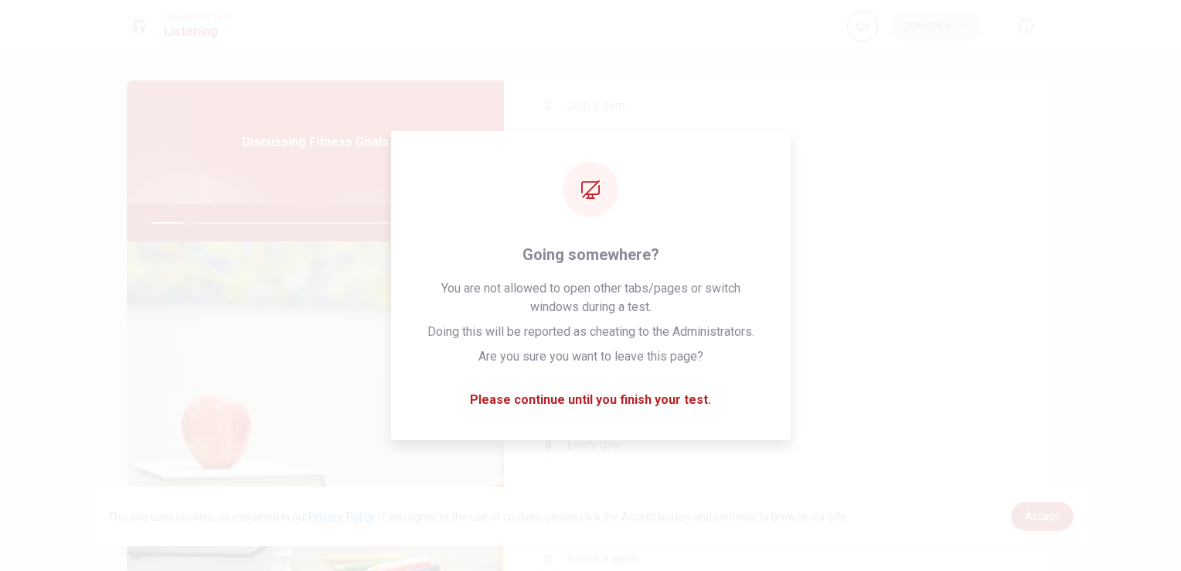
click at [1104, 464] on div "Question 11 Why does the woman lose motivation? A She has no time B She pushes …" at bounding box center [590, 309] width 1181 height 521
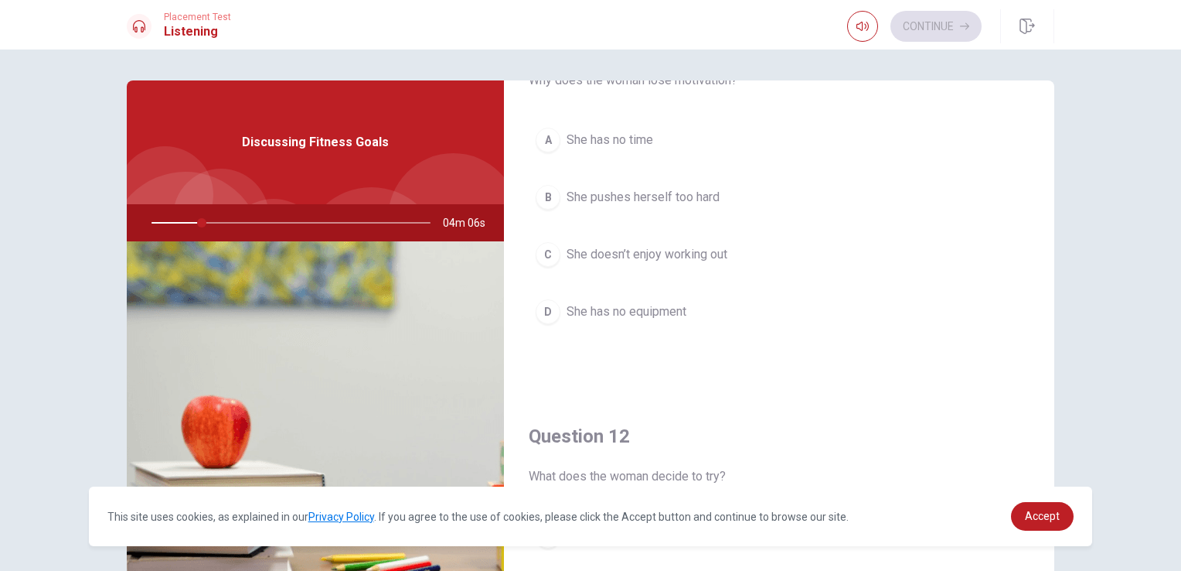
scroll to position [4, 0]
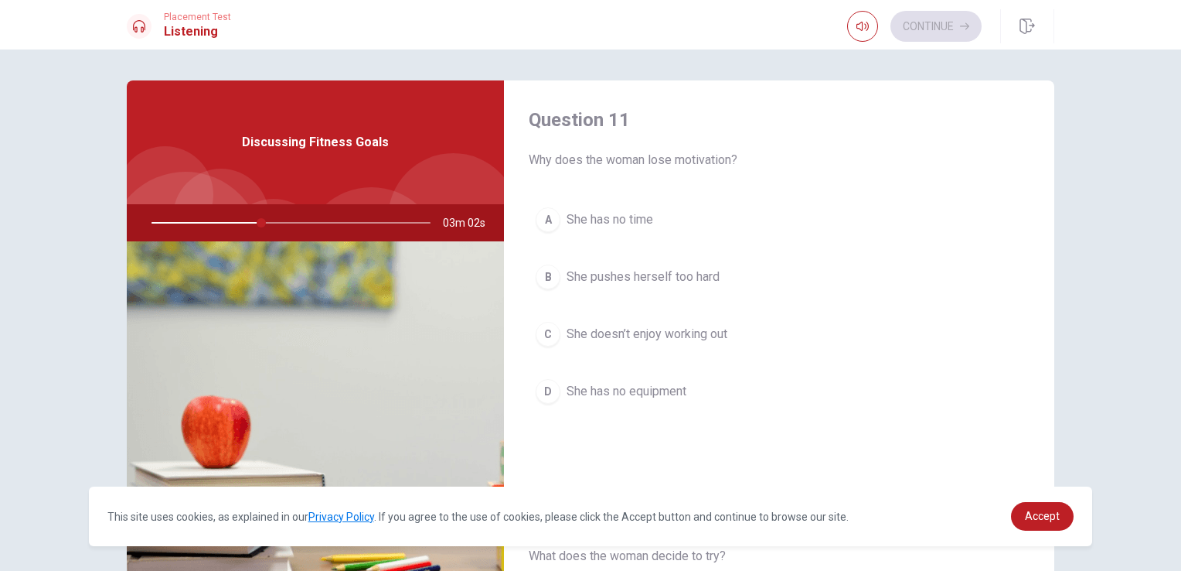
click at [670, 277] on span "She pushes herself too hard" at bounding box center [643, 276] width 153 height 19
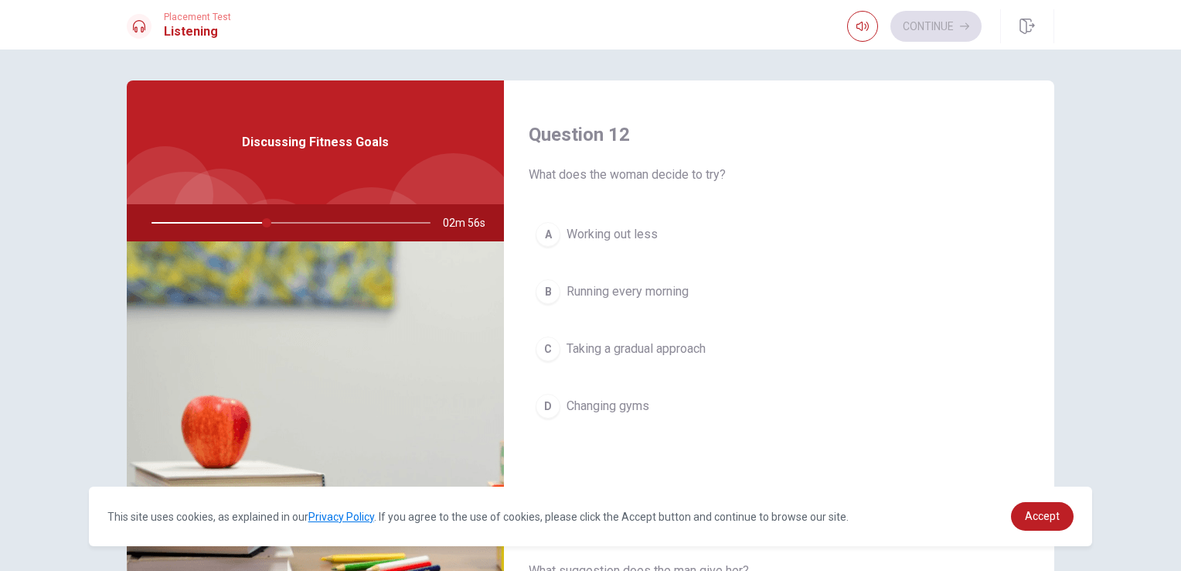
scroll to position [390, 0]
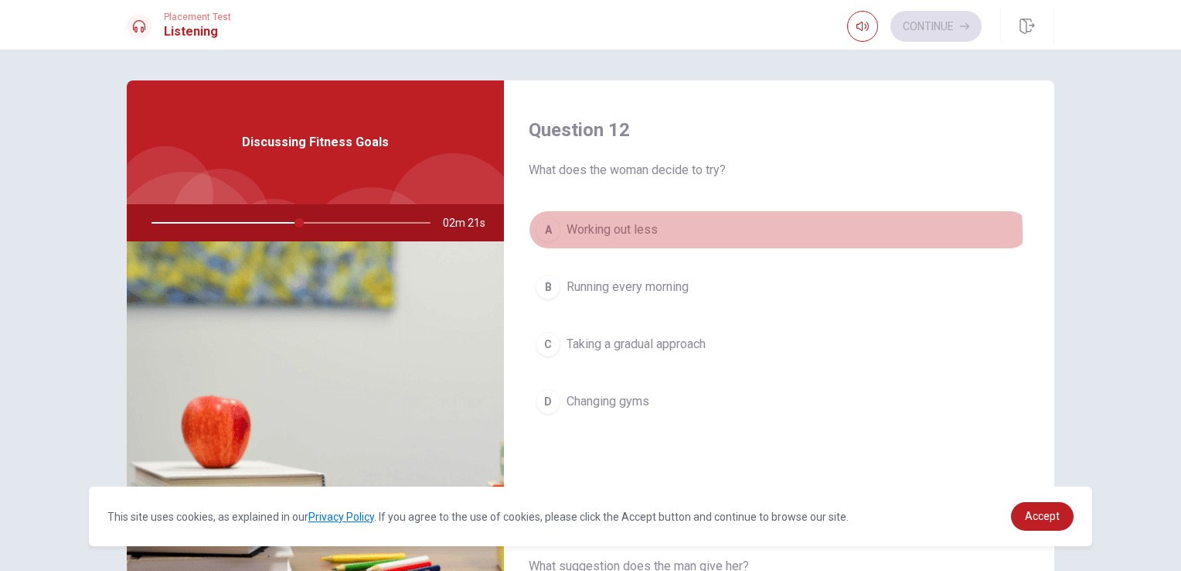
click at [643, 233] on span "Working out less" at bounding box center [612, 229] width 91 height 19
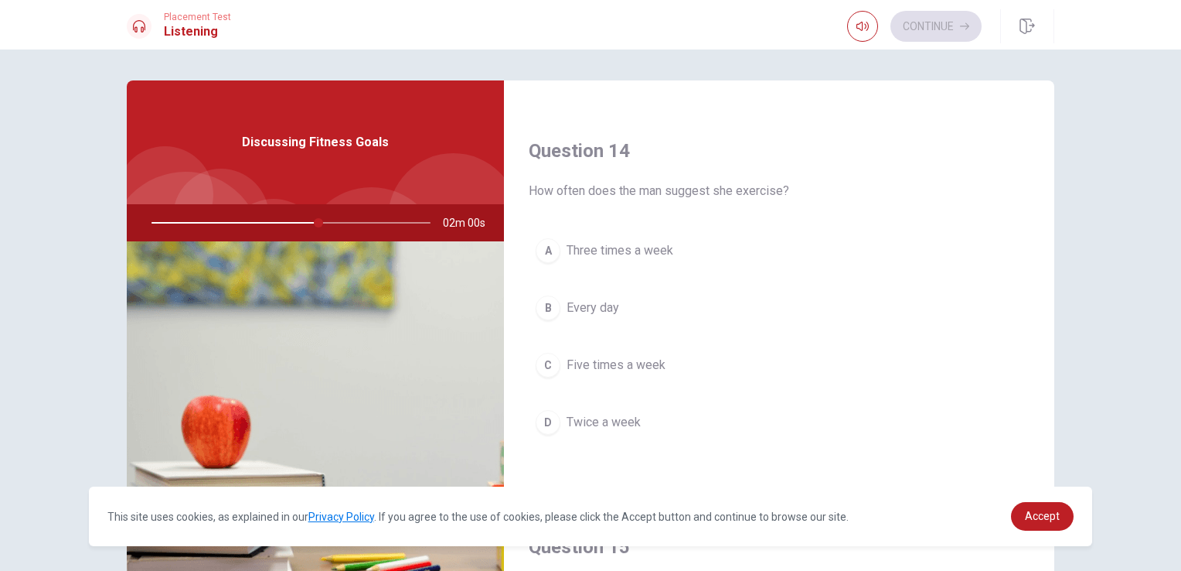
scroll to position [1163, 0]
click at [635, 413] on span "Twice a week" at bounding box center [604, 420] width 74 height 19
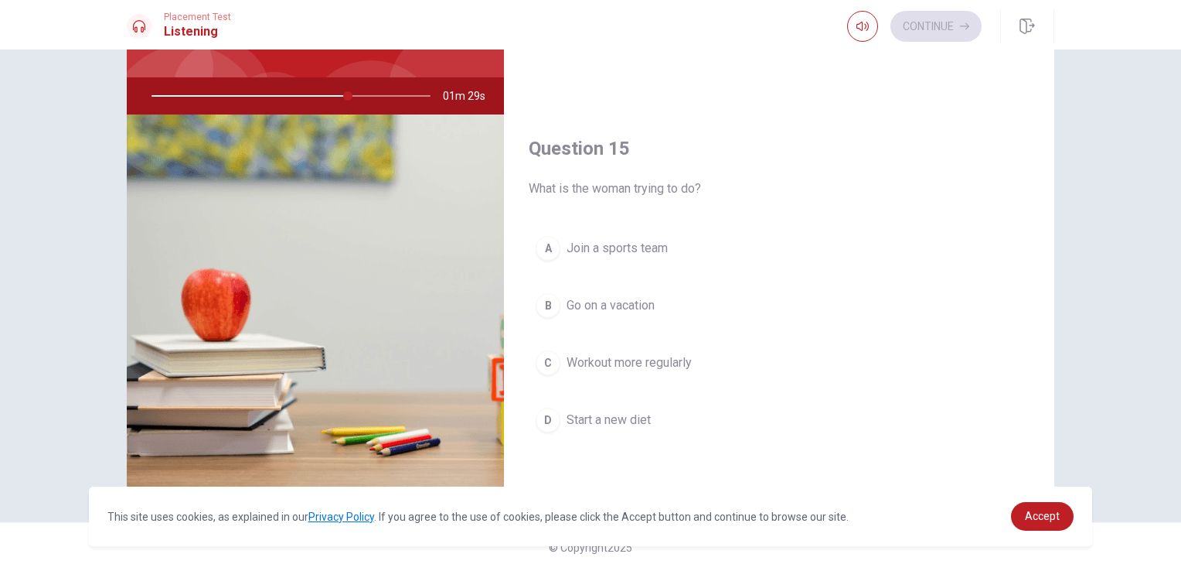
scroll to position [1435, 0]
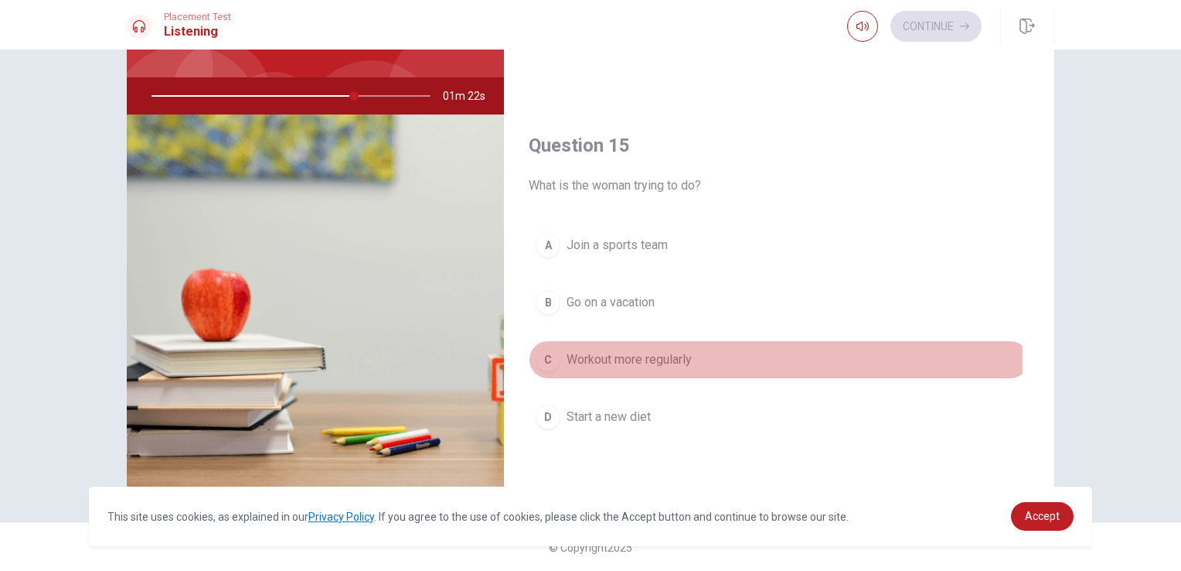
click at [663, 353] on span "Workout more regularly" at bounding box center [629, 359] width 125 height 19
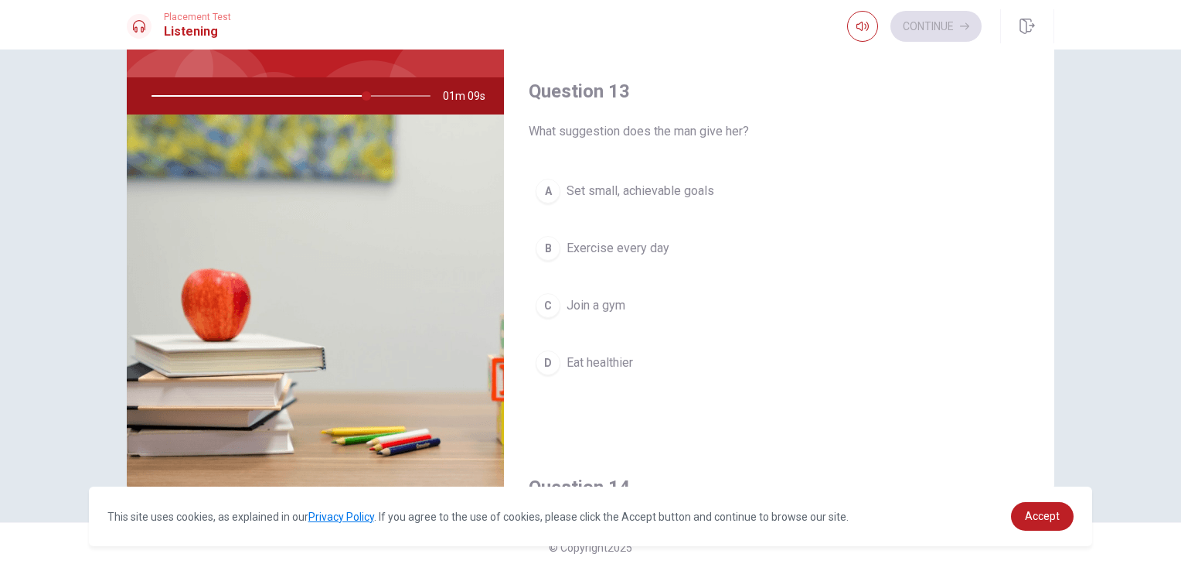
scroll to position [698, 0]
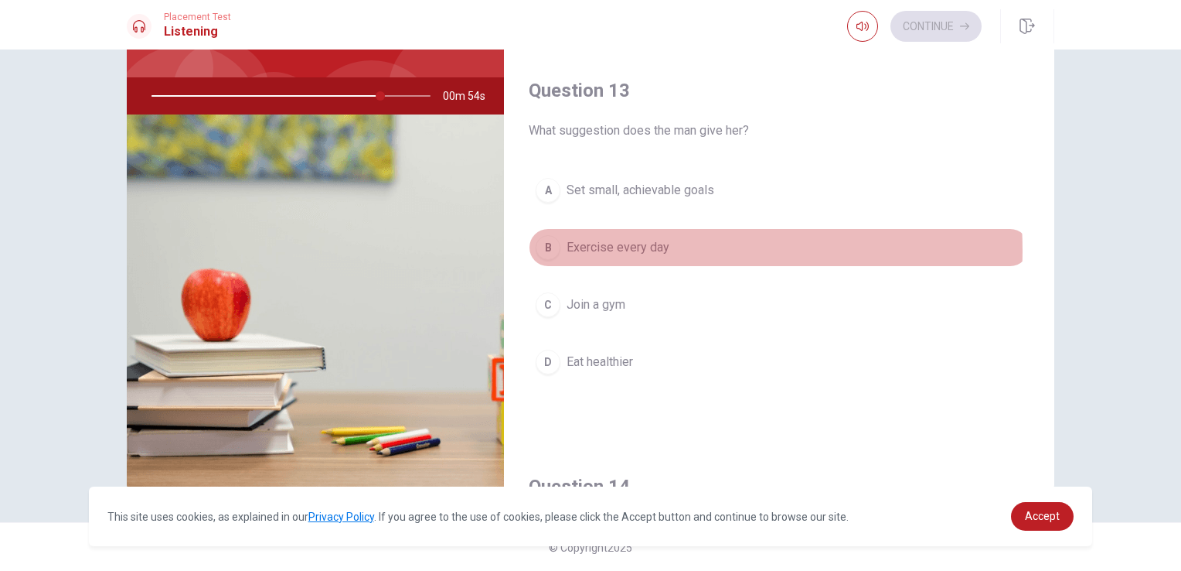
click at [633, 247] on span "Exercise every day" at bounding box center [618, 247] width 103 height 19
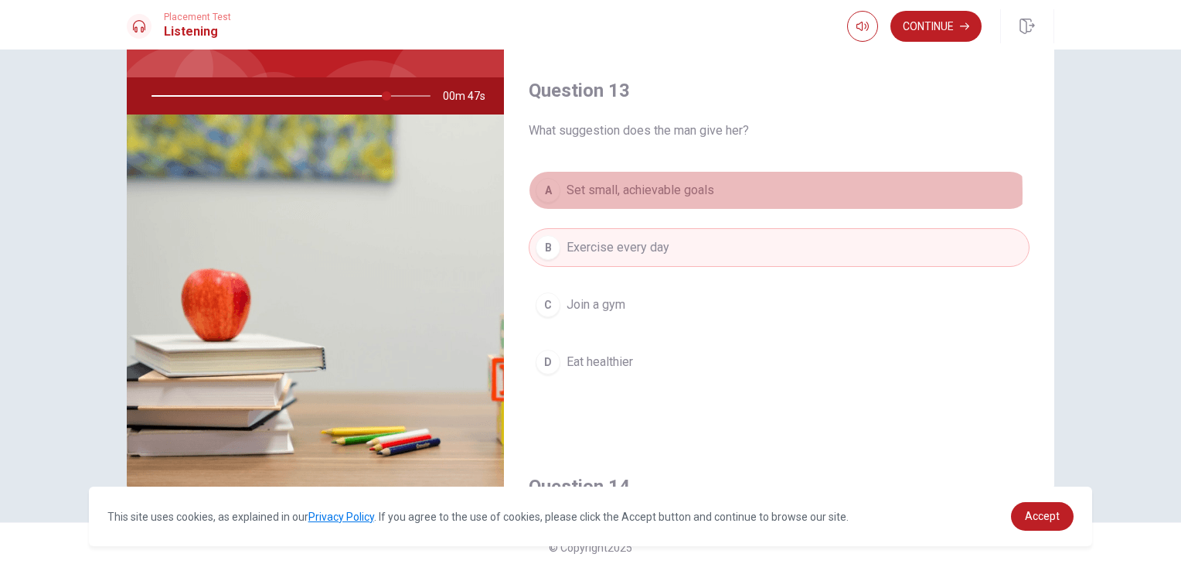
click at [659, 189] on span "Set small, achievable goals" at bounding box center [641, 190] width 148 height 19
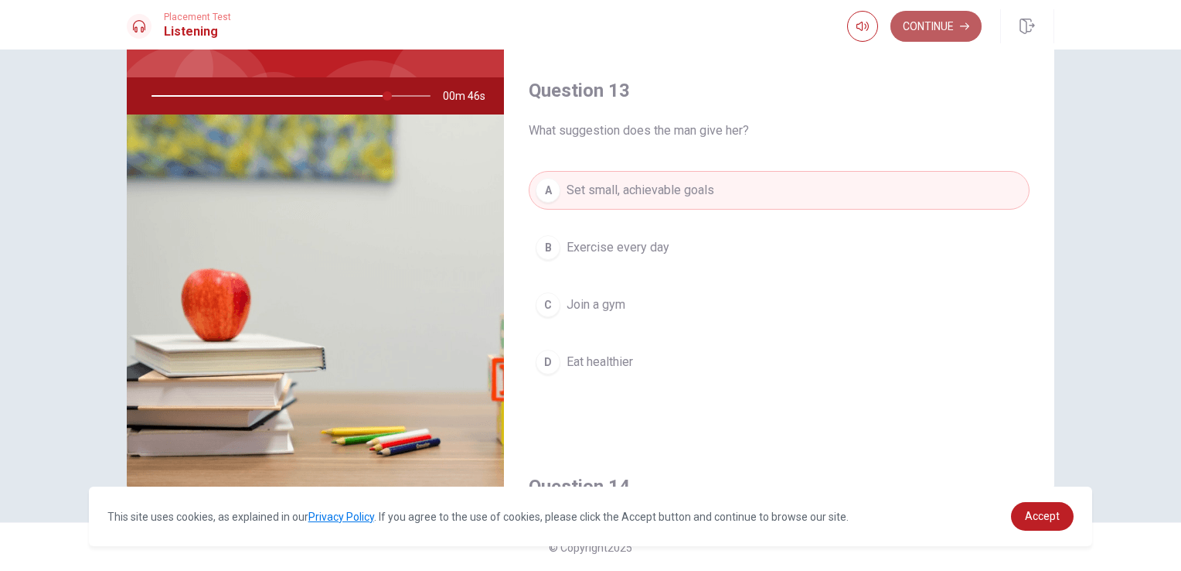
click at [946, 32] on button "Continue" at bounding box center [936, 26] width 91 height 31
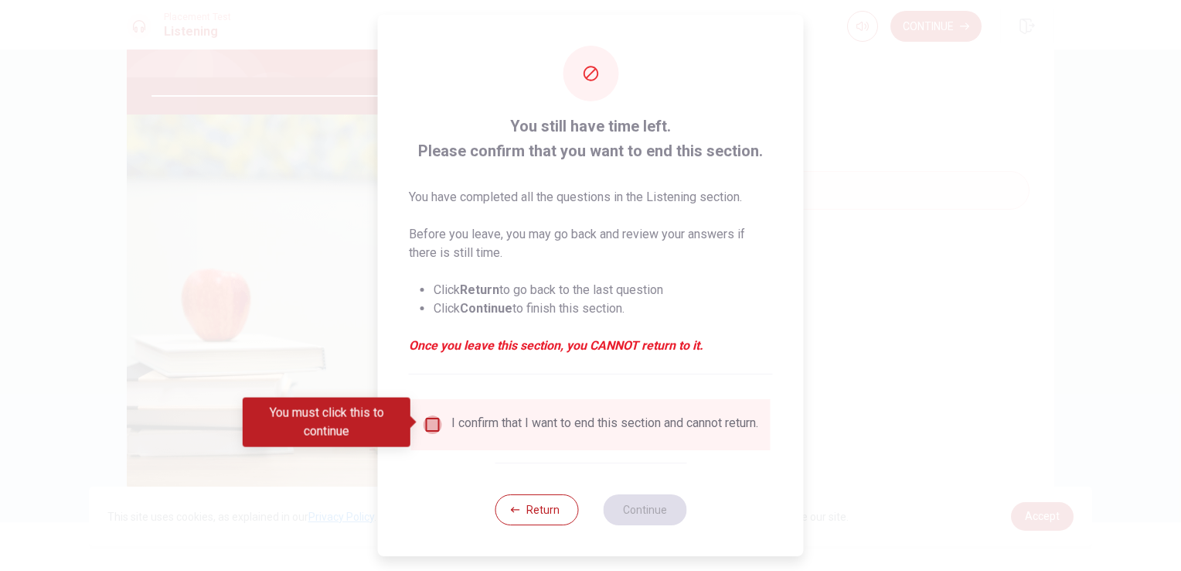
click at [434, 428] on input "You must click this to continue" at bounding box center [433, 424] width 19 height 19
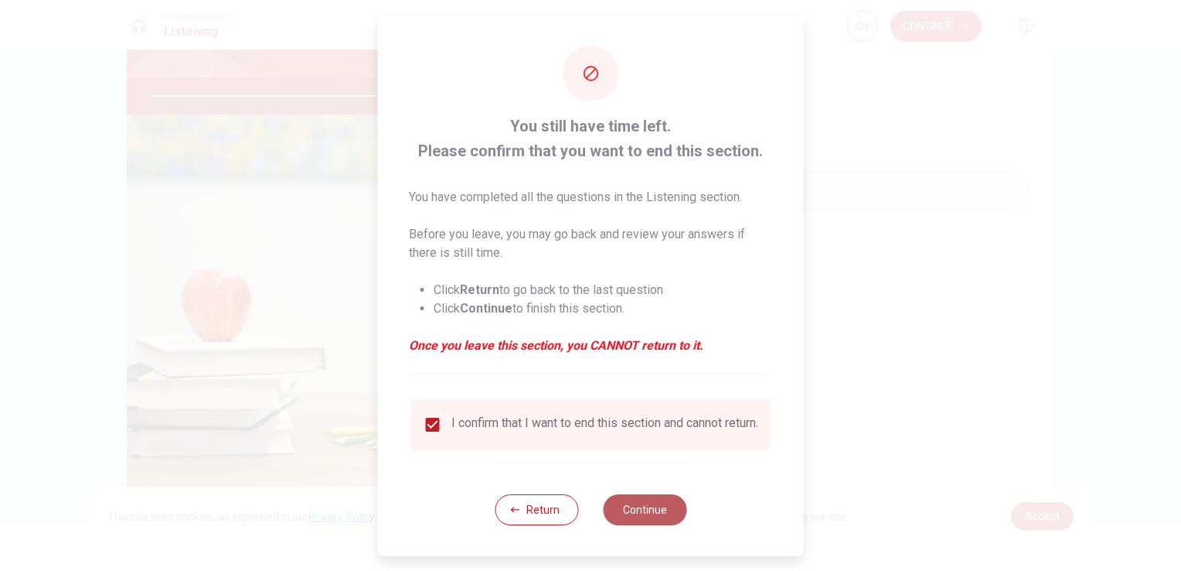
click at [652, 521] on button "Continue" at bounding box center [644, 509] width 83 height 31
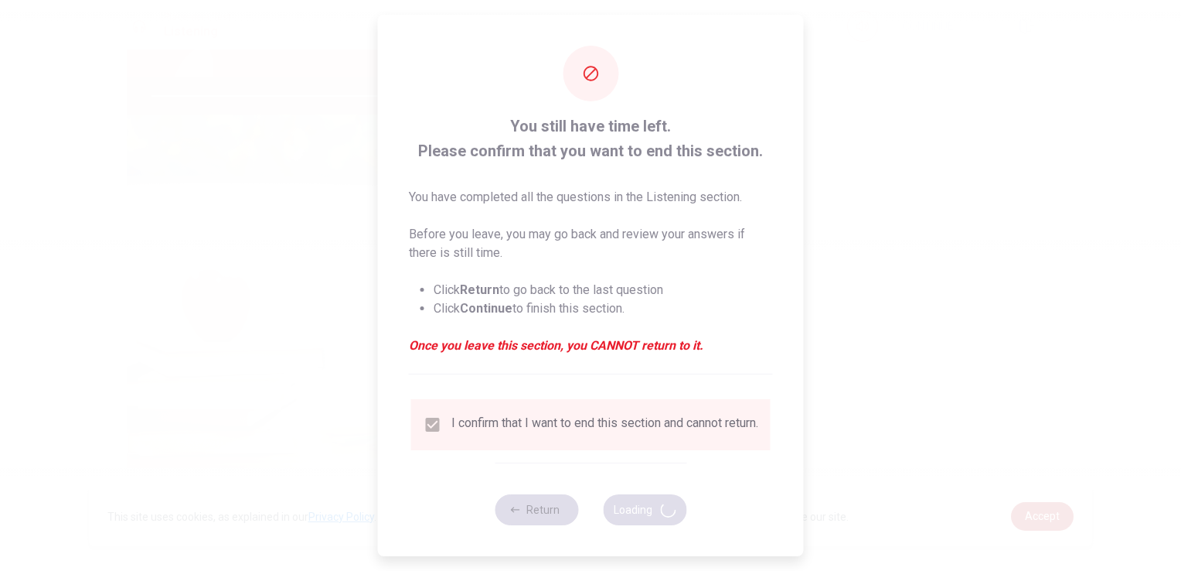
type input "86"
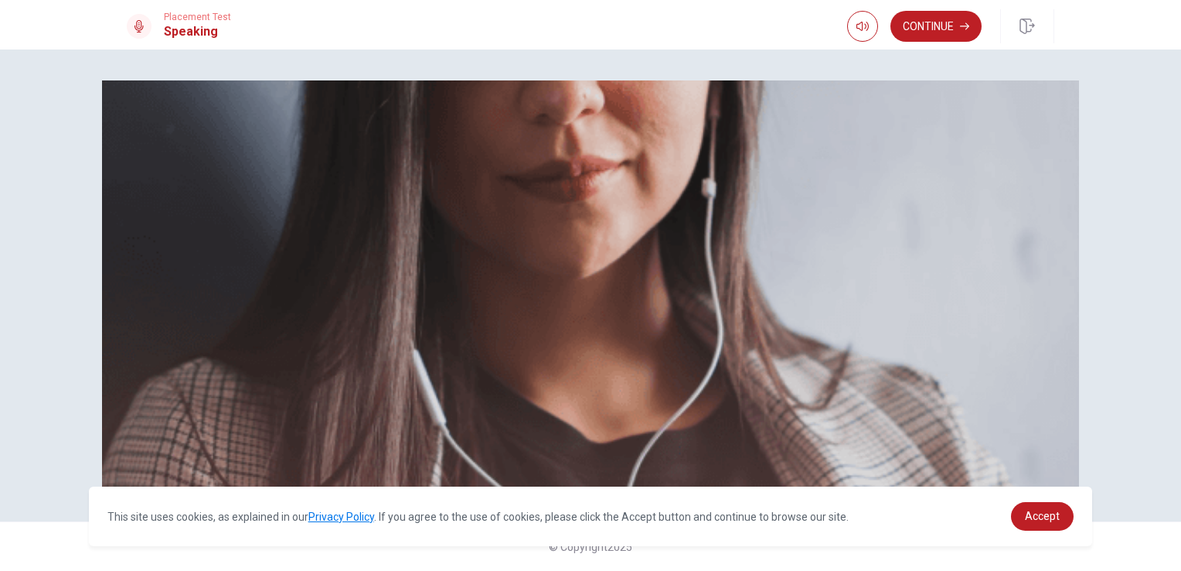
scroll to position [113, 0]
click at [945, 37] on button "Continue" at bounding box center [936, 26] width 91 height 31
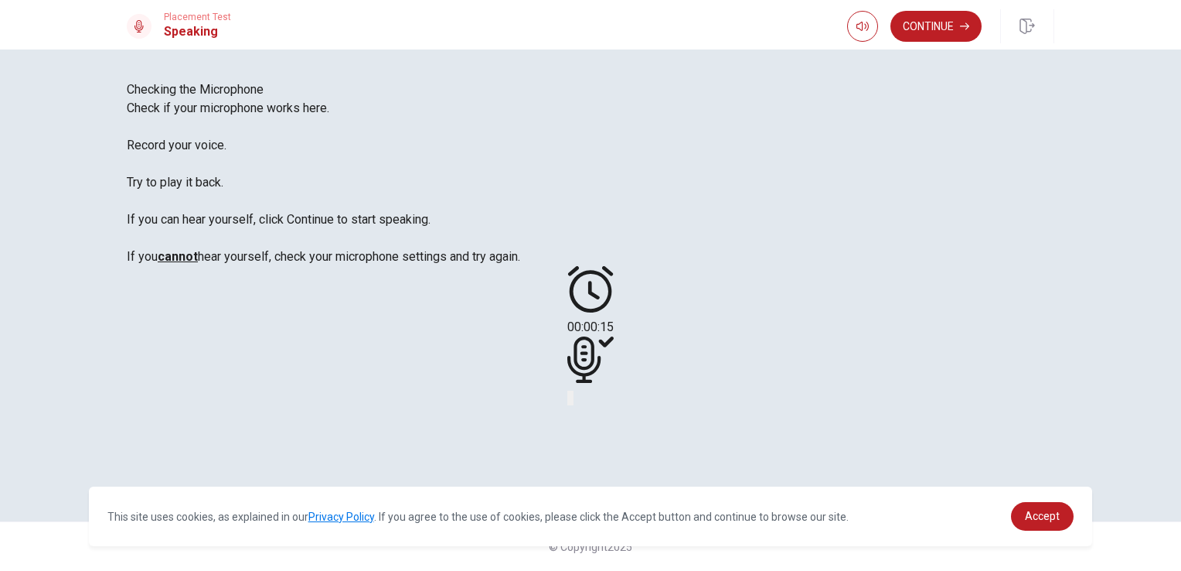
click at [588, 401] on icon "Play Audio" at bounding box center [581, 410] width 15 height 19
click at [941, 26] on button "Continue" at bounding box center [936, 26] width 91 height 31
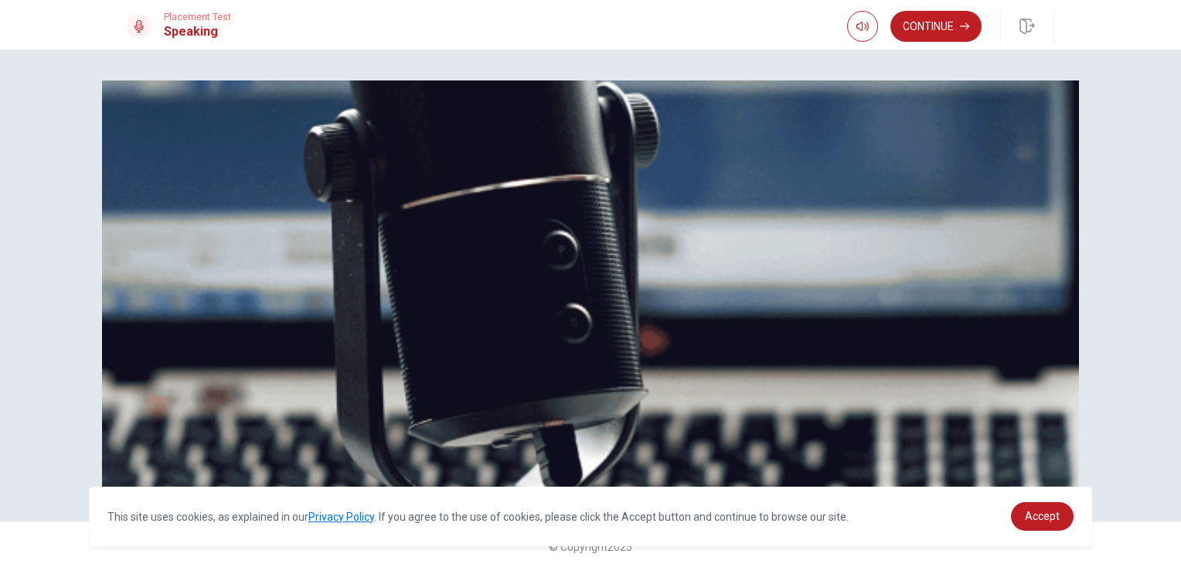
scroll to position [0, 0]
click at [953, 26] on button "Continue" at bounding box center [936, 26] width 91 height 31
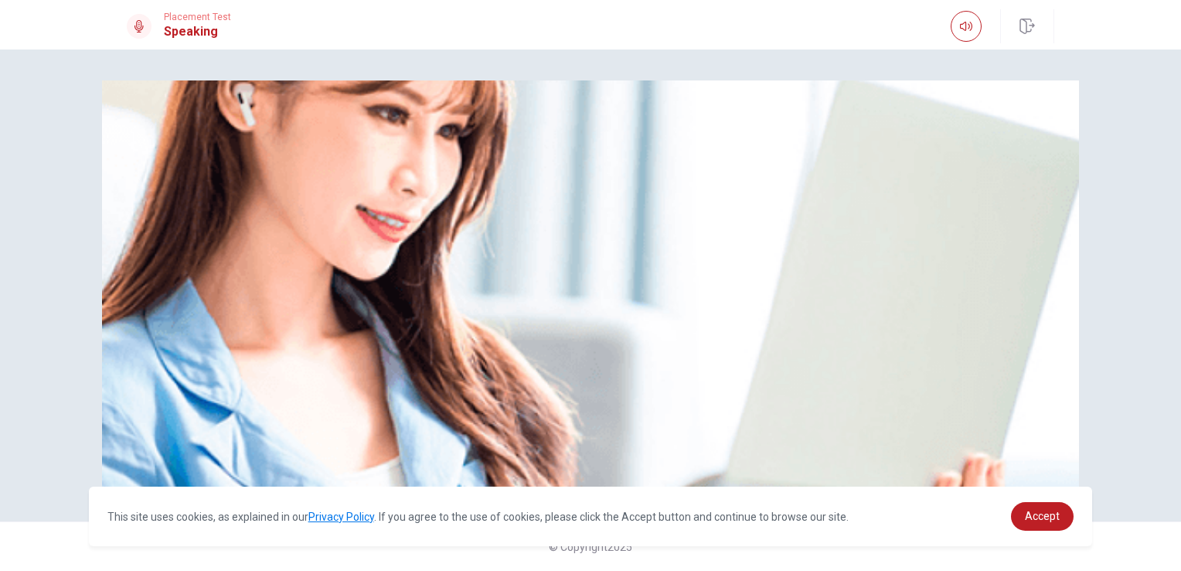
scroll to position [107, 0]
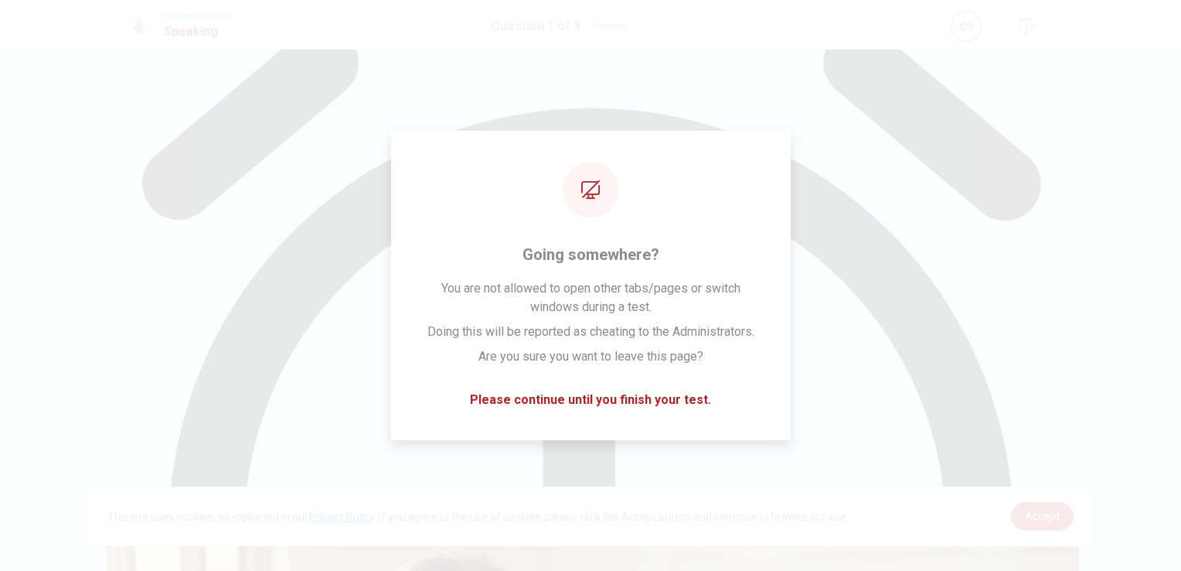
click at [1113, 434] on div "CLICK TO ZOOM Describe what is happening in the scene using details about peopl…" at bounding box center [590, 309] width 1181 height 521
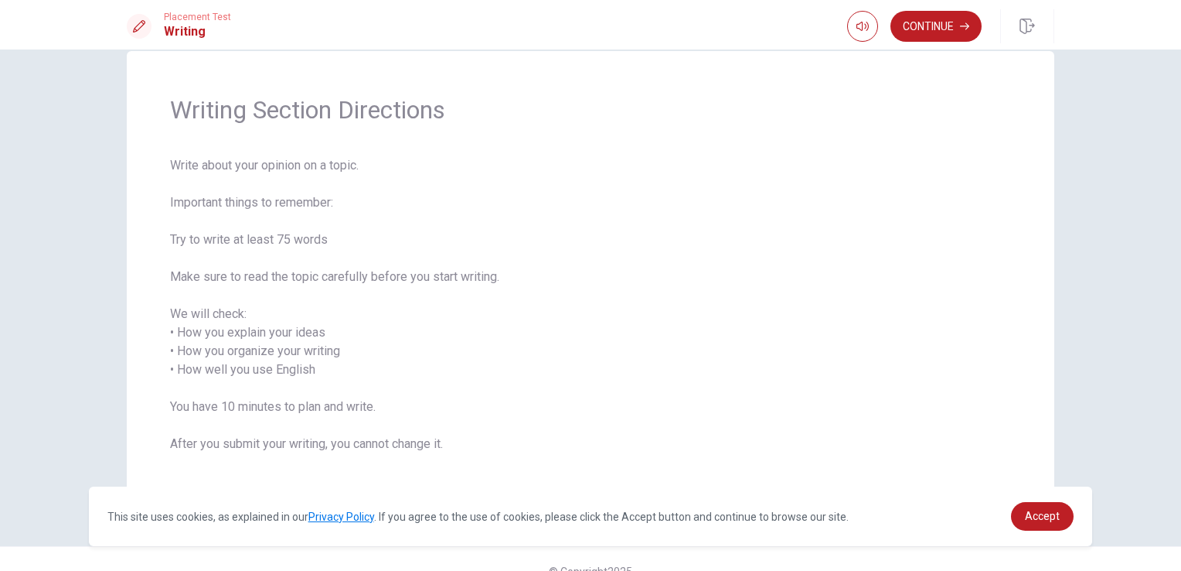
scroll to position [53, 0]
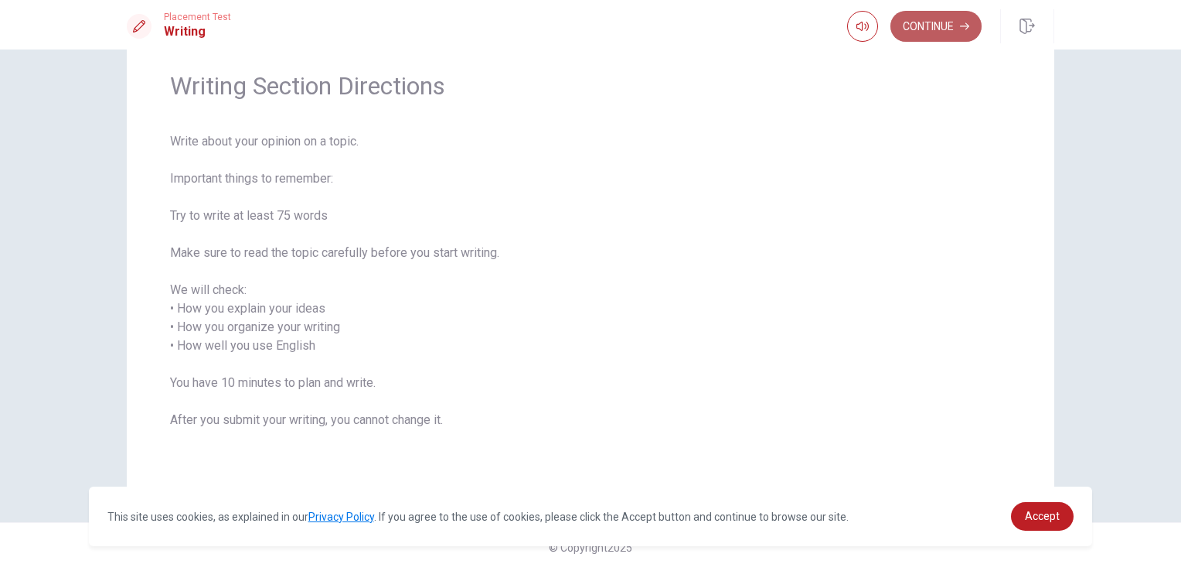
click at [952, 25] on button "Continue" at bounding box center [936, 26] width 91 height 31
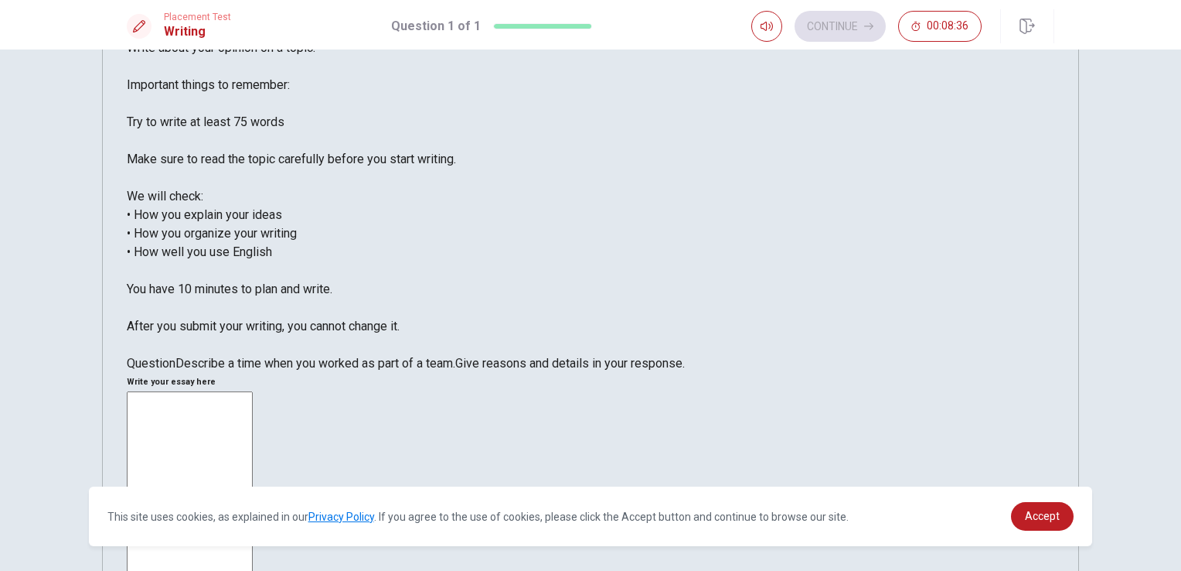
scroll to position [0, 0]
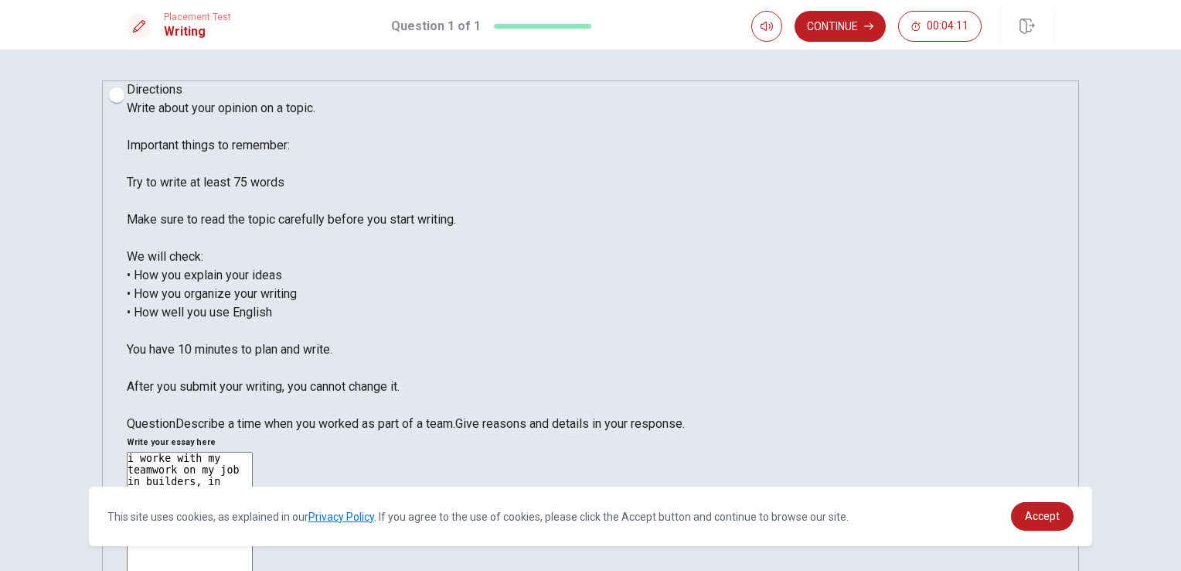
type textarea "i worke with my teamwork on my job in builders, in builders you cannot work alo…"
click at [844, 26] on button "Continue" at bounding box center [840, 26] width 91 height 31
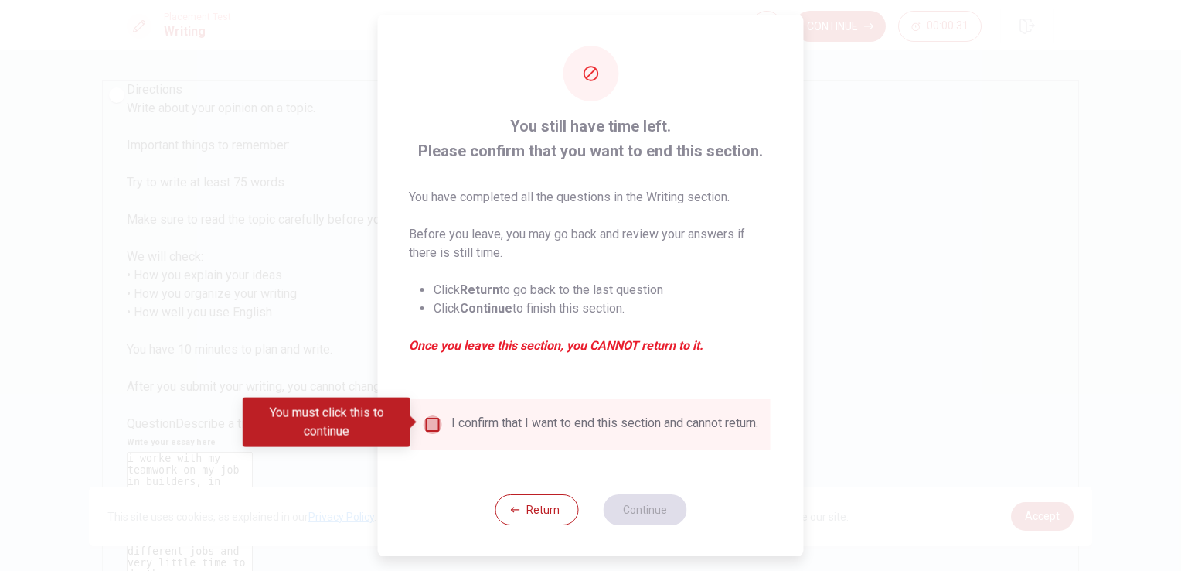
click at [432, 428] on input "You must click this to continue" at bounding box center [433, 424] width 19 height 19
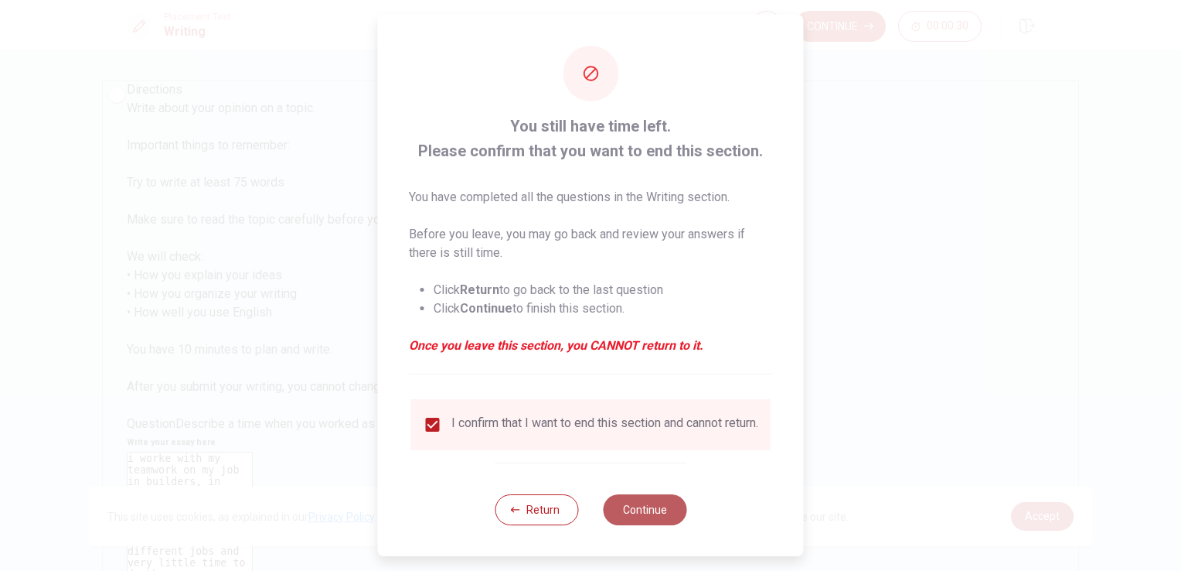
click at [642, 525] on button "Continue" at bounding box center [644, 509] width 83 height 31
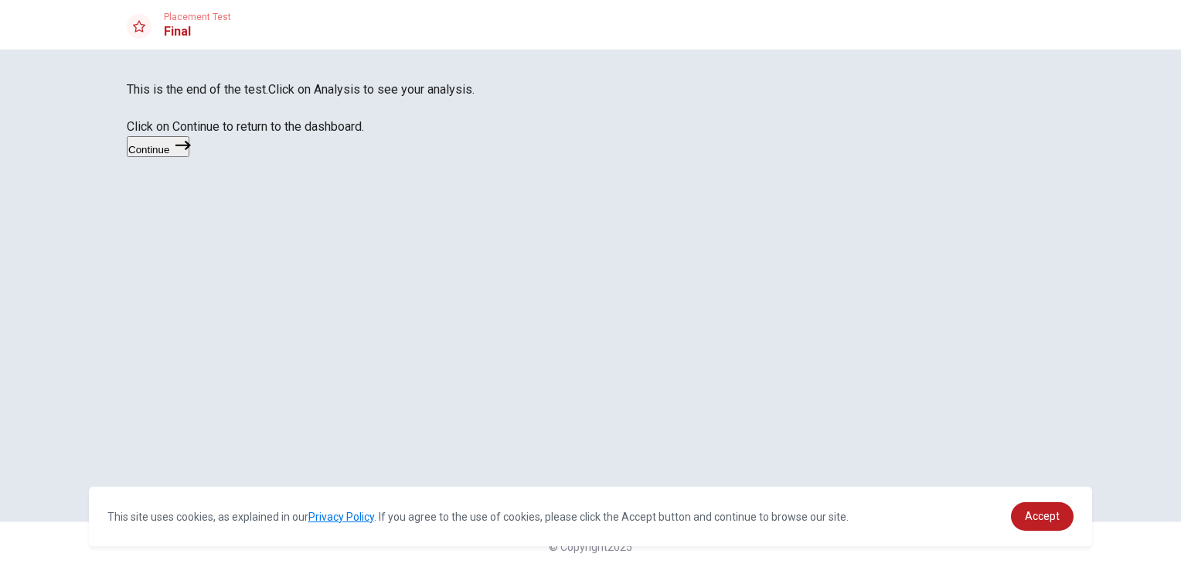
click at [189, 157] on button "Continue" at bounding box center [158, 146] width 63 height 21
